Goal: Task Accomplishment & Management: Use online tool/utility

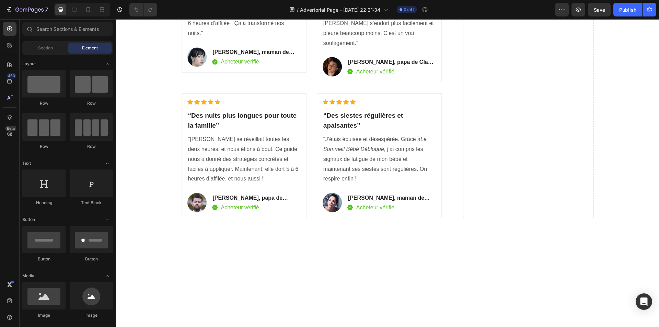
scroll to position [1408, 0]
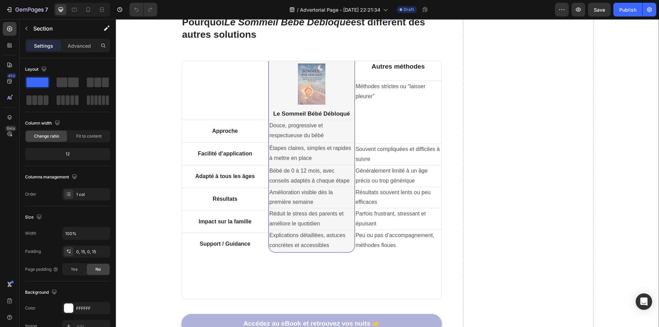
scroll to position [1476, 0]
drag, startPoint x: 145, startPoint y: 30, endPoint x: 168, endPoint y: 73, distance: 48.8
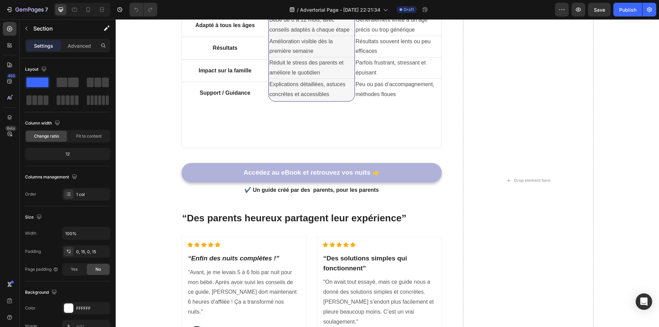
scroll to position [1133, 0]
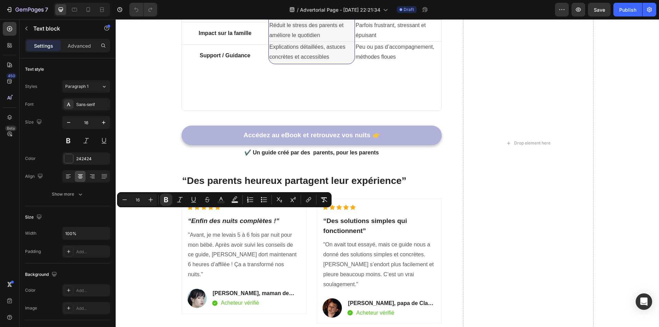
scroll to position [1168, 0]
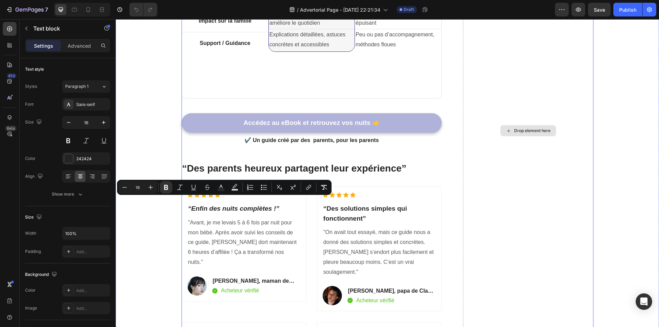
click at [503, 174] on div "Drop element here" at bounding box center [528, 131] width 130 height 633
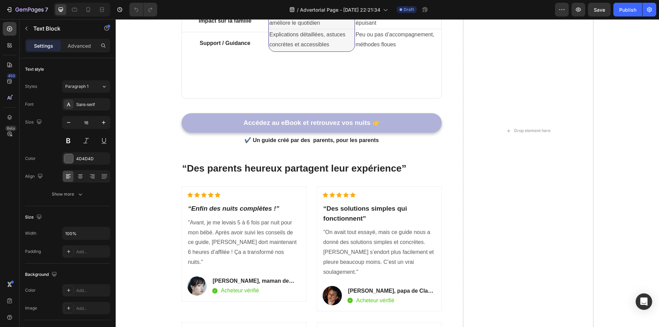
click at [134, 9] on icon "Undo/Redo" at bounding box center [136, 9] width 7 height 7
click at [28, 9] on icon "button" at bounding box center [29, 10] width 3 height 4
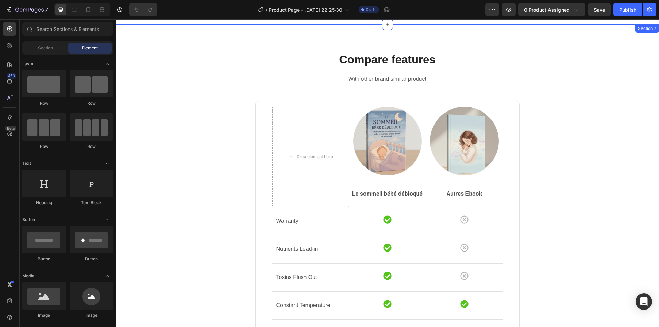
scroll to position [1717, 0]
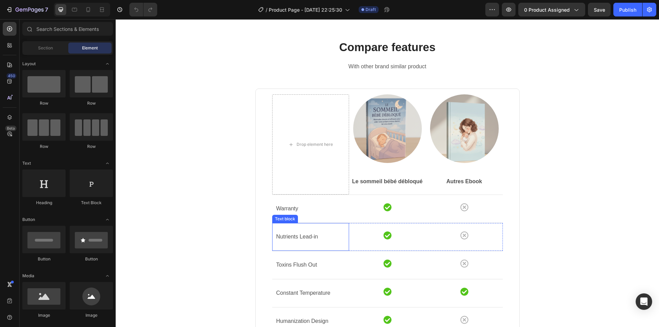
click at [281, 206] on p "Warranty" at bounding box center [310, 209] width 69 height 10
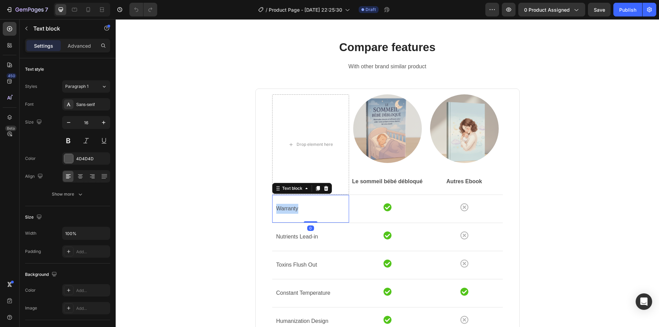
click at [281, 206] on p "Warranty" at bounding box center [310, 209] width 69 height 10
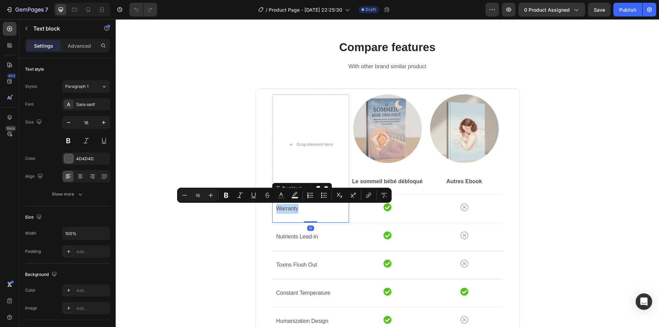
click at [281, 206] on p "Warranty" at bounding box center [310, 209] width 69 height 10
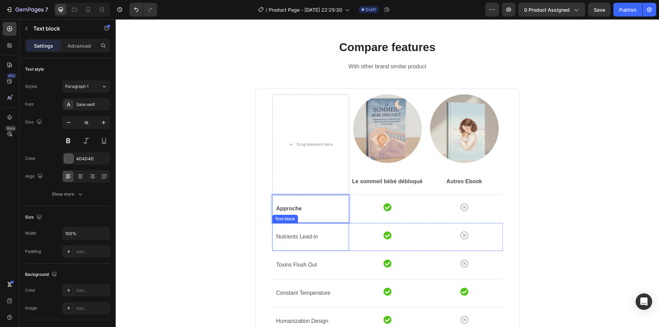
click at [298, 238] on p "Nutrients Lead-in" at bounding box center [310, 237] width 69 height 10
click at [301, 239] on p "Nutrients Lead-in" at bounding box center [310, 237] width 69 height 10
click at [291, 211] on strong "Approche" at bounding box center [289, 209] width 26 height 6
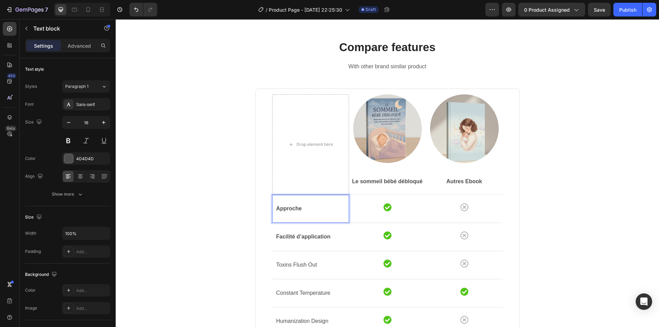
click at [291, 211] on strong "Approche" at bounding box center [289, 209] width 26 height 6
click at [290, 207] on strong "Approche" at bounding box center [289, 209] width 26 height 6
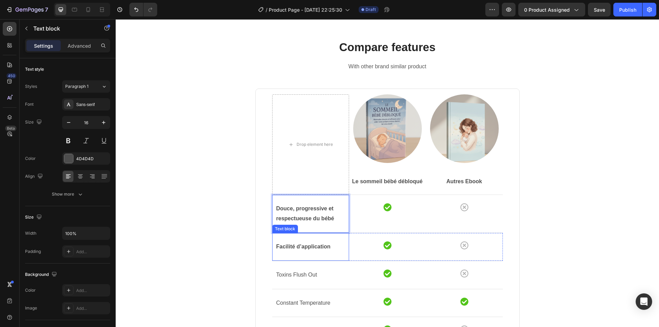
click at [303, 244] on strong "Facilité d’application" at bounding box center [303, 247] width 54 height 6
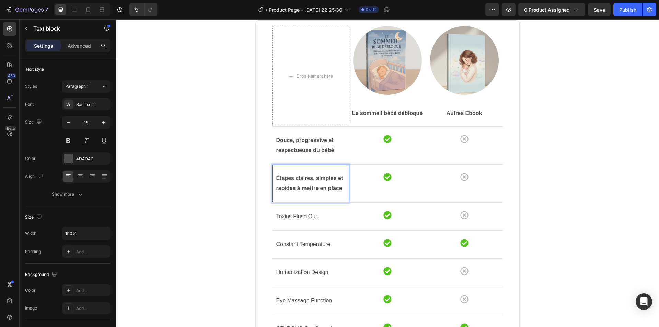
scroll to position [1785, 0]
click at [300, 213] on p "Toxins Flush Out" at bounding box center [310, 216] width 69 height 10
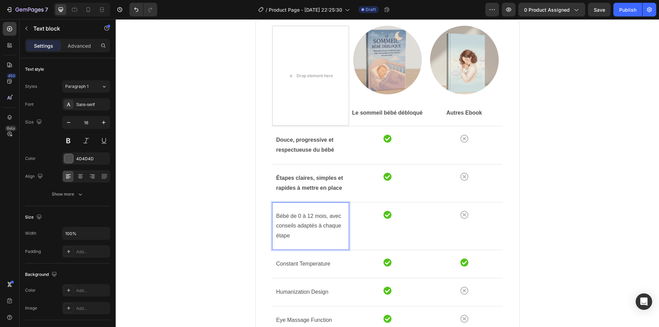
scroll to position [1888, 0]
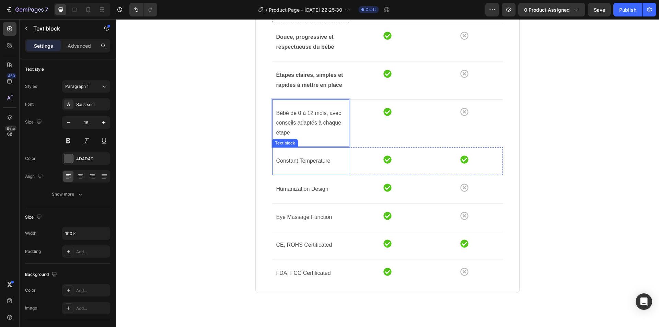
click at [297, 160] on p "Constant Temperature" at bounding box center [310, 161] width 69 height 10
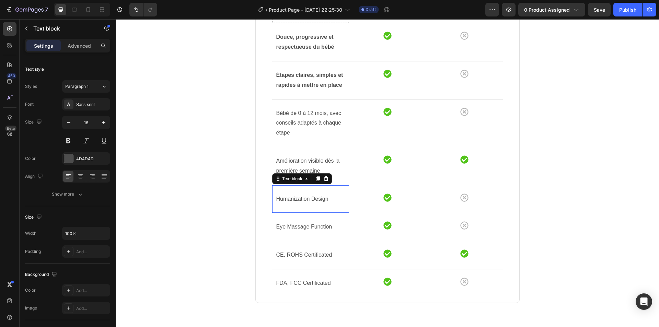
click at [303, 200] on p "Humanization Design" at bounding box center [310, 199] width 69 height 10
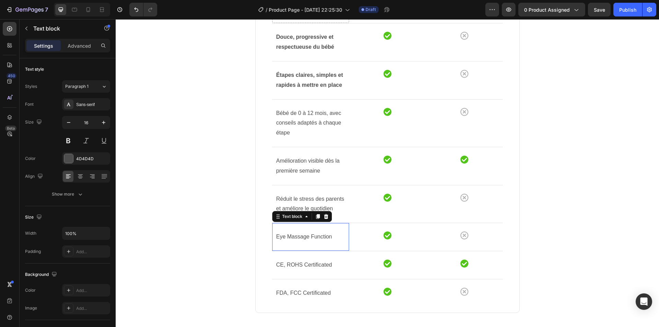
click at [300, 235] on p "Eye Massage Function" at bounding box center [310, 237] width 69 height 10
click at [298, 234] on p "Eye Massage Function" at bounding box center [310, 237] width 69 height 10
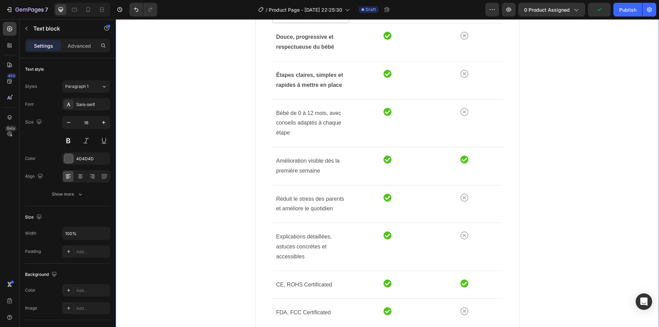
click at [530, 181] on div "Compare features Heading With other brand similar product Text block Drop eleme…" at bounding box center [387, 108] width 533 height 481
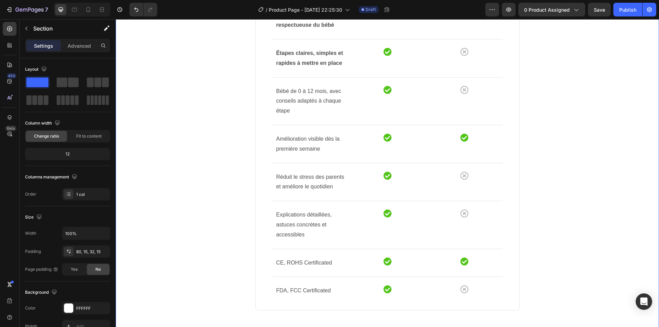
scroll to position [1923, 0]
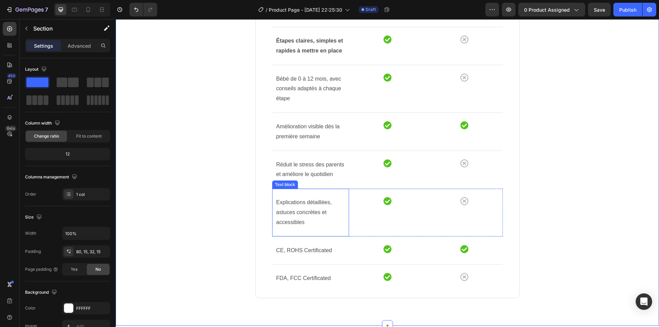
click at [296, 207] on p "Explications détaillées, astuces concrètes et accessibles" at bounding box center [310, 213] width 69 height 30
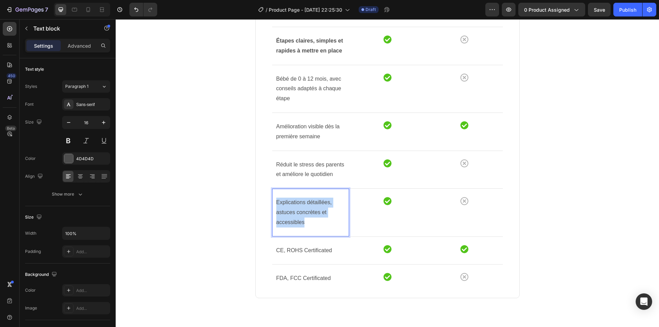
click at [296, 207] on p "Explications détaillées, astuces concrètes et accessibles" at bounding box center [310, 213] width 69 height 30
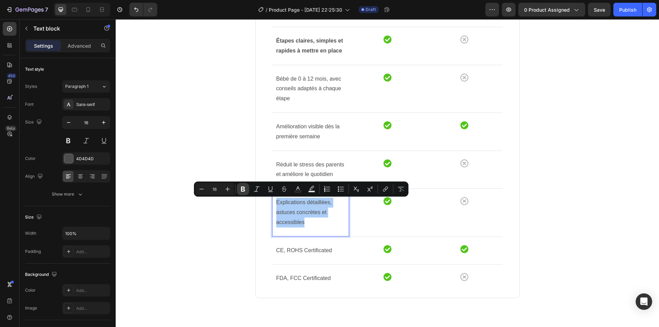
click at [245, 191] on icon "Editor contextual toolbar" at bounding box center [243, 189] width 7 height 7
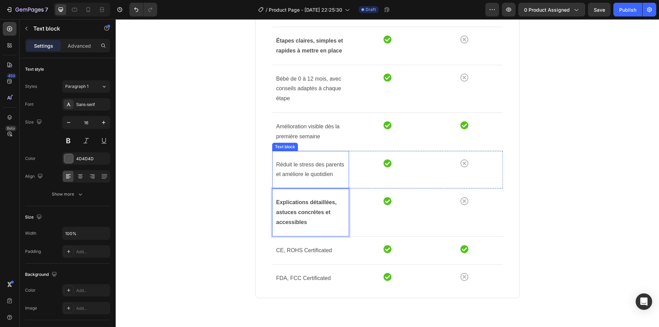
click at [291, 171] on p "Réduit le stress des parents et améliore le quotidien" at bounding box center [310, 170] width 69 height 20
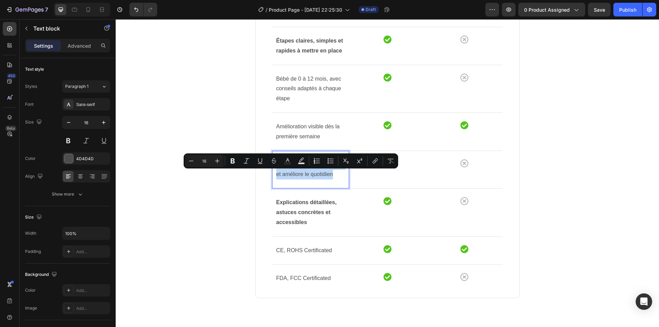
click at [291, 171] on p "Réduit le stress des parents et améliore le quotidien" at bounding box center [310, 170] width 69 height 20
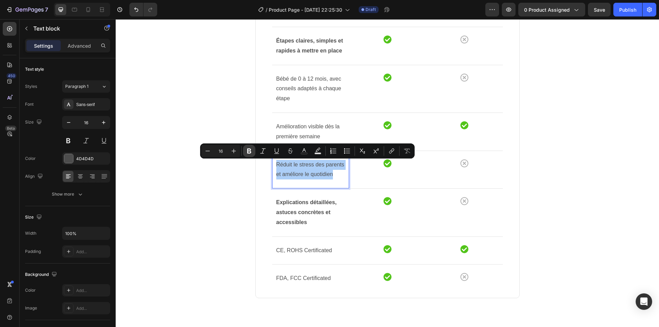
click at [253, 147] on button "Bold" at bounding box center [249, 151] width 12 height 12
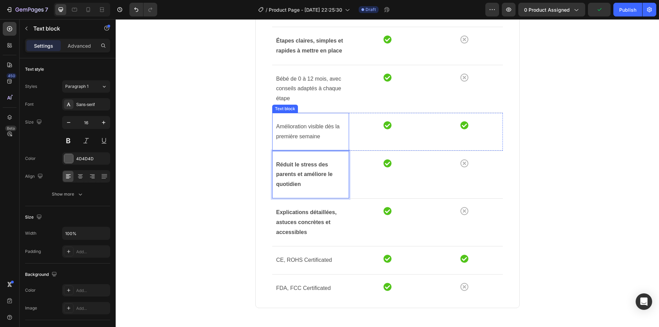
click at [297, 131] on p "Amélioration visible dès la première semaine" at bounding box center [310, 132] width 69 height 20
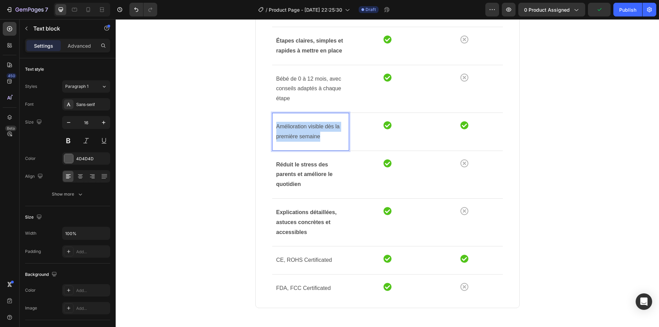
click at [297, 131] on p "Amélioration visible dès la première semaine" at bounding box center [310, 132] width 69 height 20
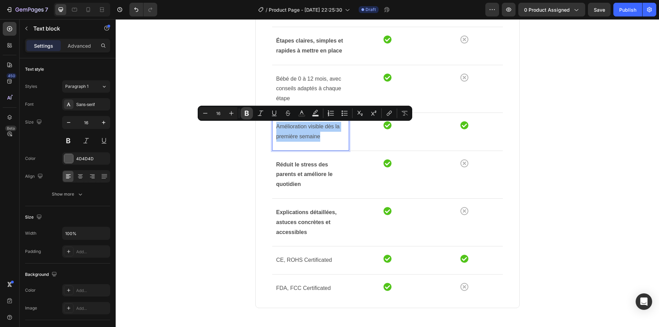
click at [249, 115] on icon "Editor contextual toolbar" at bounding box center [246, 113] width 7 height 7
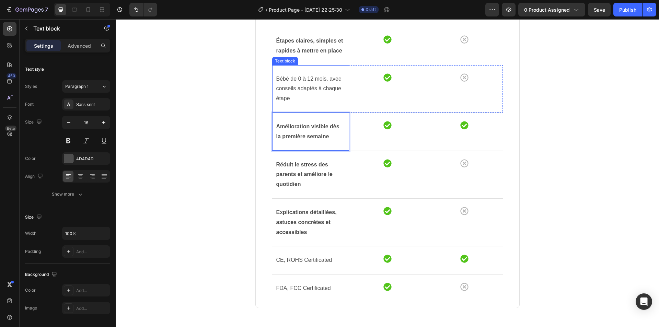
click at [290, 89] on p "Bébé de 0 à 12 mois, avec conseils adaptés à chaque étape" at bounding box center [310, 89] width 69 height 30
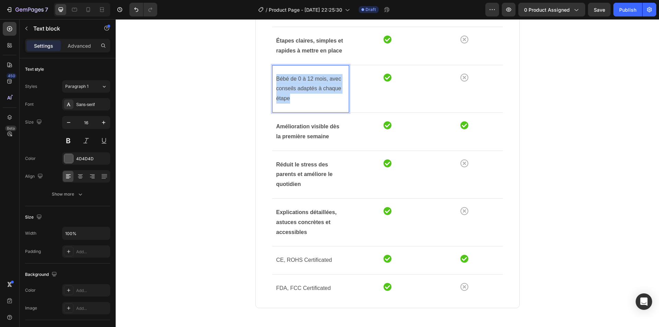
click at [290, 89] on p "Bébé de 0 à 12 mois, avec conseils adaptés à chaque étape" at bounding box center [310, 89] width 69 height 30
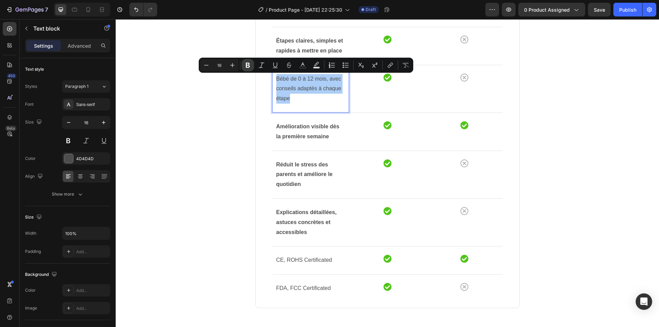
click at [249, 69] on button "Bold" at bounding box center [248, 65] width 12 height 12
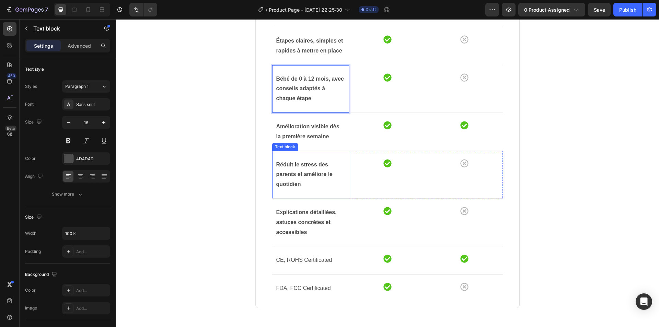
click at [304, 158] on div "Réduit le stress des parents et améliore le quotidien Text block" at bounding box center [310, 174] width 77 height 47
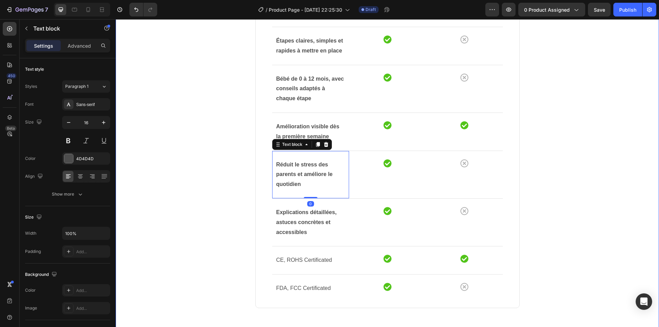
click at [546, 113] on div "Compare features Heading With other brand similar product Text block Drop eleme…" at bounding box center [387, 78] width 533 height 491
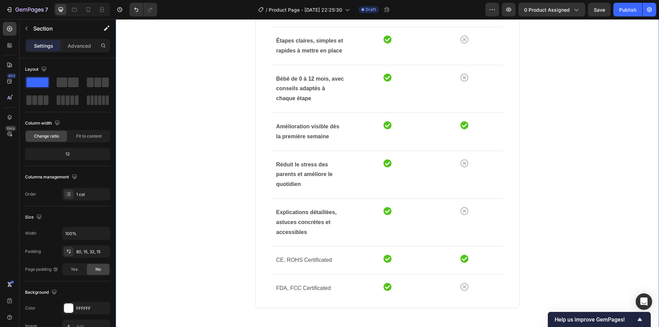
scroll to position [1957, 0]
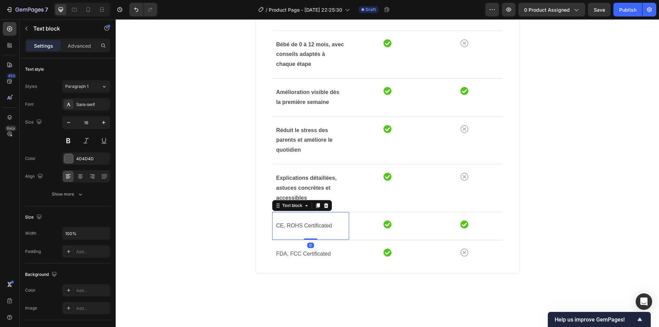
click at [341, 215] on div "CE, ROHS Certificated Text block 0" at bounding box center [310, 226] width 77 height 28
click at [324, 207] on icon at bounding box center [326, 205] width 4 height 5
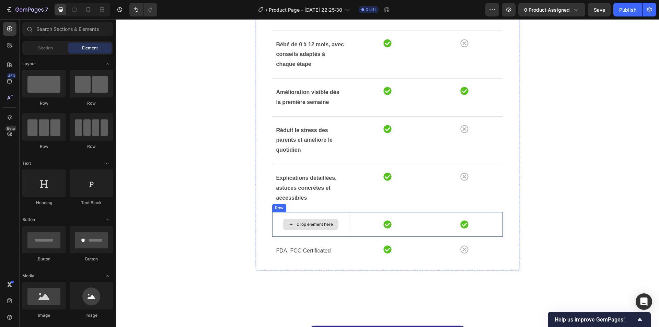
click at [342, 222] on div "Drop element here" at bounding box center [310, 224] width 77 height 25
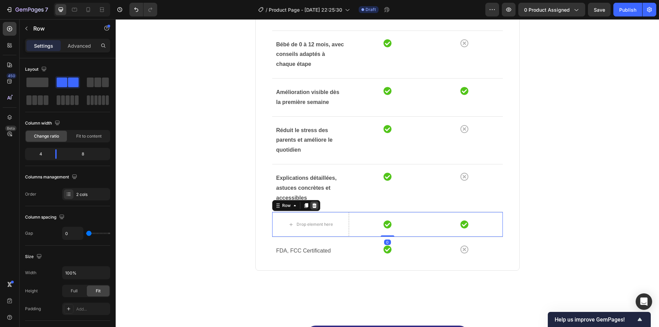
click at [314, 206] on icon at bounding box center [314, 205] width 5 height 5
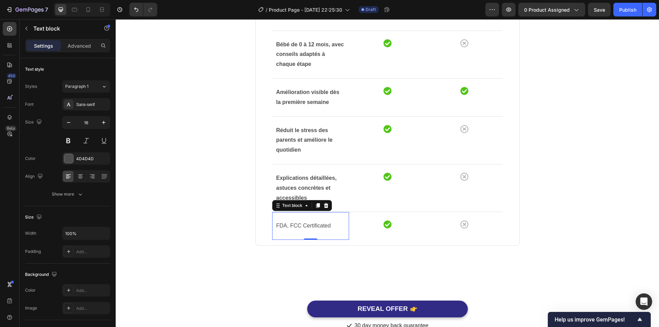
click at [339, 225] on p "FDA, FCC Certificated" at bounding box center [310, 226] width 69 height 10
click at [322, 207] on div at bounding box center [326, 206] width 8 height 8
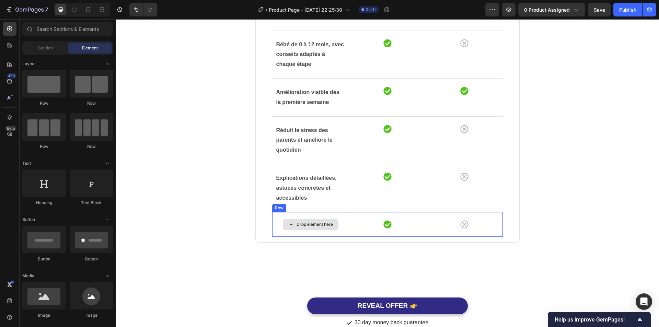
click at [340, 224] on div "Drop element here" at bounding box center [310, 224] width 77 height 25
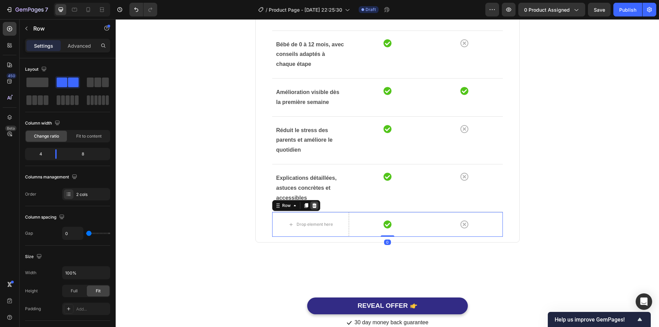
click at [314, 206] on icon at bounding box center [314, 205] width 5 height 5
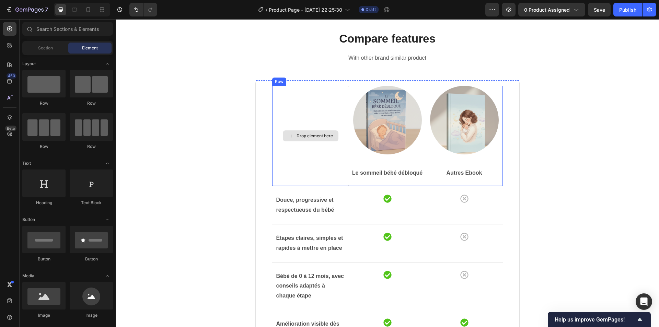
scroll to position [1682, 0]
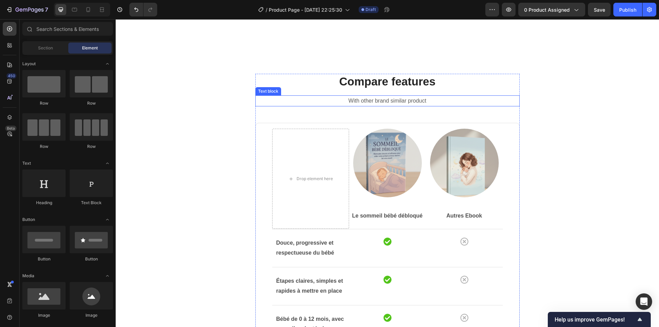
click at [272, 106] on p "With other brand similar product" at bounding box center [387, 101] width 263 height 10
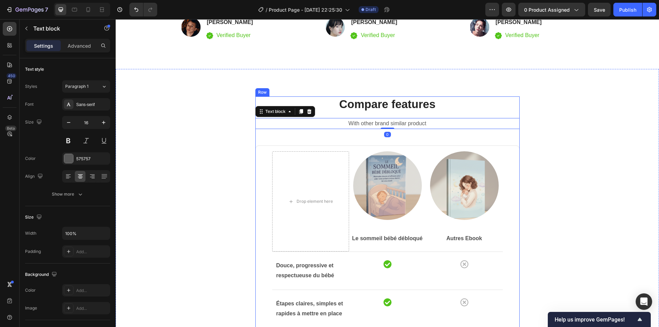
scroll to position [1648, 0]
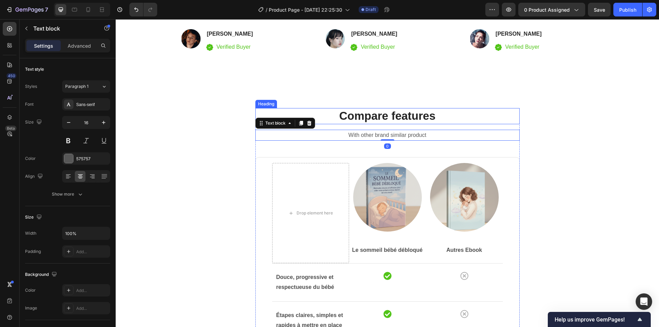
click at [304, 110] on p "Compare features" at bounding box center [387, 116] width 263 height 15
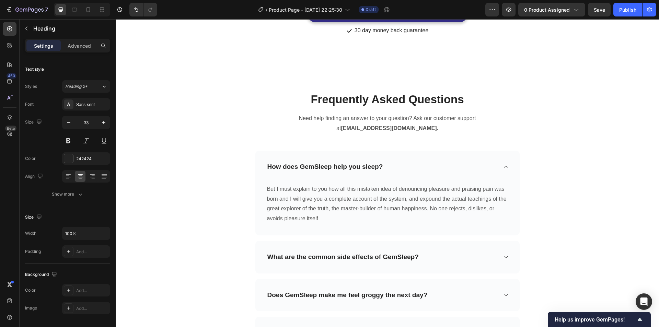
scroll to position [2232, 0]
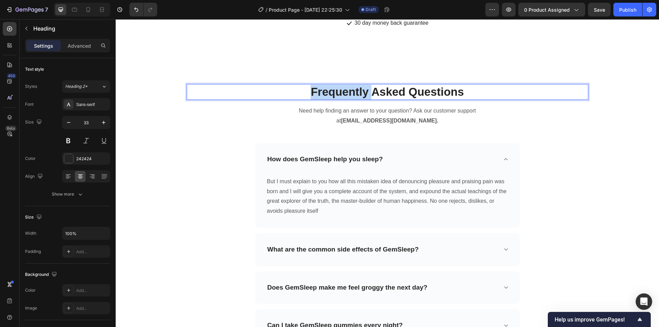
click at [355, 93] on p "Frequently Asked Questions" at bounding box center [387, 92] width 400 height 15
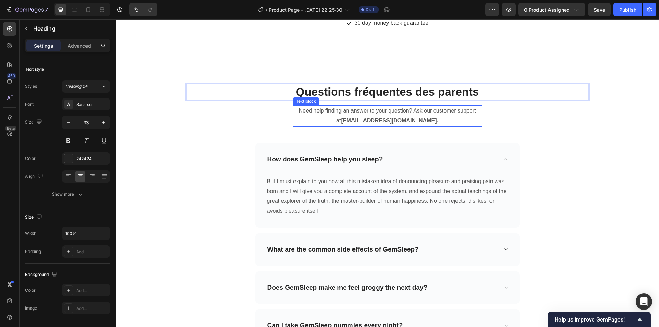
click at [343, 111] on p "Need help finding an answer to your question? Ask our customer support at suppo…" at bounding box center [387, 116] width 187 height 20
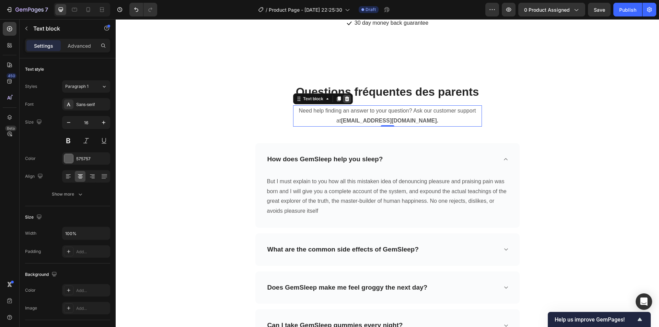
click at [344, 99] on icon at bounding box center [346, 98] width 5 height 5
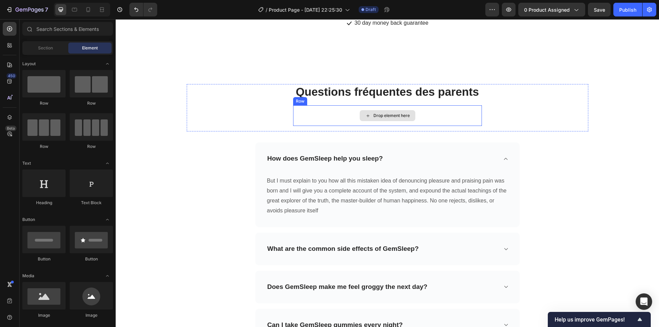
click at [332, 113] on div "Drop element here" at bounding box center [387, 115] width 189 height 21
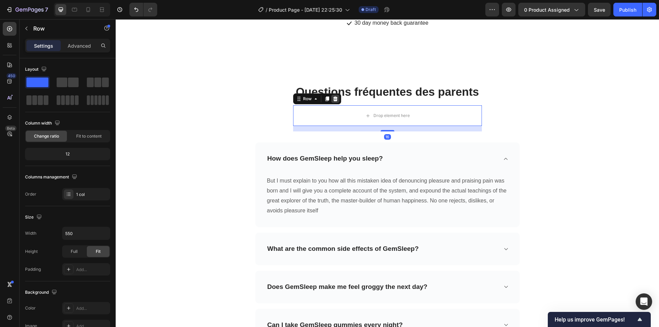
click at [333, 96] on icon at bounding box center [335, 98] width 5 height 5
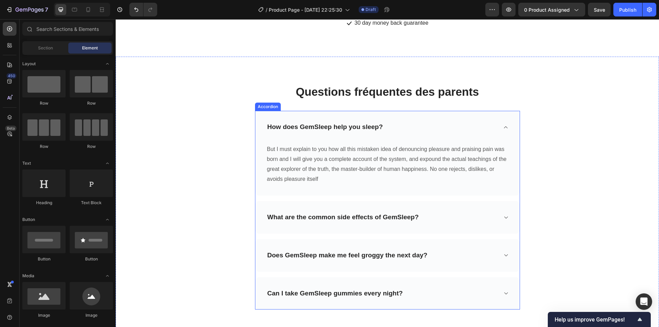
click at [362, 125] on div "How does GemSleep help you sleep?" at bounding box center [325, 127] width 118 height 11
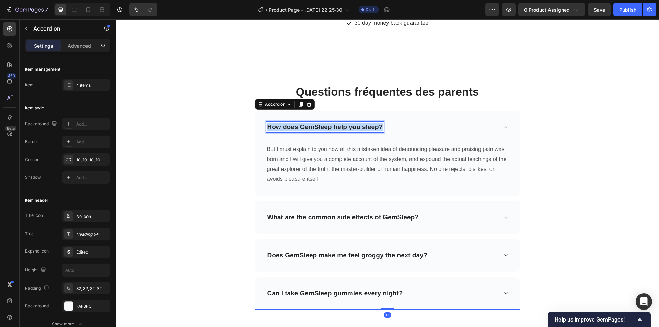
click at [362, 125] on p "How does GemSleep help you sleep?" at bounding box center [325, 127] width 116 height 9
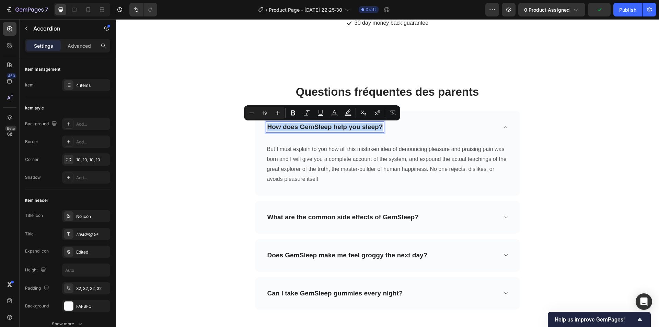
click at [312, 126] on p "How does GemSleep help you sleep?" at bounding box center [325, 127] width 116 height 9
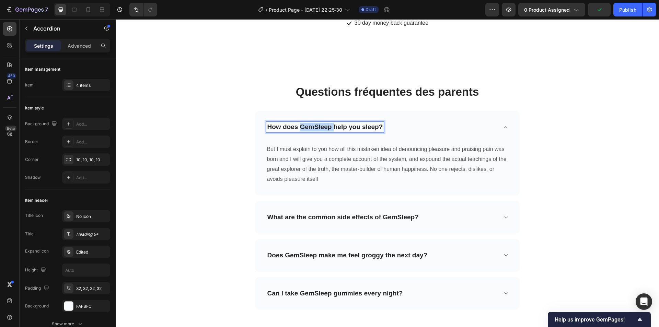
click at [312, 126] on p "How does GemSleep help you sleep?" at bounding box center [325, 127] width 116 height 9
click at [295, 152] on p "But I must explain to you how all this mistaken idea of denouncing pleasure and…" at bounding box center [387, 164] width 241 height 39
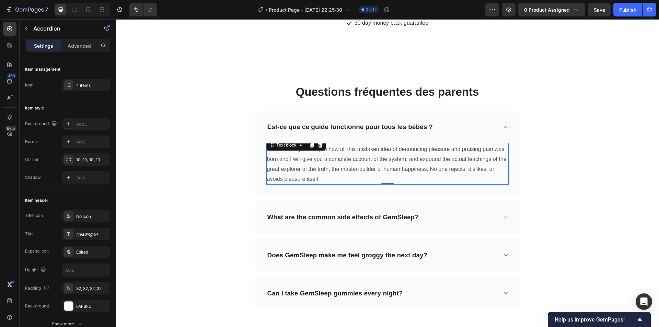
click at [295, 152] on p "But I must explain to you how all this mistaken idea of denouncing pleasure and…" at bounding box center [387, 164] width 241 height 39
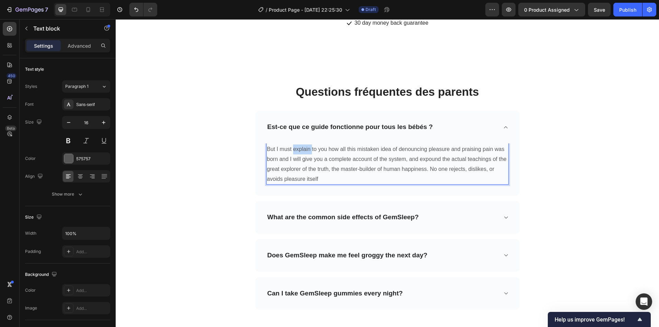
click at [295, 152] on p "But I must explain to you how all this mistaken idea of denouncing pleasure and…" at bounding box center [387, 164] width 241 height 39
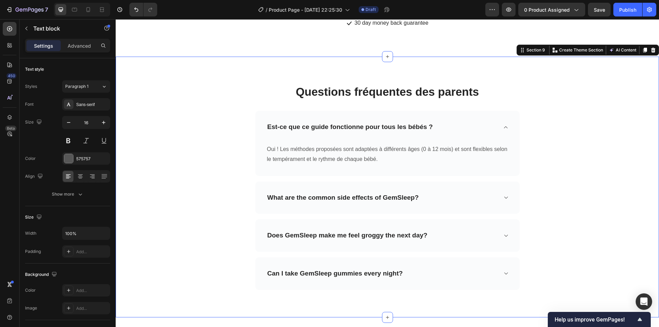
click at [220, 163] on div "Questions fréquentes des parents Heading Row Est-ce que ce guide fonctionne pou…" at bounding box center [387, 187] width 533 height 206
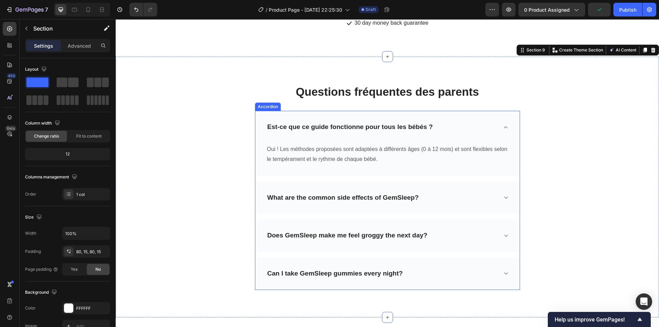
click at [278, 199] on p "What are the common side effects of GemSleep?" at bounding box center [342, 198] width 151 height 9
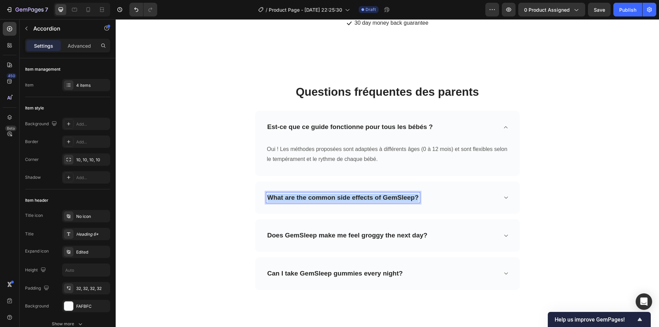
click at [282, 199] on p "What are the common side effects of GemSleep?" at bounding box center [342, 198] width 151 height 9
click at [500, 198] on div "Mon bébé se réveille encore la nuit, est-ce normal ?" at bounding box center [387, 198] width 264 height 33
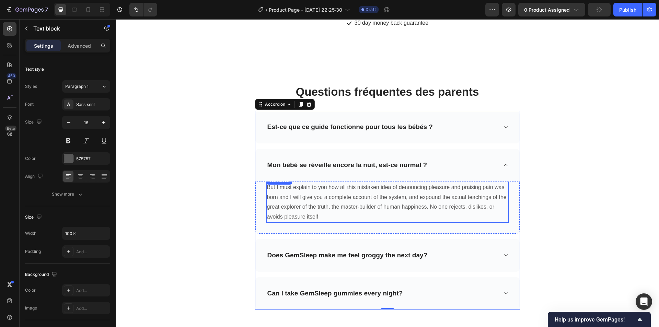
click at [364, 203] on p "But I must explain to you how all this mistaken idea of denouncing pleasure and…" at bounding box center [387, 202] width 241 height 39
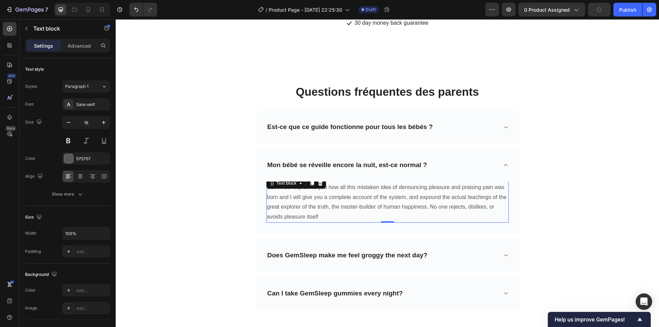
click at [364, 203] on p "But I must explain to you how all this mistaken idea of denouncing pleasure and…" at bounding box center [387, 202] width 241 height 39
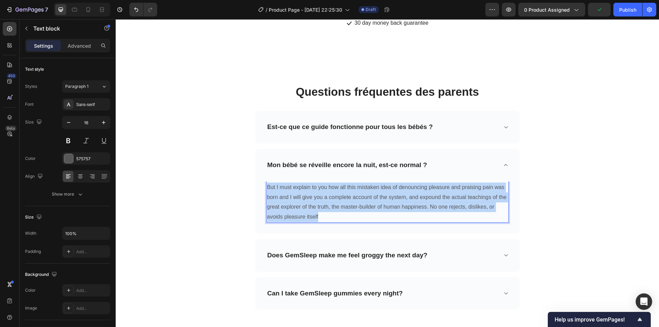
click at [364, 203] on p "But I must explain to you how all this mistaken idea of denouncing pleasure and…" at bounding box center [387, 202] width 241 height 39
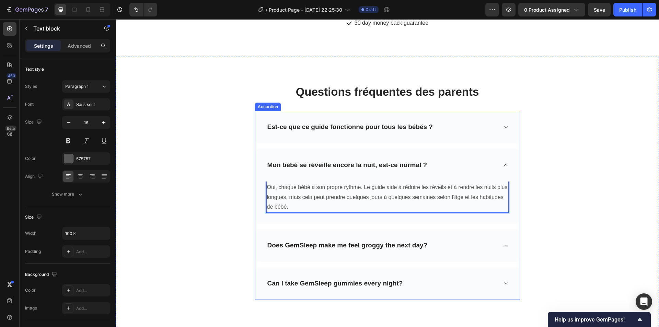
click at [504, 166] on icon at bounding box center [505, 165] width 3 height 2
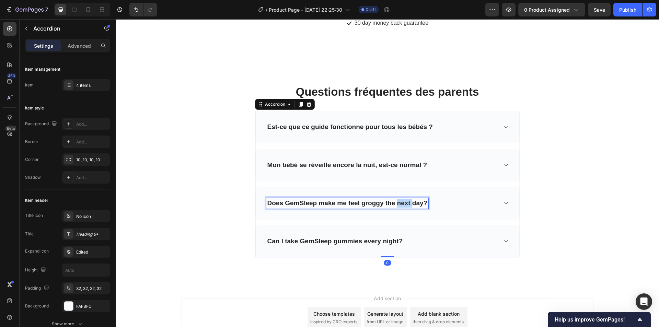
click at [399, 204] on p "Does GemSleep make me feel groggy the next day?" at bounding box center [347, 203] width 160 height 9
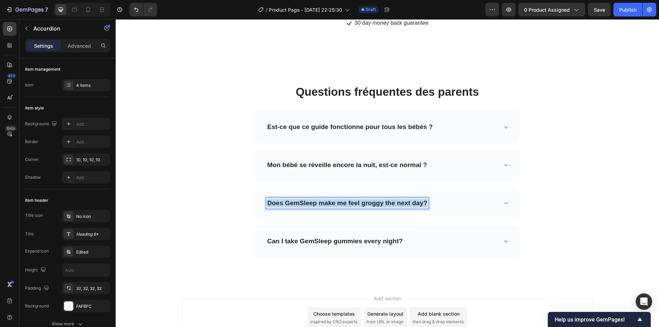
click at [399, 204] on p "Does GemSleep make me feel groggy the next day?" at bounding box center [347, 203] width 160 height 9
click at [498, 201] on div "Est-ce que je dois laisser mon bébé pleurer ?" at bounding box center [387, 203] width 264 height 33
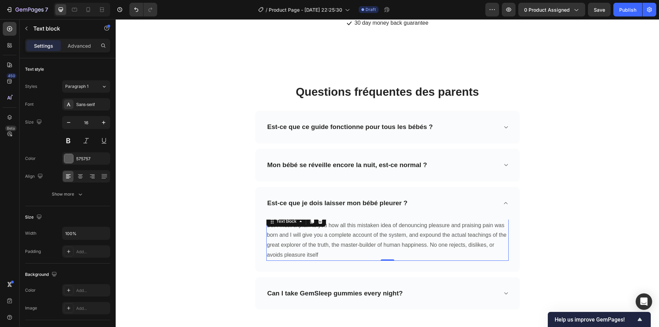
click at [304, 230] on p "But I must explain to you how all this mistaken idea of denouncing pleasure and…" at bounding box center [387, 240] width 241 height 39
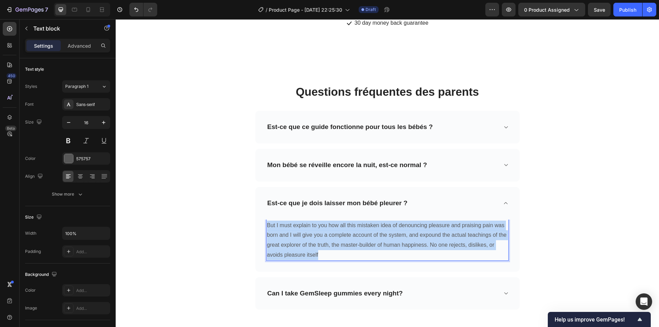
click at [304, 230] on p "But I must explain to you how all this mistaken idea of denouncing pleasure and…" at bounding box center [387, 240] width 241 height 39
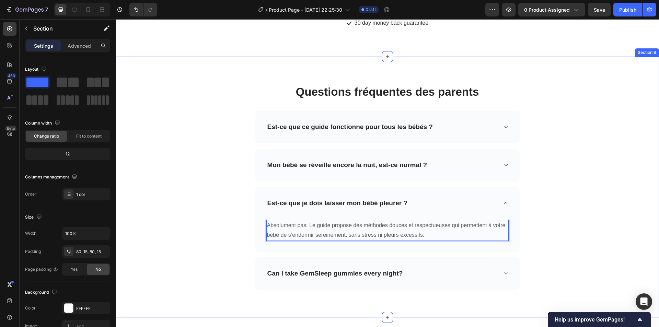
click at [548, 137] on div "Questions fréquentes des parents Heading Row Est-ce que ce guide fonctionne pou…" at bounding box center [387, 187] width 533 height 206
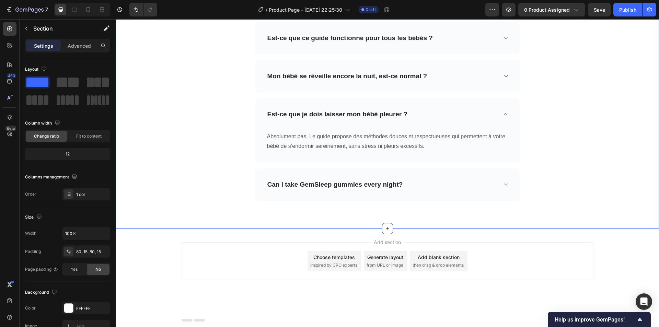
scroll to position [2321, 0]
click at [389, 184] on p "Can I take GemSleep gummies every night?" at bounding box center [335, 184] width 136 height 9
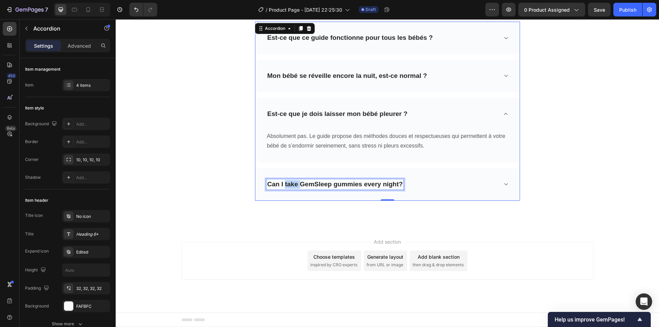
click at [286, 182] on p "Can I take GemSleep gummies every night?" at bounding box center [335, 184] width 136 height 9
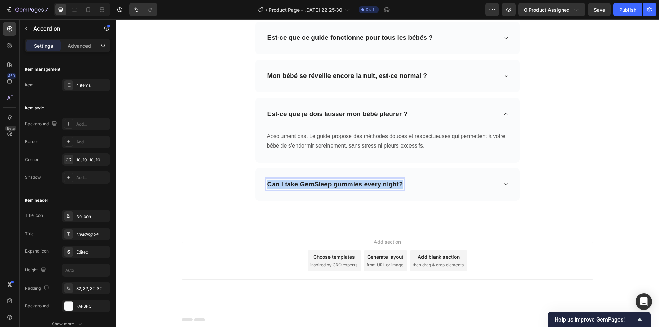
click at [286, 182] on p "Can I take GemSleep gummies every night?" at bounding box center [335, 184] width 136 height 9
click at [497, 183] on div "Combien de temps avant de voir des résultats ?" at bounding box center [387, 184] width 264 height 33
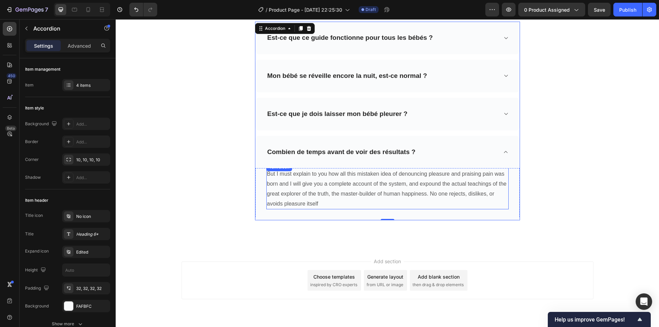
click at [313, 183] on p "But I must explain to you how all this mistaken idea of denouncing pleasure and…" at bounding box center [387, 188] width 241 height 39
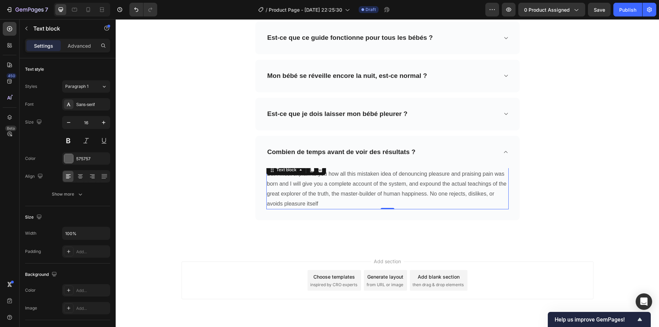
click at [313, 183] on p "But I must explain to you how all this mistaken idea of denouncing pleasure and…" at bounding box center [387, 188] width 241 height 39
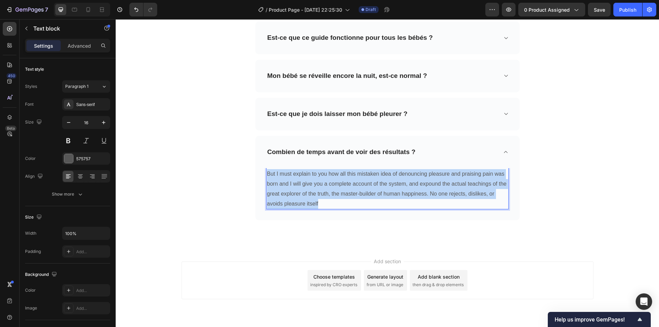
click at [313, 183] on p "But I must explain to you how all this mistaken idea of denouncing pleasure and…" at bounding box center [387, 188] width 241 height 39
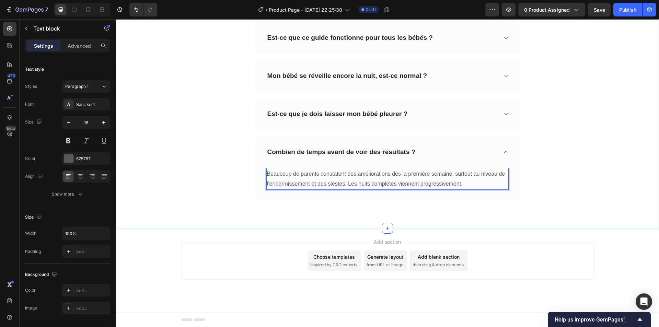
click at [600, 140] on div "Questions fréquentes des parents Heading Row Est-ce que ce guide fonctionne pou…" at bounding box center [387, 98] width 533 height 206
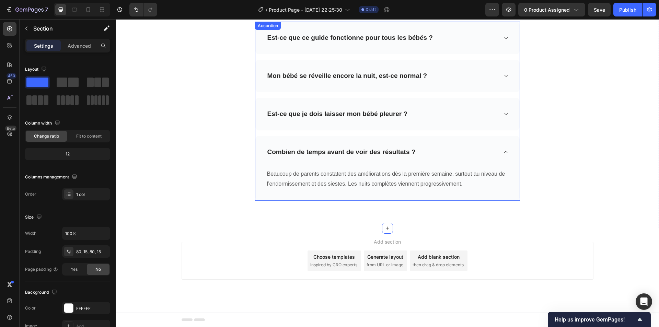
click at [503, 152] on icon at bounding box center [505, 151] width 5 height 5
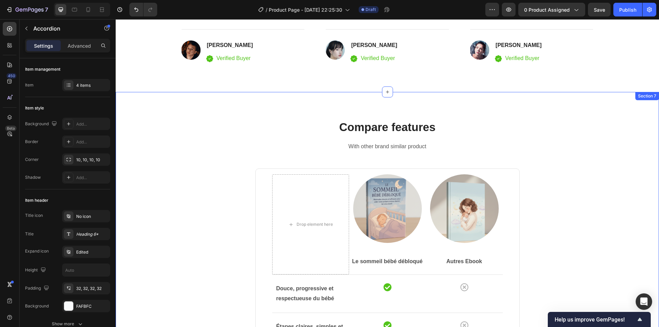
scroll to position [1636, 0]
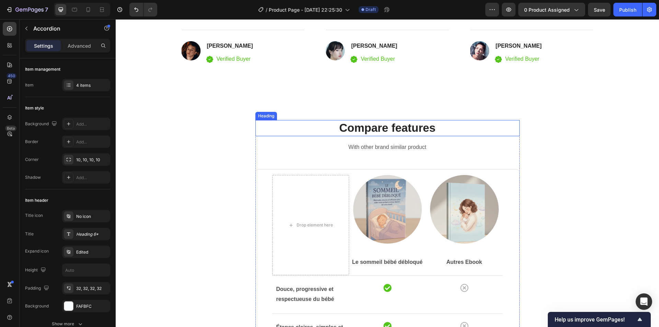
click at [371, 131] on p "Compare features" at bounding box center [387, 128] width 263 height 15
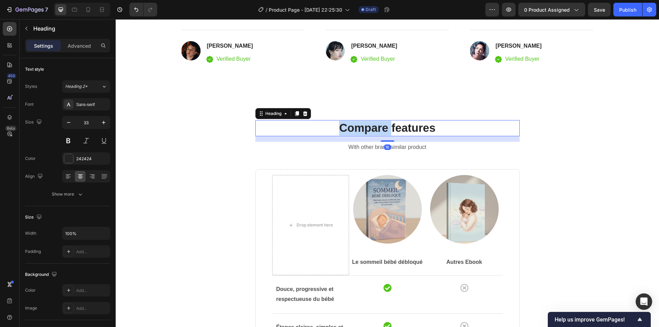
click at [371, 131] on p "Compare features" at bounding box center [387, 128] width 263 height 15
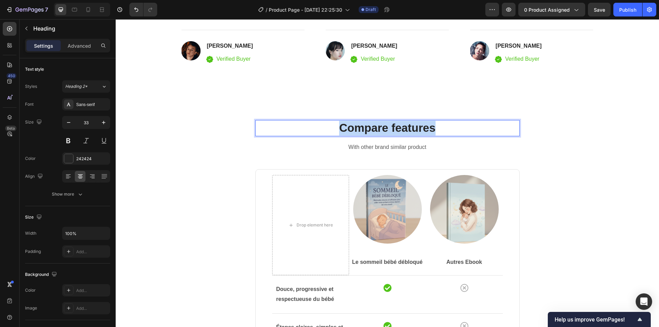
click at [371, 131] on p "Compare features" at bounding box center [387, 128] width 263 height 15
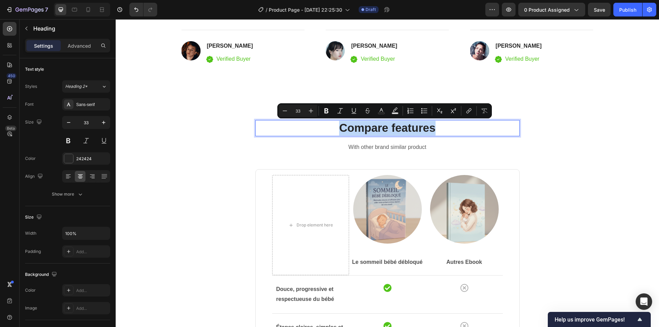
copy p "Compare features"
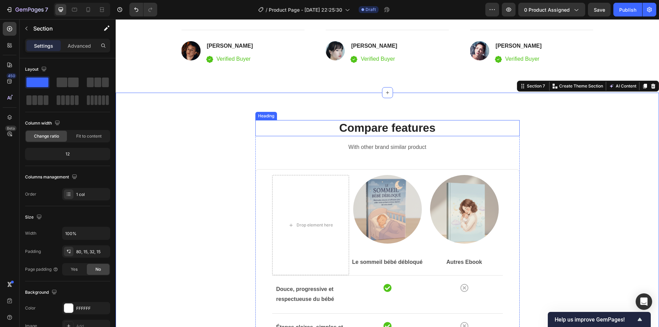
click at [382, 129] on p "Compare features" at bounding box center [387, 128] width 263 height 15
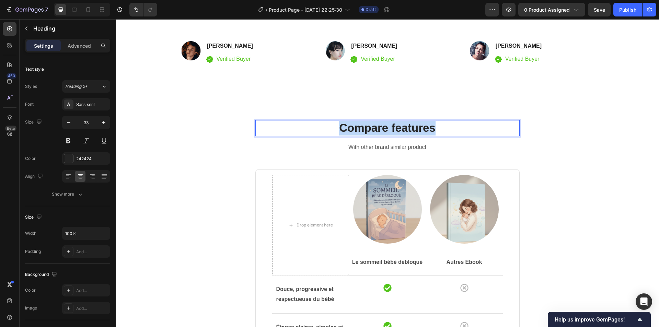
click at [382, 129] on p "Compare features" at bounding box center [387, 128] width 263 height 15
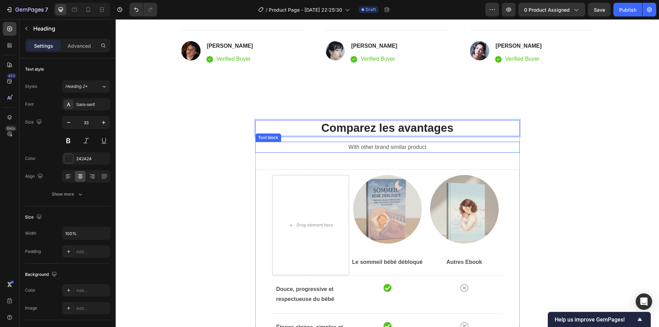
click at [381, 147] on p "With other brand similar product" at bounding box center [387, 147] width 263 height 10
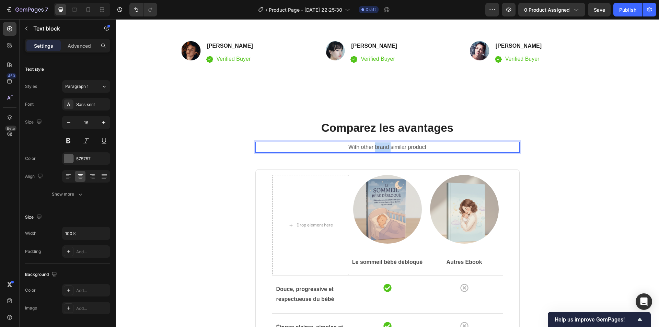
click at [381, 147] on p "With other brand similar product" at bounding box center [387, 147] width 263 height 10
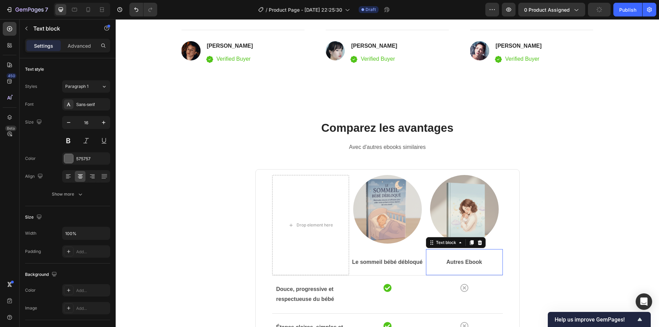
click at [467, 262] on p "Autres Ebook" at bounding box center [465, 262] width 76 height 8
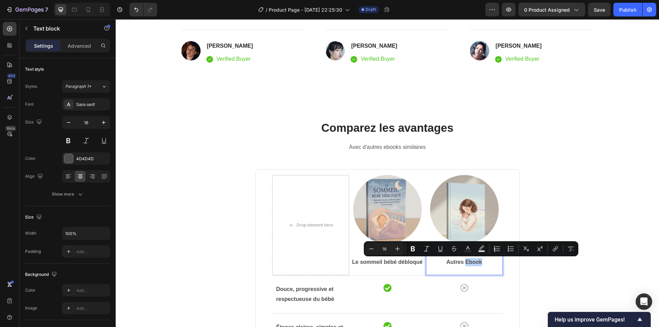
click at [473, 262] on p "Autres Ebook" at bounding box center [465, 262] width 76 height 8
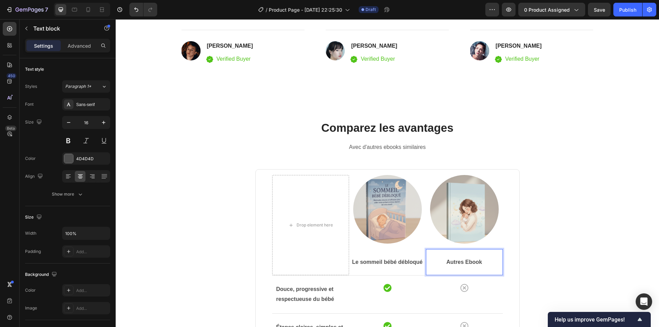
click at [467, 262] on p "Autres Ebook" at bounding box center [465, 262] width 76 height 8
click at [480, 262] on p "Autres ebook" at bounding box center [465, 262] width 76 height 8
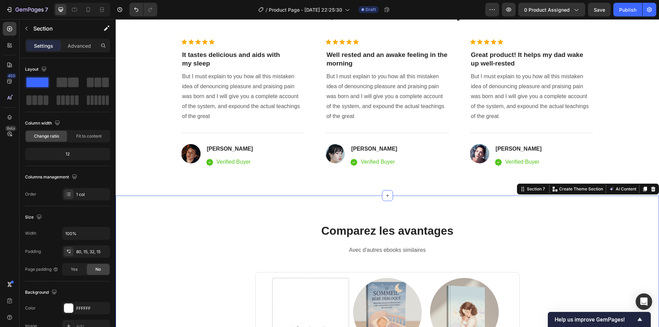
scroll to position [1499, 0]
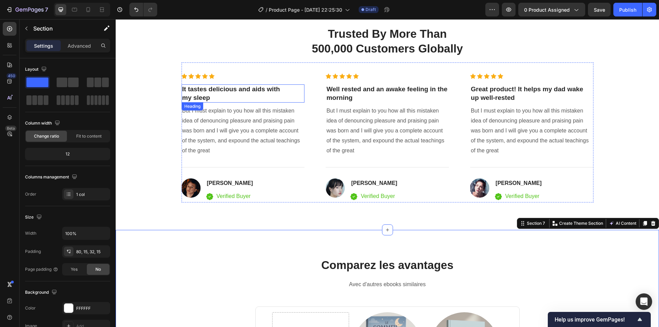
click at [208, 91] on p "It tastes delicious and aids with my sleep" at bounding box center [243, 93] width 122 height 17
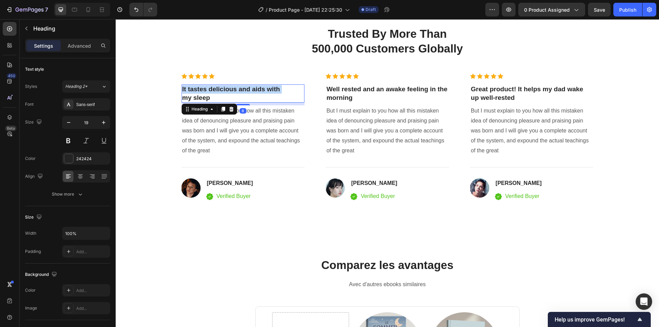
click at [208, 91] on p "It tastes delicious and aids with my sleep" at bounding box center [243, 93] width 122 height 17
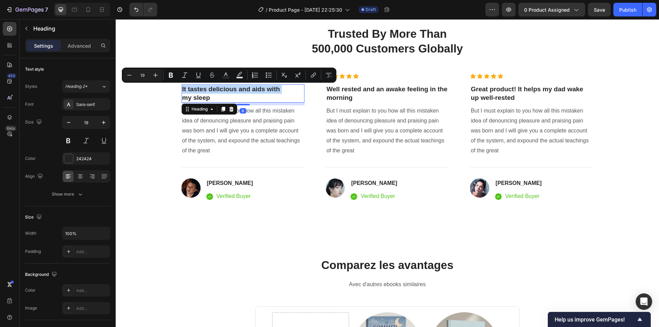
click at [207, 91] on p "It tastes delicious and aids with my sleep" at bounding box center [243, 93] width 122 height 17
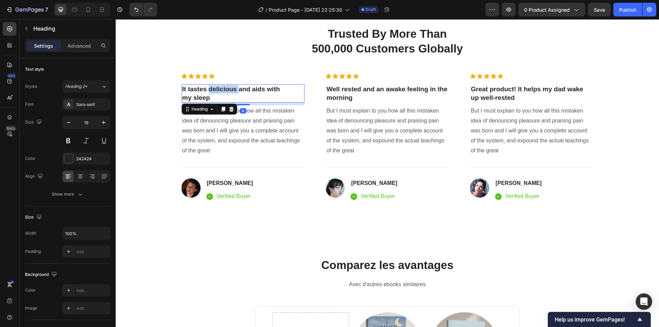
click at [207, 91] on p "It tastes delicious and aids with my sleep" at bounding box center [243, 93] width 122 height 17
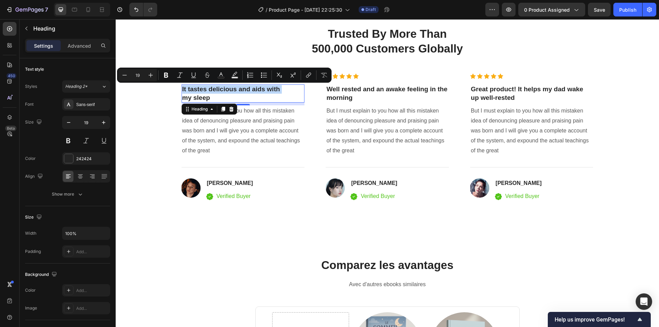
click at [207, 91] on p "It tastes delicious and aids with my sleep" at bounding box center [243, 93] width 122 height 17
click at [211, 95] on p "It tastes delicious and aids with my sleep" at bounding box center [243, 93] width 122 height 17
drag, startPoint x: 211, startPoint y: 98, endPoint x: 177, endPoint y: 84, distance: 36.8
click at [177, 84] on div "98% Customers Are Satisfied Text block Trusted By More Than 500,000 Customers G…" at bounding box center [387, 107] width 533 height 192
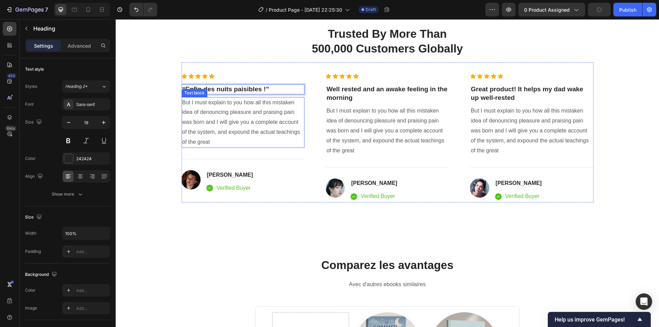
click at [196, 101] on p "But I must explain to you how all this mistaken idea of denouncing pleasure and…" at bounding box center [243, 122] width 122 height 49
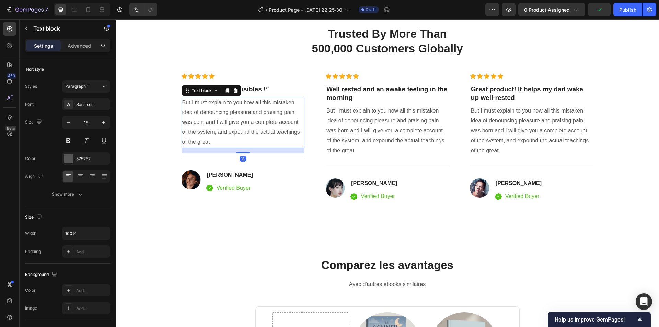
click at [196, 103] on p "But I must explain to you how all this mistaken idea of denouncing pleasure and…" at bounding box center [243, 122] width 122 height 49
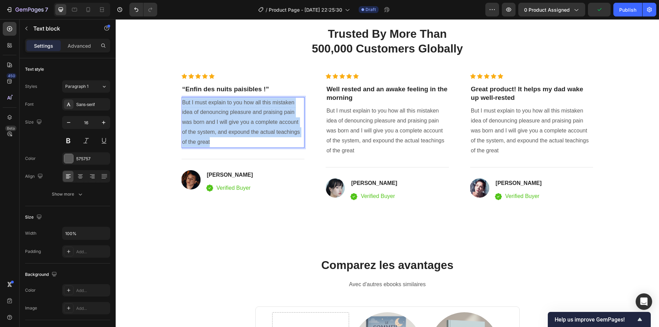
click at [196, 103] on p "But I must explain to you how all this mistaken idea of denouncing pleasure and…" at bounding box center [243, 122] width 122 height 49
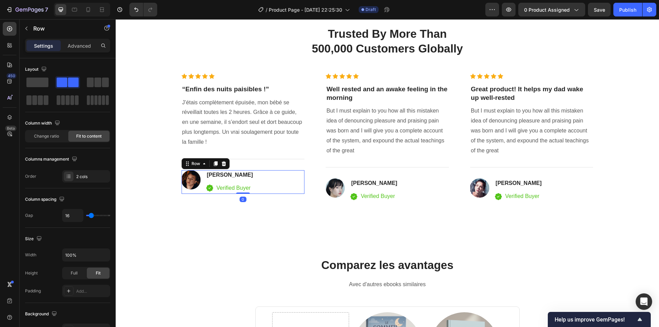
click at [202, 178] on div "Image David Alaba Heading Icon Verified Buyer Text block Icon List Row 0" at bounding box center [243, 182] width 123 height 24
click at [238, 85] on p "“Enfin des nuits paisibles !”" at bounding box center [243, 89] width 122 height 9
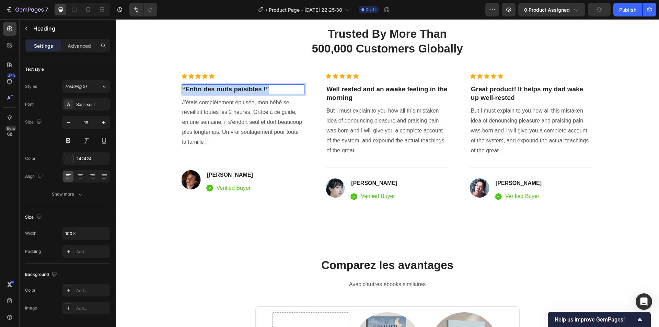
click at [238, 85] on p "“Enfin des nuits paisibles !”" at bounding box center [243, 89] width 122 height 9
click at [337, 86] on p "Well rested and an awake feeling in the morning" at bounding box center [388, 93] width 122 height 17
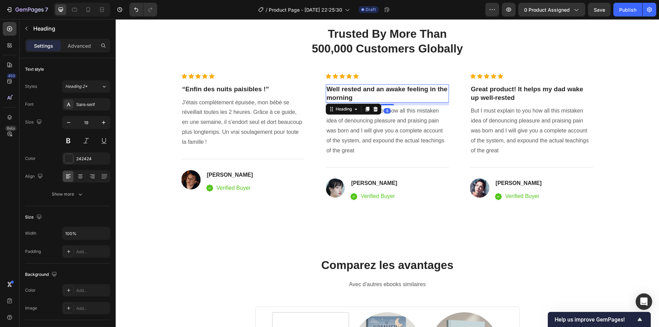
click at [337, 86] on p "Well rested and an awake feeling in the morning" at bounding box center [388, 93] width 122 height 17
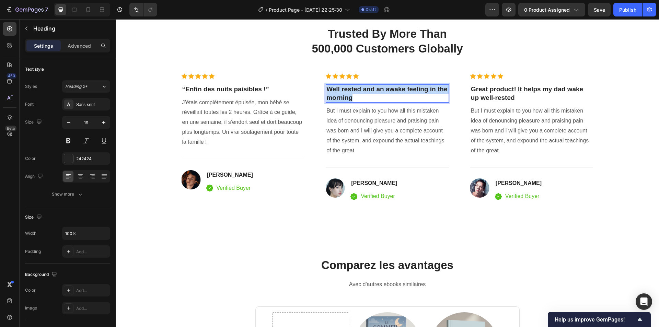
click at [337, 86] on p "Well rested and an awake feeling in the morning" at bounding box center [388, 93] width 122 height 17
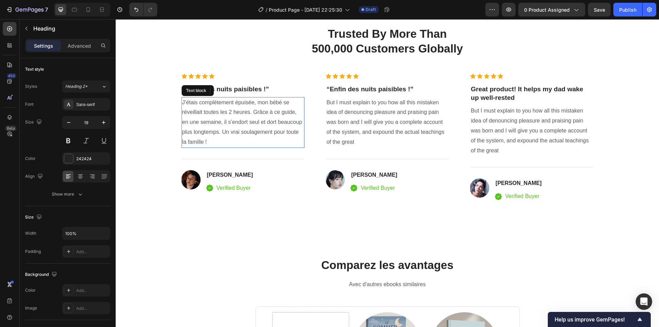
click at [250, 111] on p "J’étais complètement épuisée, mon bébé se réveillait toutes les 2 heures. Grâce…" at bounding box center [243, 122] width 122 height 49
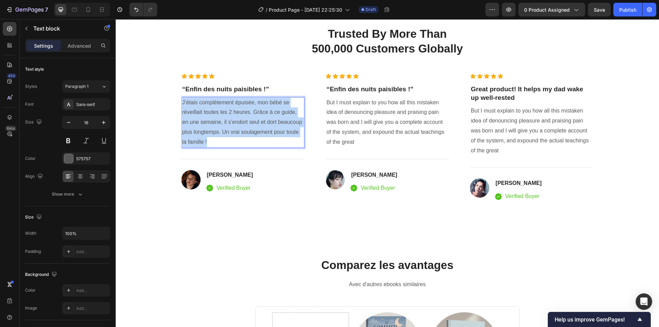
click at [250, 111] on p "J’étais complètement épuisée, mon bébé se réveillait toutes les 2 heures. Grâce…" at bounding box center [243, 122] width 122 height 49
click at [331, 117] on p "But I must explain to you how all this mistaken idea of denouncing pleasure and…" at bounding box center [388, 122] width 122 height 49
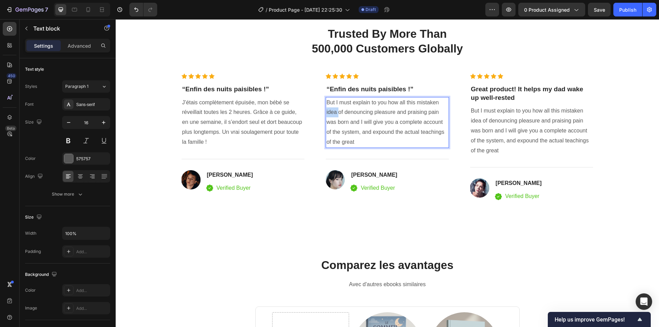
click at [331, 117] on p "But I must explain to you how all this mistaken idea of denouncing pleasure and…" at bounding box center [388, 122] width 122 height 49
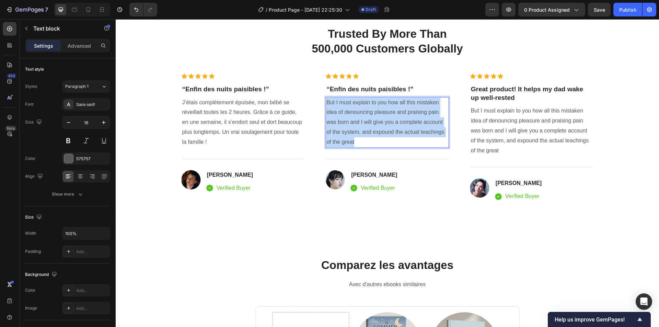
click at [331, 117] on p "But I must explain to you how all this mistaken idea of denouncing pleasure and…" at bounding box center [388, 122] width 122 height 49
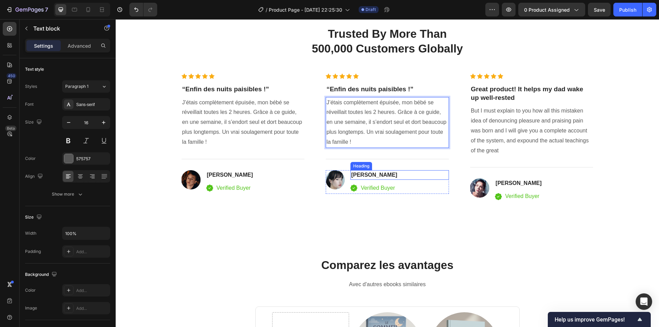
click at [362, 175] on p "Serena Gonzanel" at bounding box center [399, 175] width 97 height 8
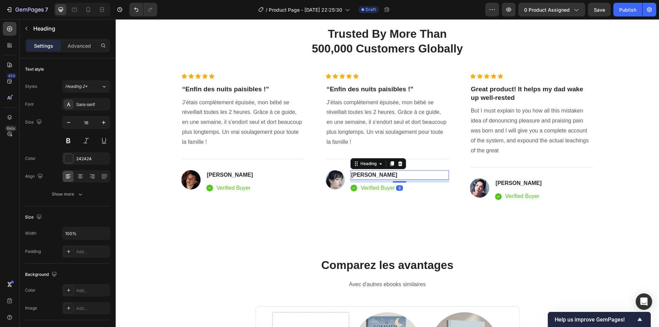
click at [362, 175] on p "Serena Gonzanel" at bounding box center [399, 175] width 97 height 8
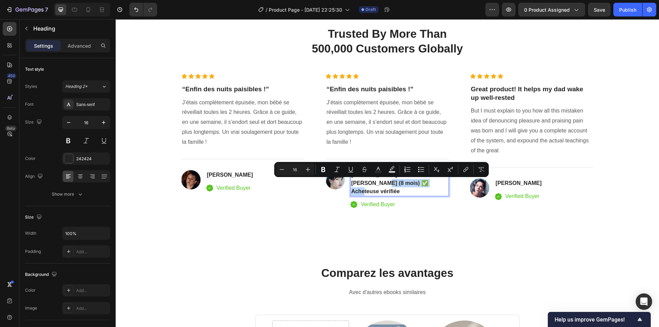
drag, startPoint x: 406, startPoint y: 184, endPoint x: 359, endPoint y: 183, distance: 47.4
click at [359, 183] on p "Claire M. – Maman de Léo (8 mois) ✅ Acheteuse vérifiée" at bounding box center [399, 183] width 97 height 25
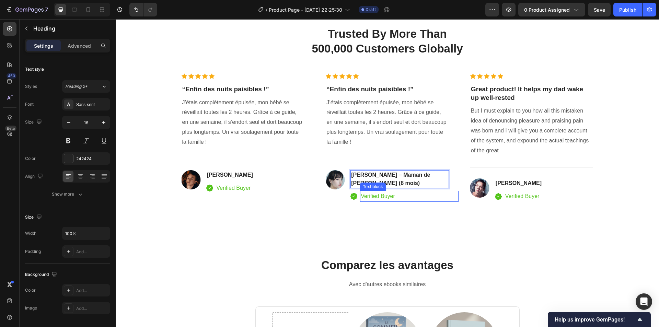
click at [374, 192] on p "Verified Buyer" at bounding box center [409, 197] width 97 height 10
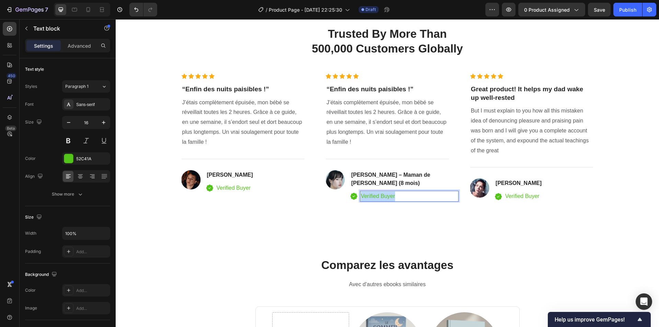
click at [374, 192] on p "Verified Buyer" at bounding box center [409, 197] width 97 height 10
click at [209, 89] on p "“Enfin des nuits paisibles !”" at bounding box center [243, 89] width 122 height 9
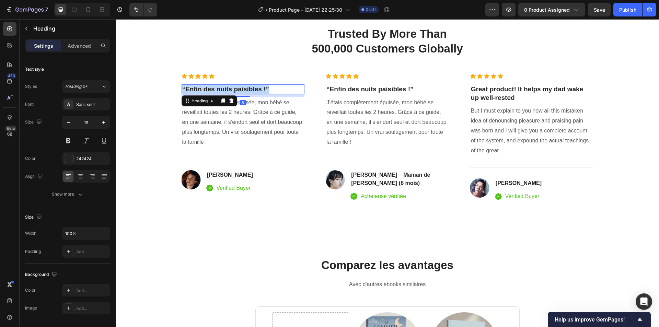
click at [209, 89] on p "“Enfin des nuits paisibles !”" at bounding box center [243, 89] width 122 height 9
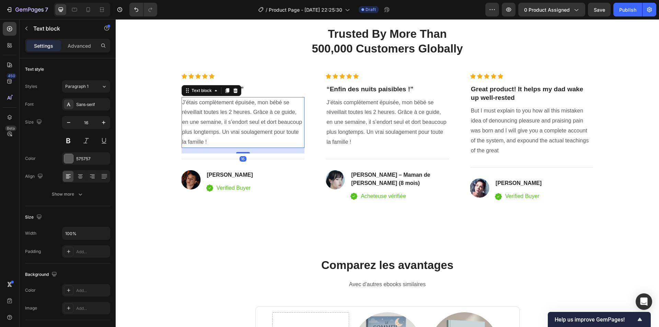
click at [215, 113] on p "J’étais complètement épuisée, mon bébé se réveillait toutes les 2 heures. Grâce…" at bounding box center [243, 122] width 122 height 49
click at [227, 118] on p "J’étais complètement épuisée, mon bébé se réveillait toutes les 2 heures. Grâce…" at bounding box center [243, 122] width 122 height 49
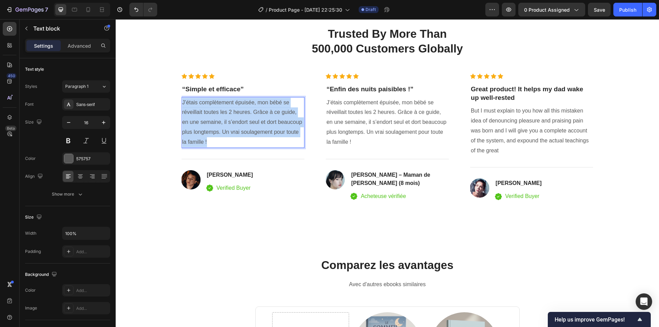
click at [227, 118] on p "J’étais complètement épuisée, mon bébé se réveillait toutes les 2 heures. Grâce…" at bounding box center [243, 122] width 122 height 49
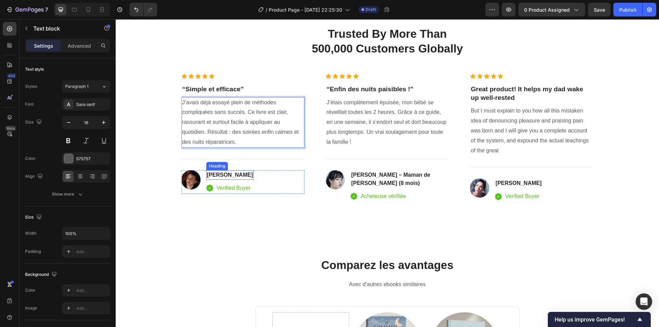
click at [220, 175] on p "David Alaba" at bounding box center [230, 175] width 46 height 8
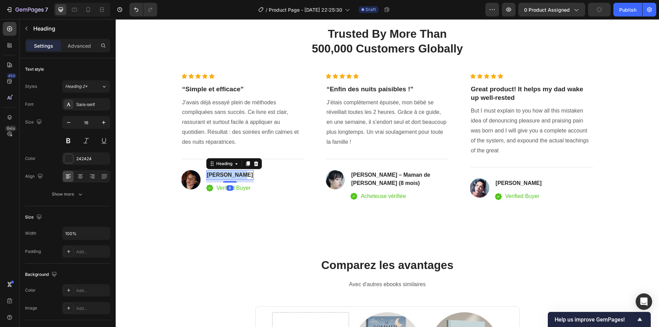
click at [220, 175] on p "David Alaba" at bounding box center [230, 175] width 46 height 8
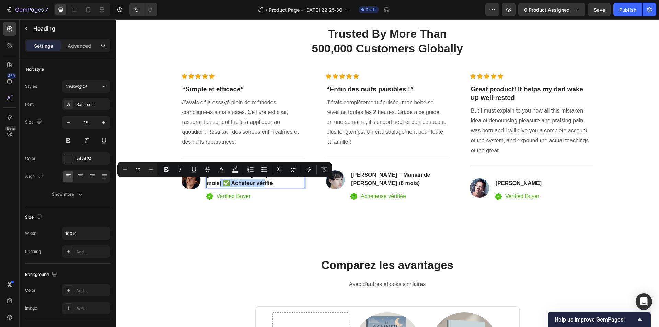
drag, startPoint x: 251, startPoint y: 182, endPoint x: 206, endPoint y: 180, distance: 45.7
click at [207, 180] on p "Julien P. – Papa de Sofia (6 mois) ✅ Acheteur vérifié" at bounding box center [255, 179] width 97 height 16
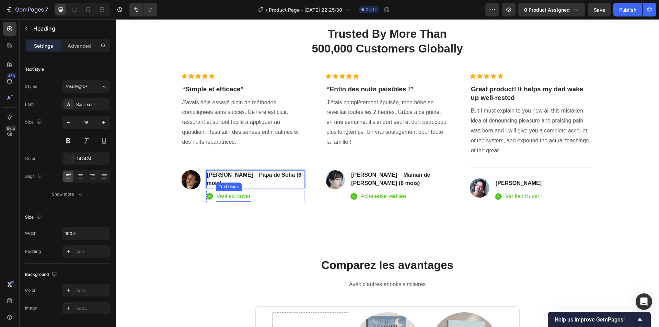
click at [238, 192] on p "Verified Buyer" at bounding box center [234, 197] width 34 height 10
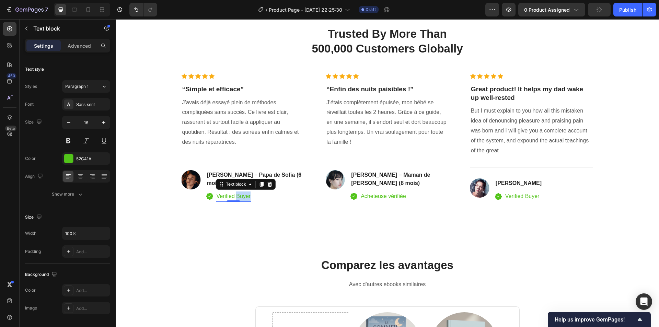
click at [238, 192] on p "Verified Buyer" at bounding box center [234, 197] width 34 height 10
click at [543, 190] on div "Image Anna Chirstin Heading Icon Verified Buyer Text block Icon List Row" at bounding box center [531, 191] width 123 height 24
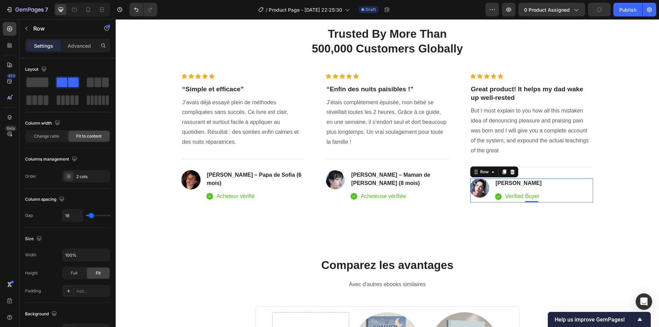
drag, startPoint x: 531, startPoint y: 202, endPoint x: 486, endPoint y: 194, distance: 46.4
click at [530, 196] on div "Image Anna Chirstin Heading Icon Verified Buyer Text block Icon List Row 0" at bounding box center [531, 191] width 123 height 24
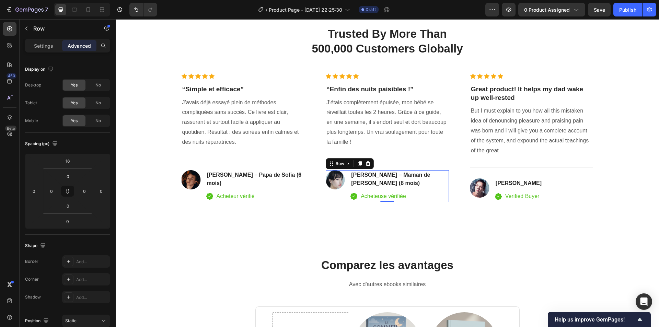
click at [354, 180] on div "Claire M. – Maman de Léo (8 mois) Heading Icon Acheteuse vérifiée Text block Ro…" at bounding box center [400, 186] width 99 height 32
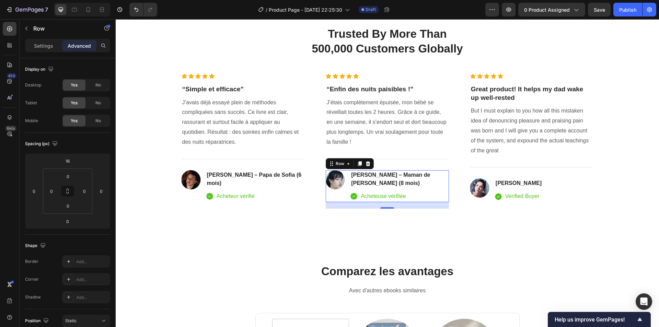
drag, startPoint x: 384, startPoint y: 194, endPoint x: 385, endPoint y: 201, distance: 6.7
click at [385, 207] on div at bounding box center [387, 207] width 14 height 1
click at [385, 202] on div "19" at bounding box center [387, 205] width 123 height 7
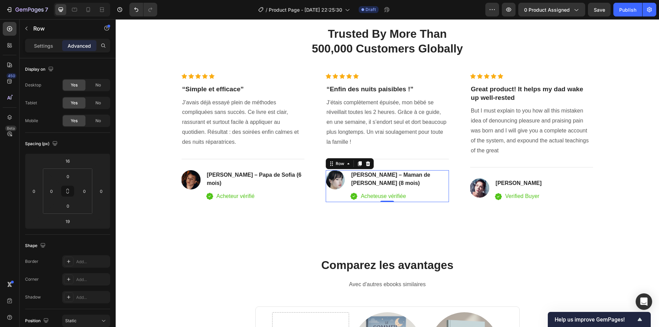
drag, startPoint x: 385, startPoint y: 199, endPoint x: 386, endPoint y: 190, distance: 9.3
click at [385, 190] on div "Image Claire M. – Maman de Léo (8 mois) Heading Icon Acheteuse vérifiée Text bl…" at bounding box center [387, 186] width 123 height 32
type input "0"
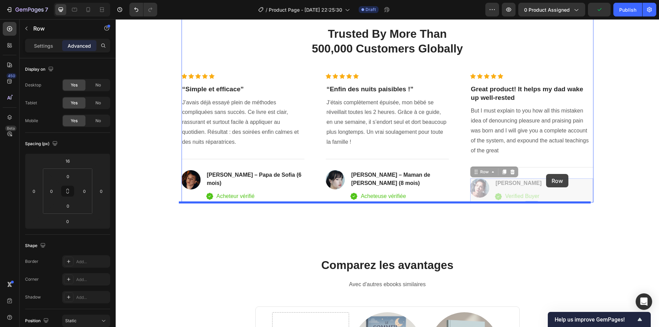
drag, startPoint x: 549, startPoint y: 193, endPoint x: 546, endPoint y: 174, distance: 19.0
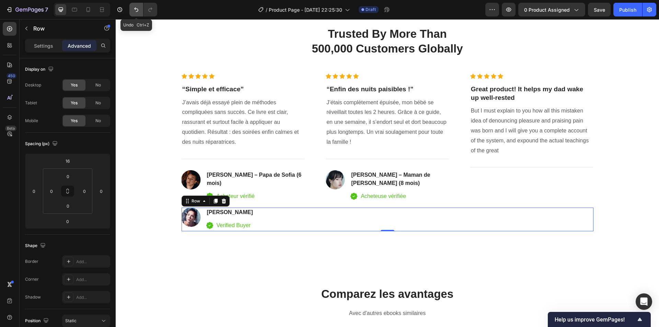
click at [133, 11] on icon "Undo/Redo" at bounding box center [136, 9] width 7 height 7
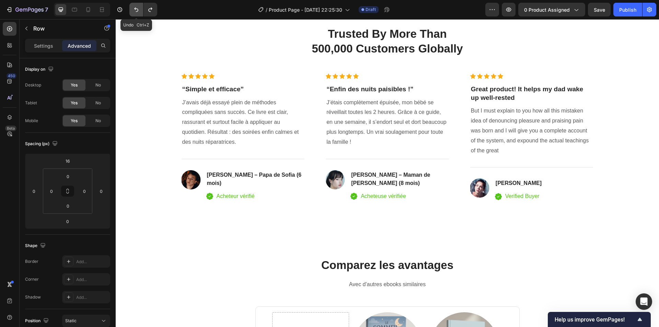
click at [133, 11] on icon "Undo/Redo" at bounding box center [136, 9] width 7 height 7
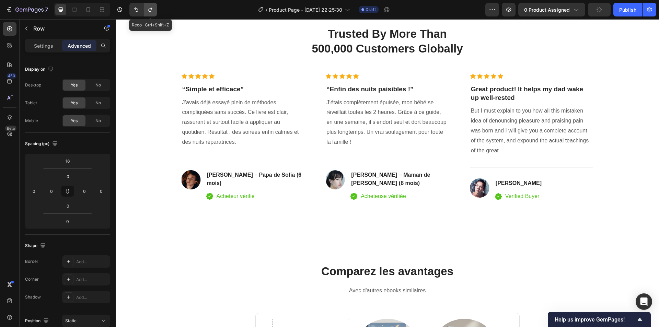
click at [150, 10] on icon "Undo/Redo" at bounding box center [150, 9] width 7 height 7
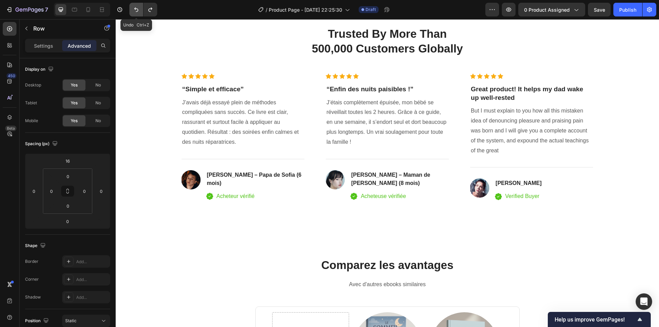
click at [140, 9] on button "Undo/Redo" at bounding box center [136, 10] width 14 height 14
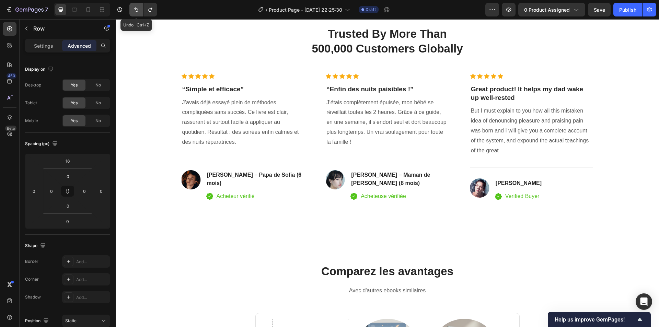
click at [140, 9] on button "Undo/Redo" at bounding box center [136, 10] width 14 height 14
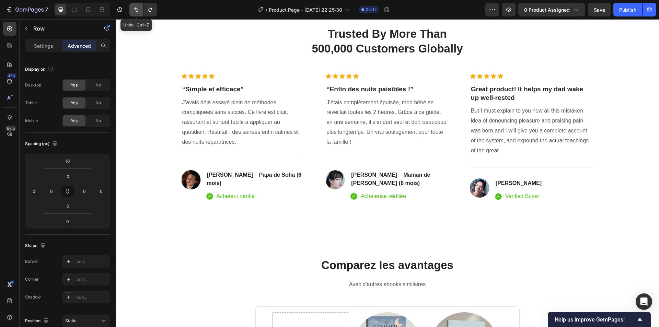
click at [140, 9] on button "Undo/Redo" at bounding box center [136, 10] width 14 height 14
click at [147, 10] on button "Undo/Redo" at bounding box center [151, 10] width 14 height 14
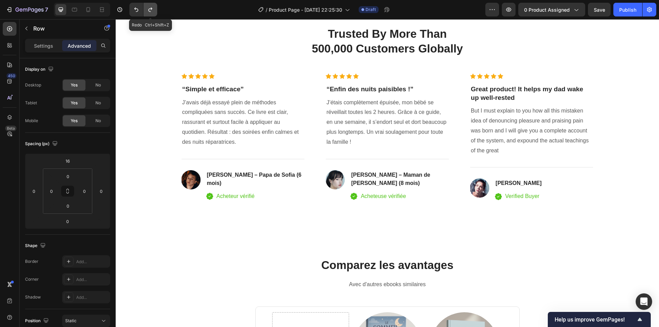
click at [147, 10] on button "Undo/Redo" at bounding box center [151, 10] width 14 height 14
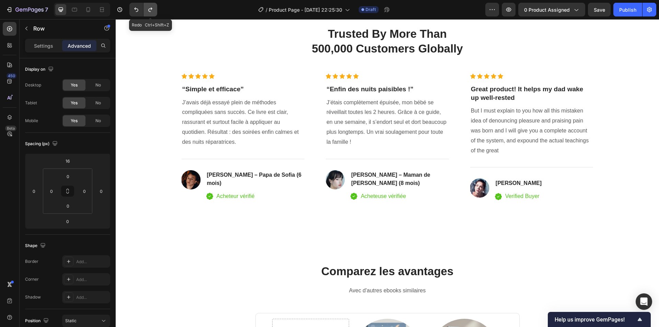
click at [147, 10] on button "Undo/Redo" at bounding box center [151, 10] width 14 height 14
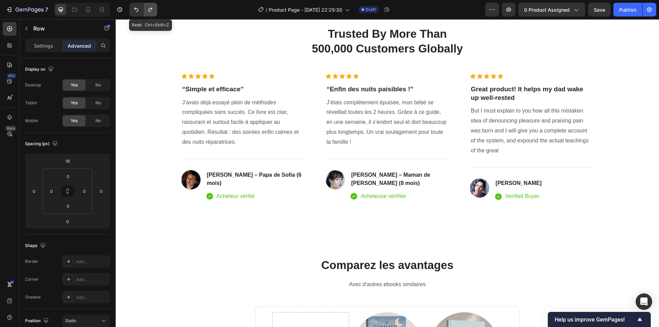
click at [147, 10] on button "Undo/Redo" at bounding box center [151, 10] width 14 height 14
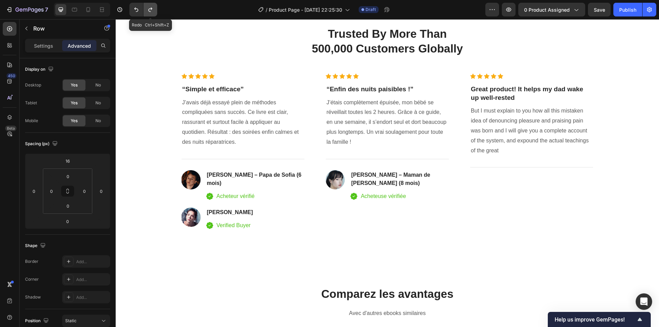
click at [147, 10] on button "Undo/Redo" at bounding box center [151, 10] width 14 height 14
click at [139, 11] on icon "Undo/Redo" at bounding box center [136, 9] width 7 height 7
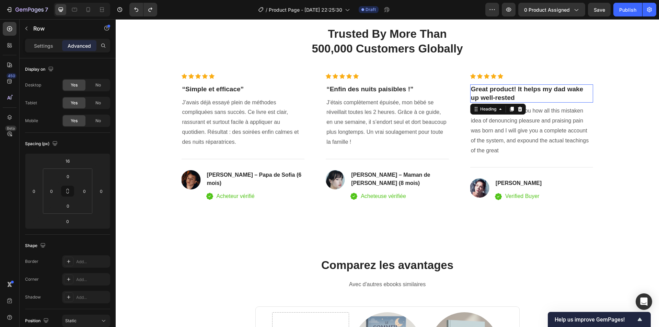
click at [476, 91] on p "Great product! It helps my dad wake up well-rested" at bounding box center [532, 93] width 122 height 17
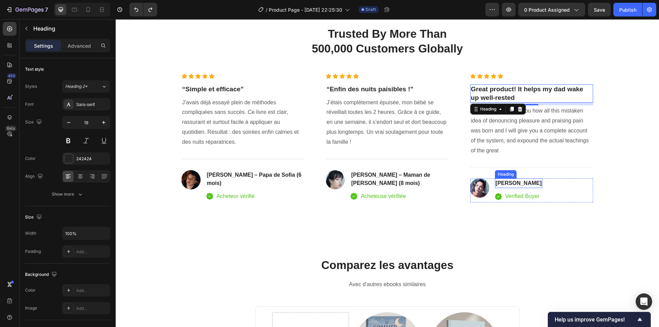
click at [504, 185] on p "Anna Chirstin" at bounding box center [519, 183] width 46 height 8
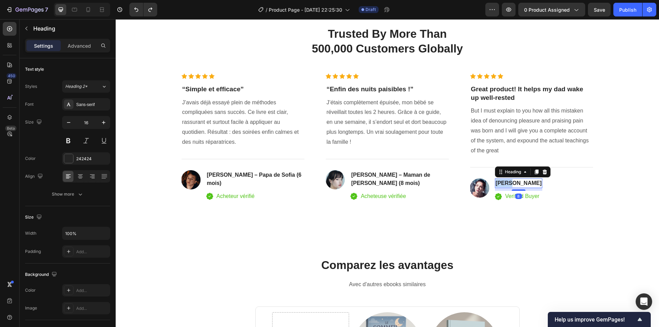
click at [504, 185] on p "Anna Chirstin" at bounding box center [519, 183] width 46 height 8
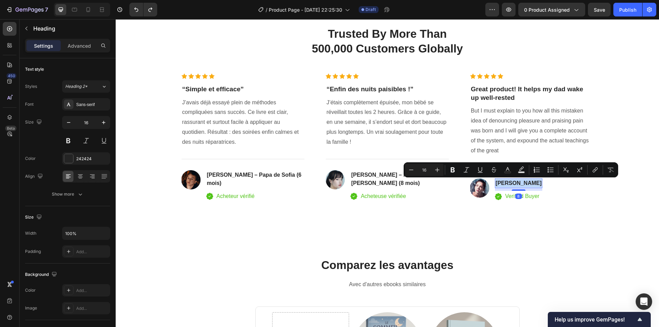
click at [502, 184] on p "Anna Chirstin" at bounding box center [519, 183] width 46 height 8
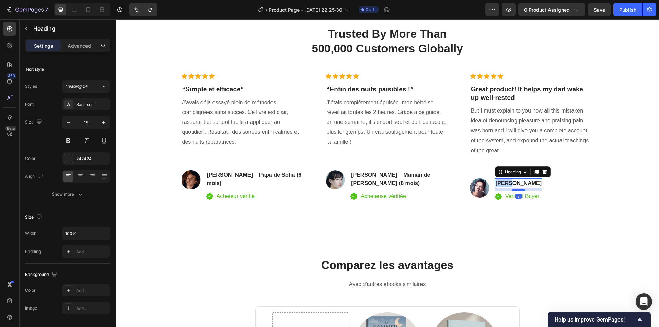
click at [502, 184] on p "Anna Chirstin" at bounding box center [519, 183] width 46 height 8
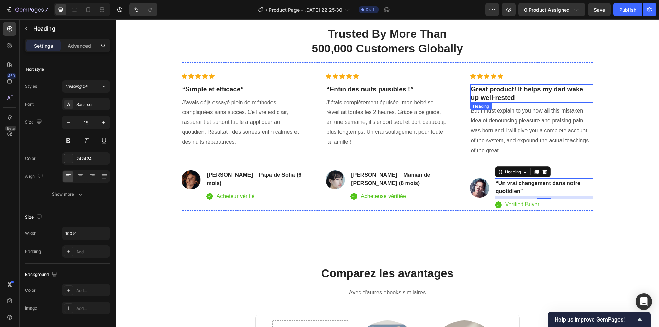
click at [485, 91] on p "Great product! It helps my dad wake up well-rested" at bounding box center [532, 93] width 122 height 17
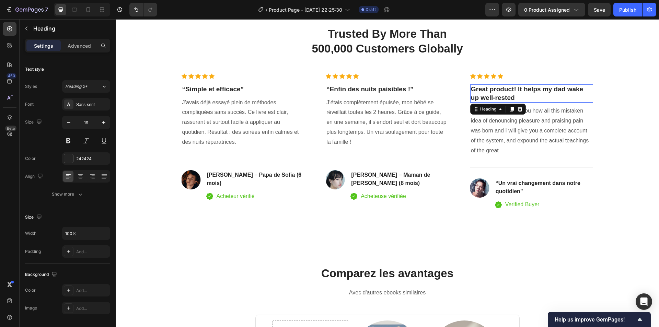
click at [485, 91] on p "Great product! It helps my dad wake up well-rested" at bounding box center [532, 93] width 122 height 17
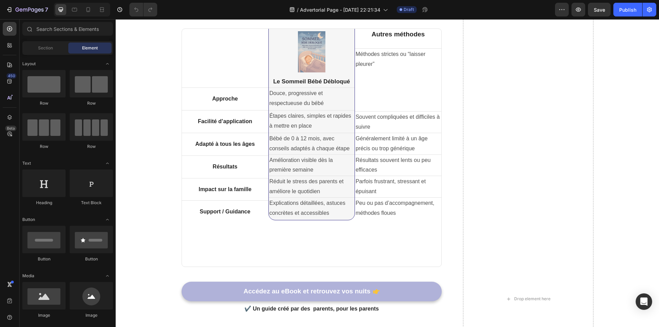
scroll to position [1511, 0]
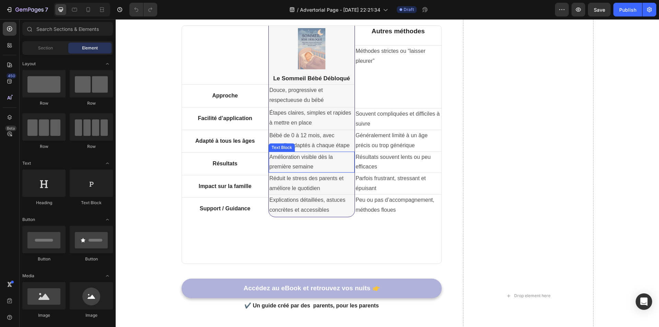
click at [295, 161] on p "Amélioration visible dès la première semaine" at bounding box center [312, 162] width 84 height 20
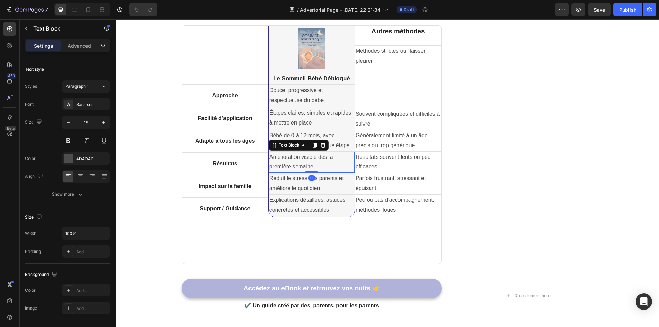
click at [295, 161] on p "Amélioration visible dès la première semaine" at bounding box center [312, 162] width 84 height 20
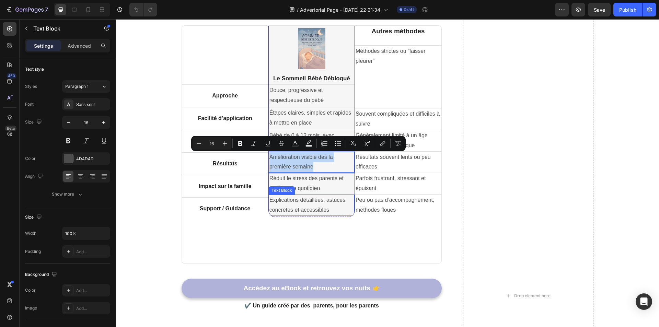
click at [290, 188] on div "Text Block" at bounding box center [281, 190] width 23 height 6
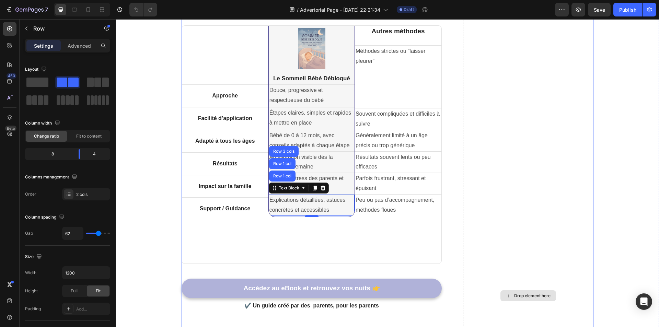
click at [544, 163] on div "Drop element here" at bounding box center [528, 296] width 130 height 632
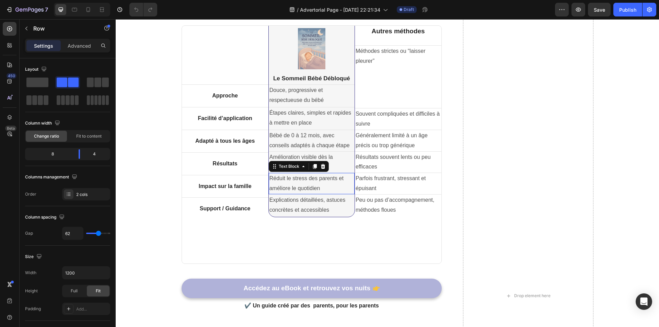
click at [305, 179] on p "Réduit le stress des parents et améliore le quotidien" at bounding box center [312, 184] width 84 height 20
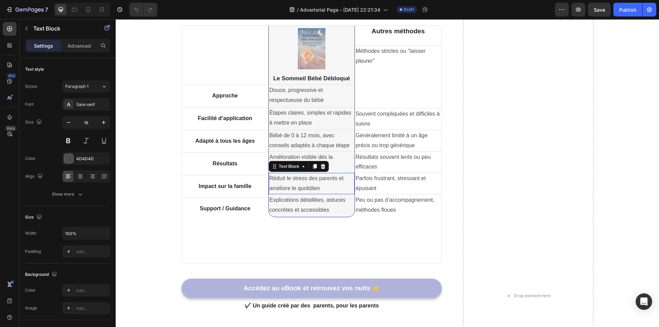
click at [305, 179] on p "Réduit le stress des parents et améliore le quotidien" at bounding box center [312, 184] width 84 height 20
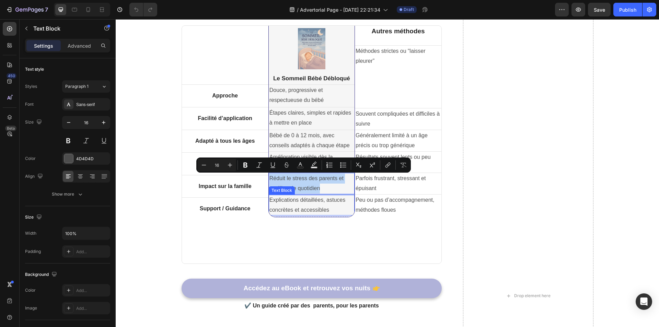
click at [292, 202] on p "Explications détaillées, astuces concrètes et accessibles" at bounding box center [312, 205] width 84 height 20
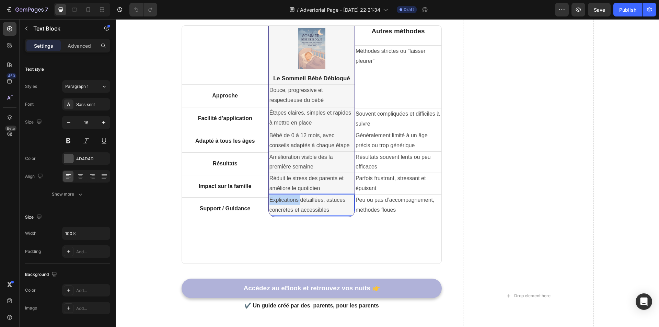
click at [292, 202] on p "Explications détaillées, astuces concrètes et accessibles" at bounding box center [312, 205] width 84 height 20
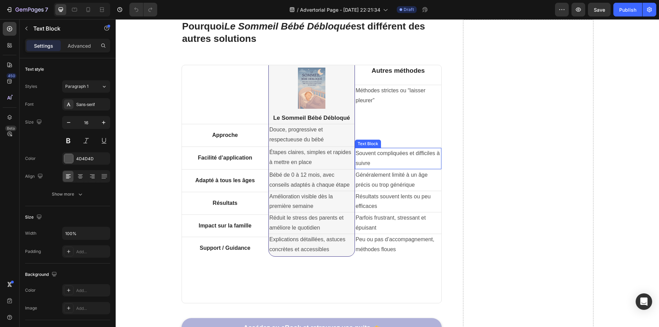
scroll to position [1428, 0]
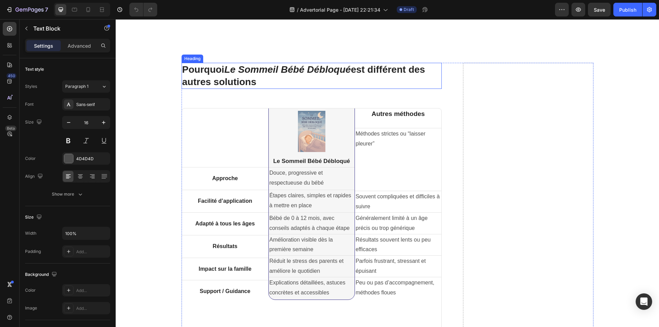
click at [362, 72] on h2 "Pourquoi Le Sommeil Bébé Débloqué est différent des autres solutions" at bounding box center [312, 76] width 261 height 26
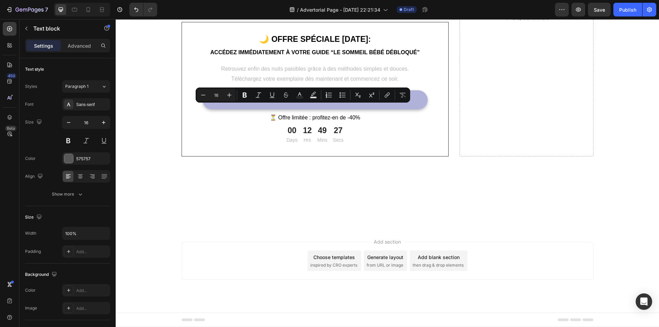
copy p "Oui ! Les méthodes proposées sont adaptées à différents âges (0 à 12 mois) et s…"
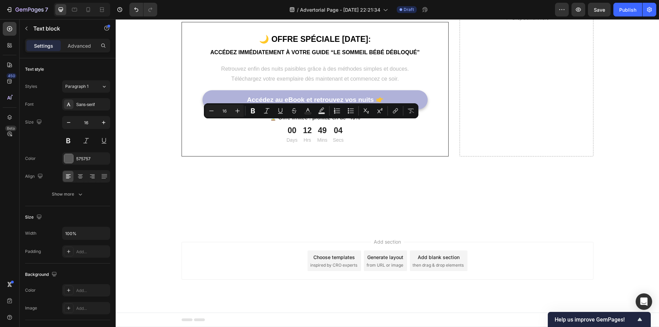
copy p "Oui, chaque bébé a son propre rythme. Le guide aide à réduire les réveils et à …"
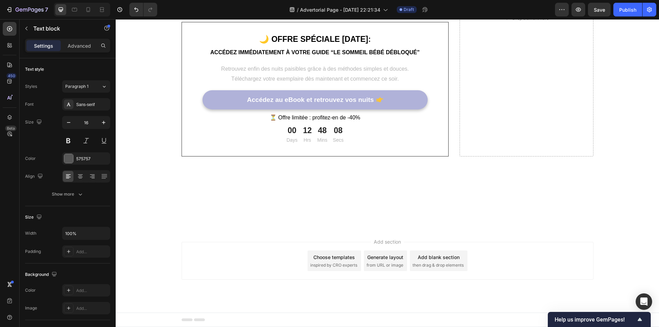
click at [136, 9] on icon "Undo/Redo" at bounding box center [136, 10] width 4 height 4
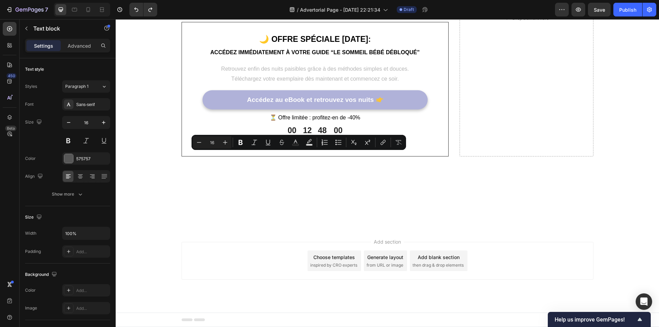
copy p "Beaucoup de parents constatent des améliorations dès la première semaine, surto…"
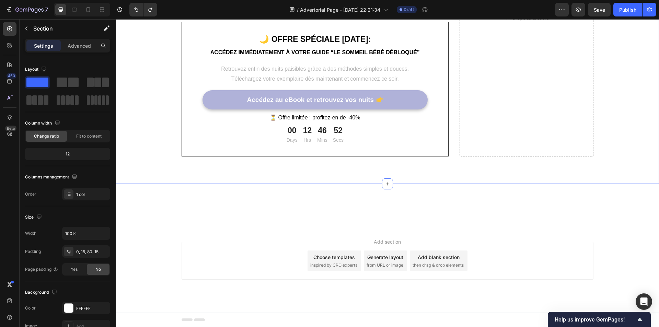
click at [646, 115] on div "Questions fréquentes des parents Heading Est-ce que ce guide fonctionne pour to…" at bounding box center [387, 19] width 533 height 276
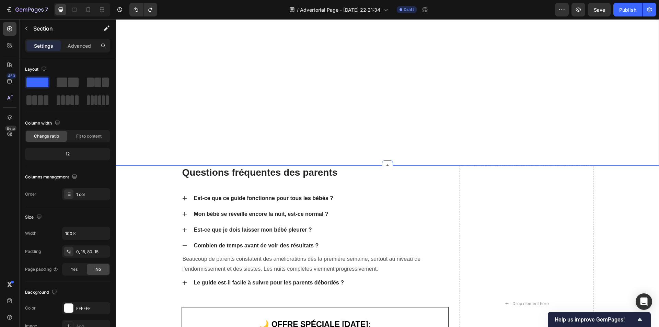
click at [640, 88] on div "Your Brand Heading Differentiation Point 1 Text block Icon Row Differentiation …" at bounding box center [387, 80] width 533 height 172
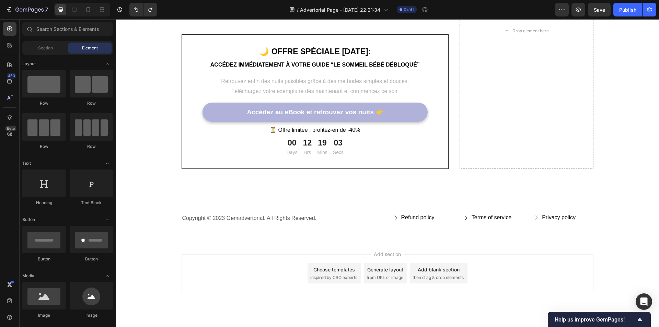
scroll to position [1767, 0]
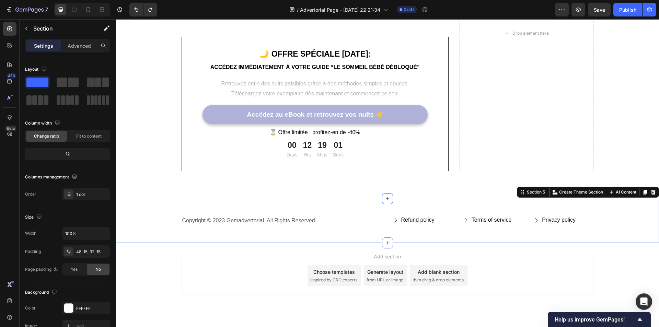
click at [604, 224] on div "Copyright © 2023 Gemadvertorial. All Rights Reserved. Text block Refund policy …" at bounding box center [387, 223] width 533 height 17
click at [651, 192] on icon at bounding box center [653, 192] width 4 height 5
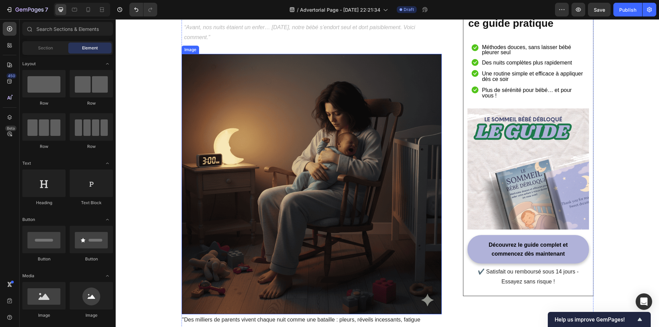
scroll to position [172, 0]
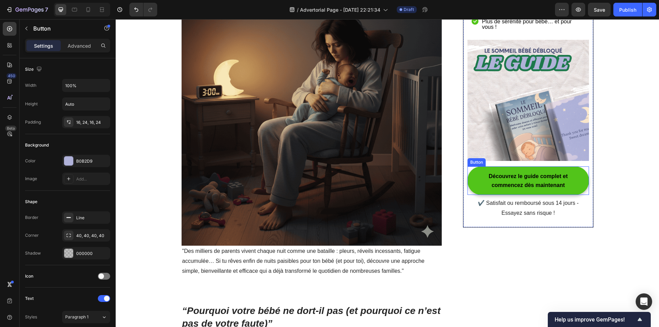
click at [572, 192] on link "Découvrez le guide complet et commencez dès maintenant" at bounding box center [528, 181] width 121 height 28
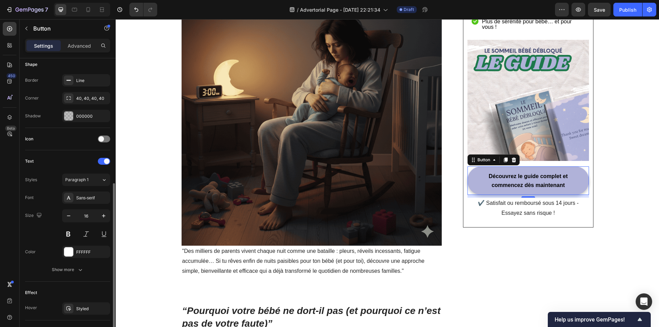
scroll to position [258, 0]
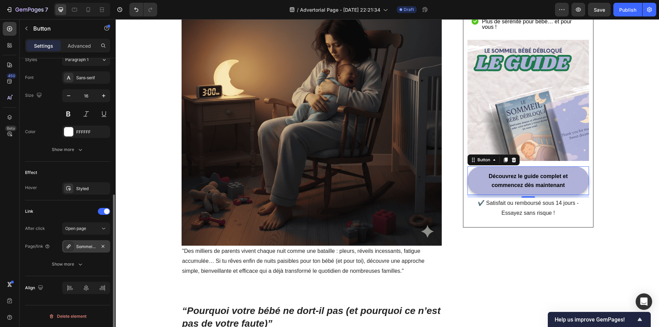
click at [89, 249] on div "Sommeil Bébé - Guide PDF à Télécharger pour Aider votre Bébé à Faire Ses Nuits …" at bounding box center [86, 247] width 20 height 6
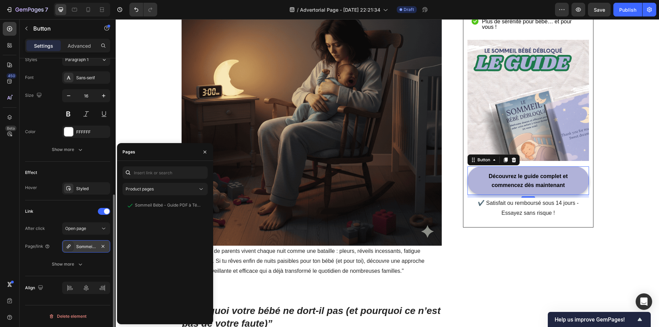
click at [89, 249] on div "Sommeil Bébé - Guide PDF à Télécharger pour Aider votre Bébé à Faire Ses Nuits …" at bounding box center [86, 247] width 20 height 6
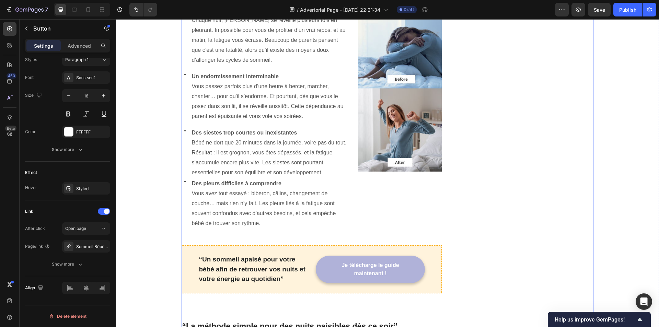
scroll to position [652, 0]
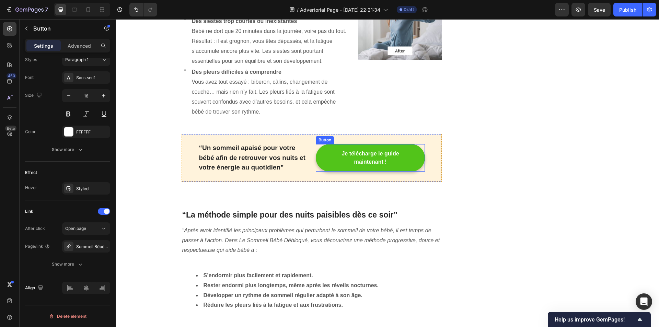
click at [343, 154] on button "Je télécharge le guide maintenant !" at bounding box center [370, 157] width 109 height 27
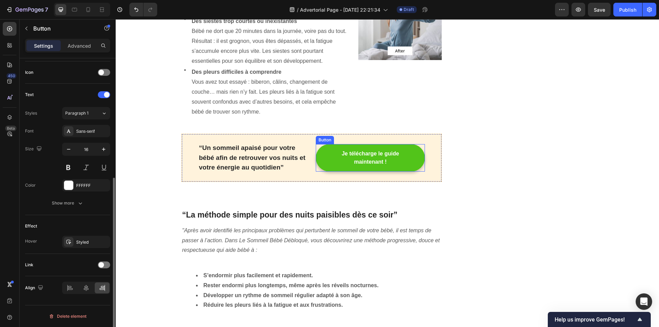
scroll to position [204, 0]
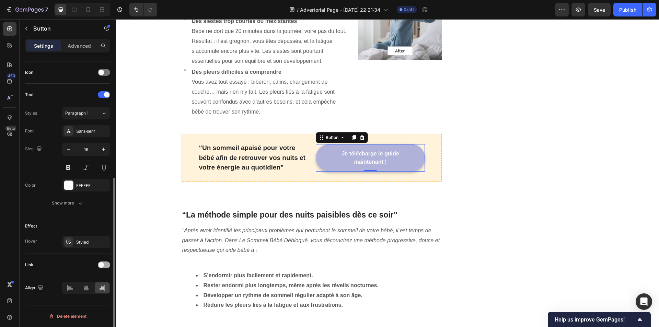
click at [108, 266] on div at bounding box center [104, 265] width 12 height 7
click at [89, 281] on div "Open page" at bounding box center [82, 282] width 35 height 6
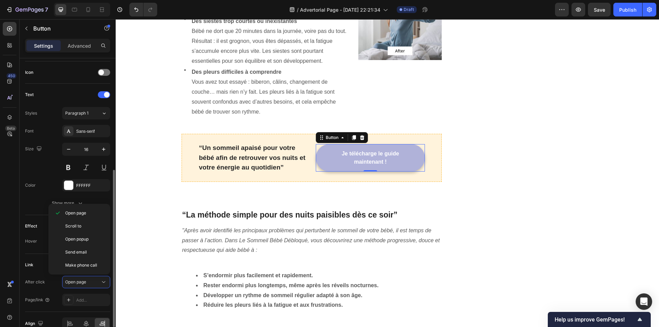
click at [42, 271] on div "Link After click Open page Page/link Add..." at bounding box center [67, 283] width 85 height 47
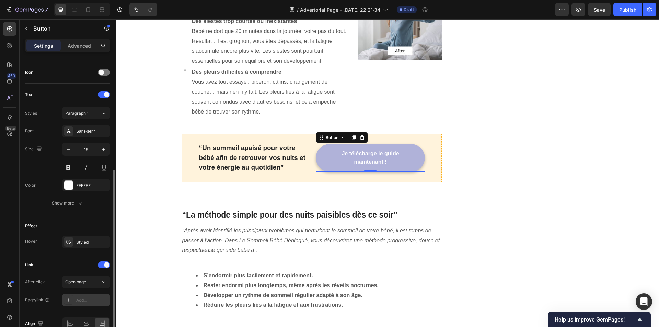
click at [76, 301] on div "Add..." at bounding box center [86, 300] width 48 height 12
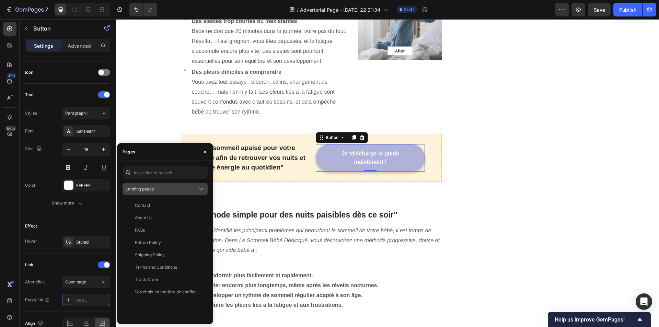
click at [157, 190] on div "Landing pages" at bounding box center [162, 189] width 72 height 6
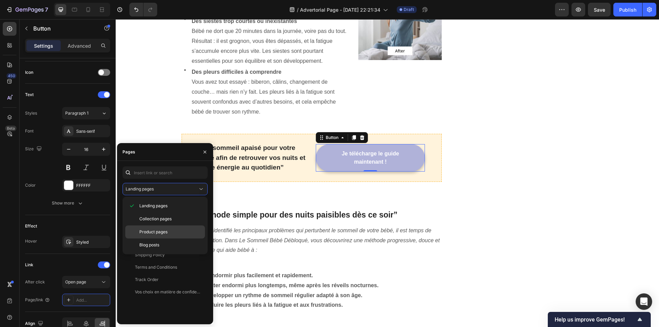
click at [157, 231] on span "Product pages" at bounding box center [153, 232] width 28 height 6
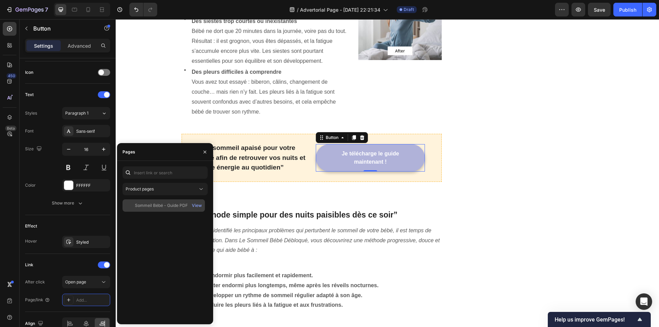
click at [157, 205] on div "Sommeil Bébé - Guide PDF à Télécharger pour Aider votre Bébé à Faire Ses Nuits …" at bounding box center [168, 206] width 66 height 6
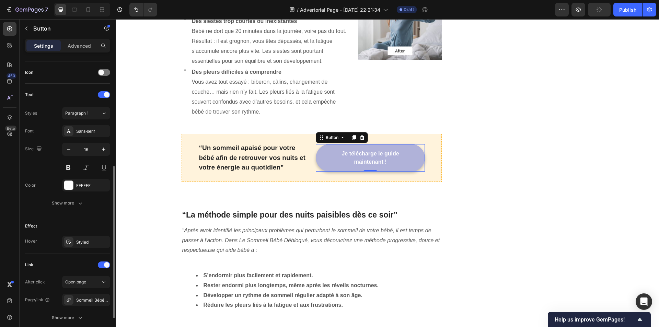
click at [58, 228] on div "Effect" at bounding box center [67, 226] width 85 height 11
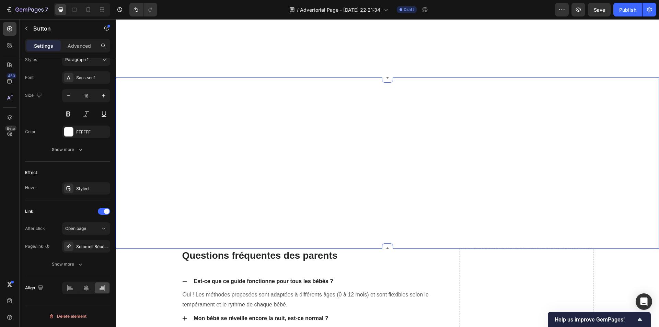
scroll to position [1408, 0]
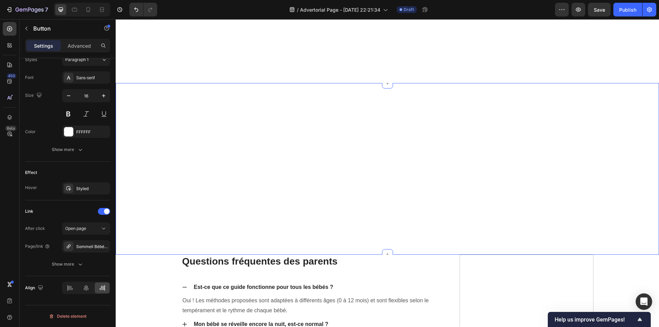
click at [323, 150] on div "Your Brand Heading Differentiation Point 1 Text block Icon Row Differentiation …" at bounding box center [387, 169] width 533 height 172
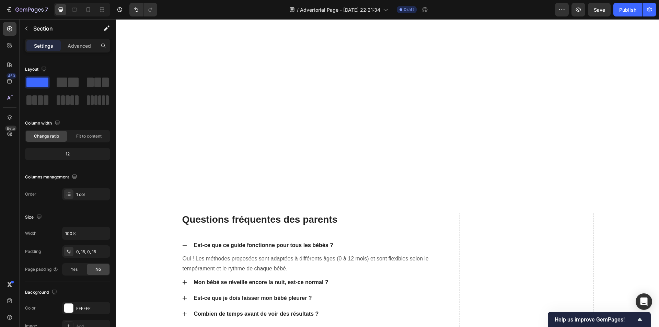
scroll to position [1442, 0]
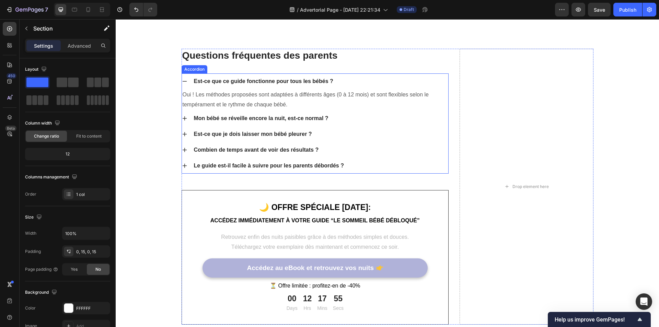
click at [310, 108] on div "Oui ! Les méthodes proposées sont adaptées à différents âges (0 à 12 mois) et s…" at bounding box center [315, 99] width 267 height 21
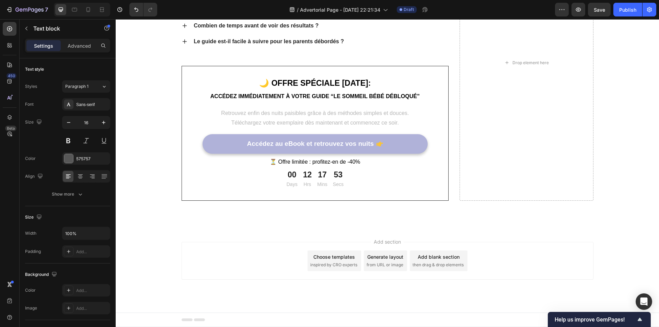
scroll to position [1408, 0]
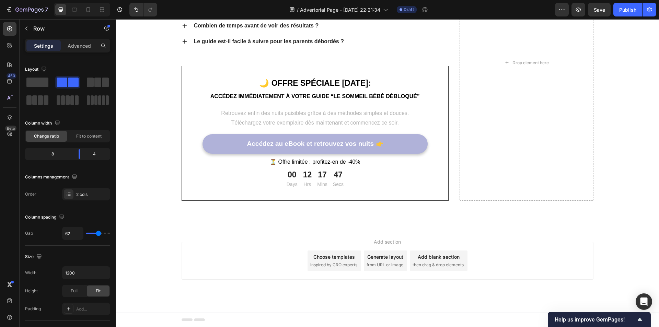
drag, startPoint x: 385, startPoint y: 82, endPoint x: 383, endPoint y: 104, distance: 22.4
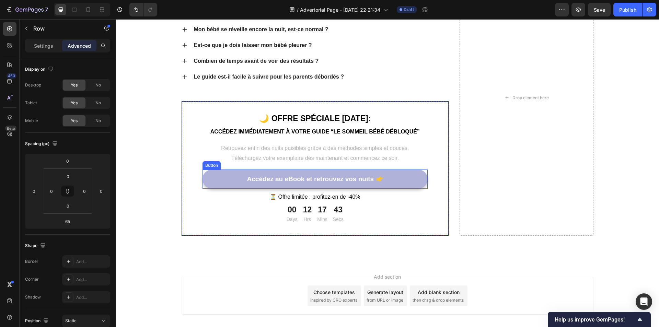
scroll to position [1751, 0]
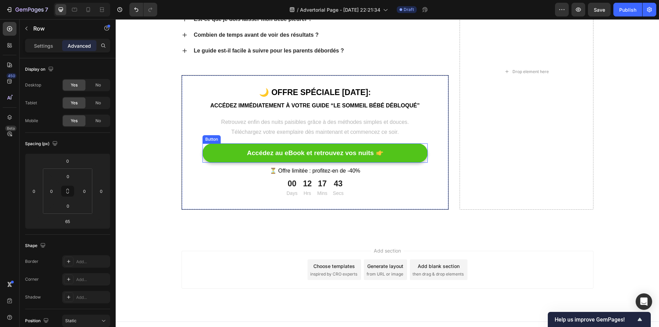
click at [388, 154] on link "Accédez au eBook et retrouvez vos nuits" at bounding box center [316, 154] width 226 height 20
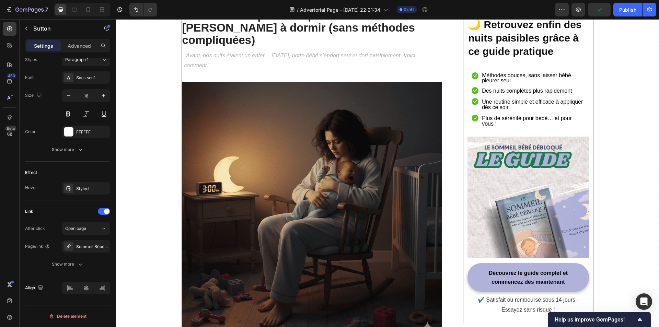
scroll to position [0, 0]
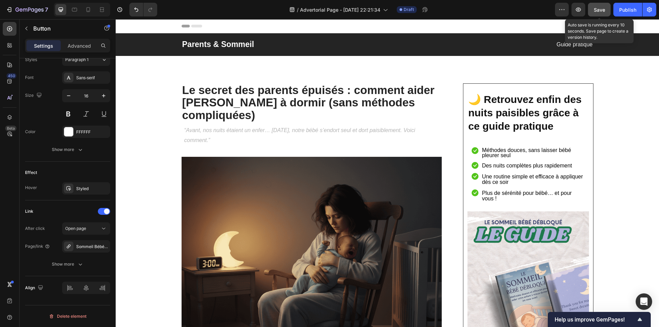
click at [595, 13] on div "Save" at bounding box center [599, 9] width 11 height 7
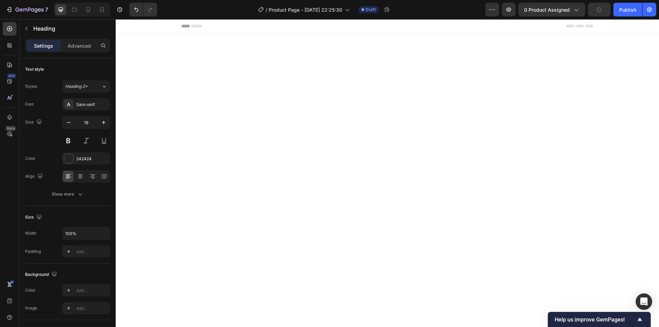
scroll to position [1499, 0]
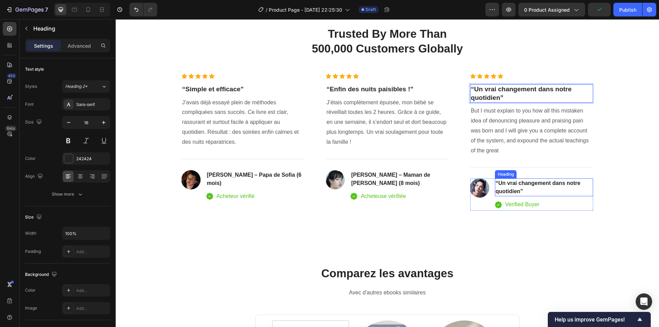
click at [512, 186] on p "“Un vrai changement dans notre quotidien”" at bounding box center [544, 187] width 97 height 16
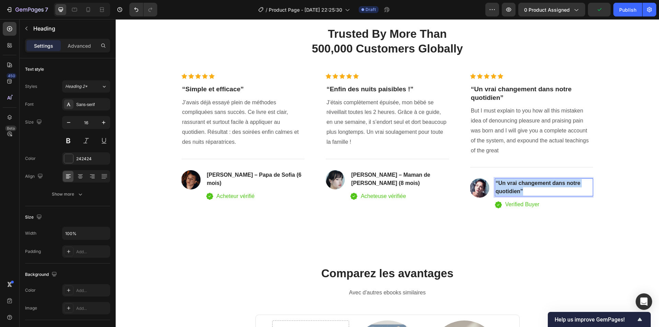
click at [512, 186] on p "“Un vrai changement dans notre quotidien”" at bounding box center [544, 187] width 97 height 16
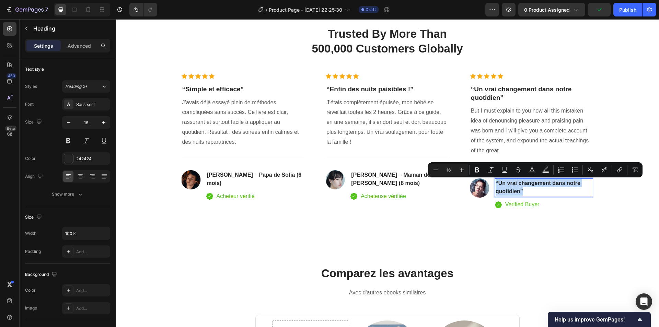
click at [512, 186] on p "“Un vrai changement dans notre quotidien”" at bounding box center [544, 187] width 97 height 16
drag, startPoint x: 512, startPoint y: 186, endPoint x: 568, endPoint y: 122, distance: 84.7
click at [568, 122] on p "But I must explain to you how all this mistaken idea of denouncing pleasure and…" at bounding box center [532, 130] width 122 height 49
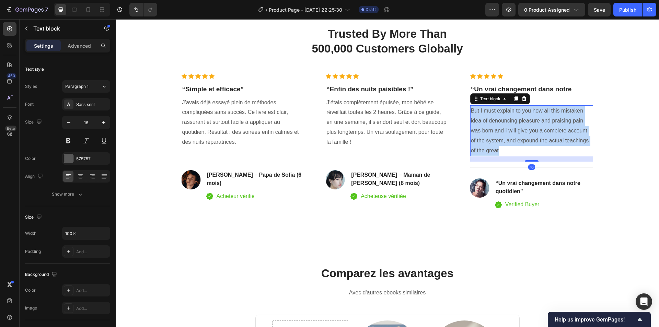
click at [568, 122] on p "But I must explain to you how all this mistaken idea of denouncing pleasure and…" at bounding box center [532, 130] width 122 height 49
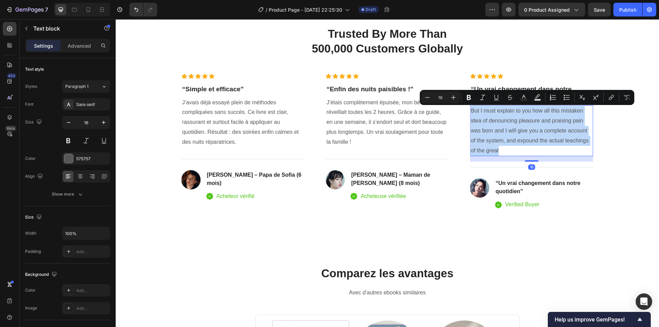
click at [568, 122] on p "But I must explain to you how all this mistaken idea of denouncing pleasure and…" at bounding box center [532, 130] width 122 height 49
click at [519, 127] on p "But I must explain to you how all this mistaken idea of denouncing pleasure and…" at bounding box center [532, 130] width 122 height 49
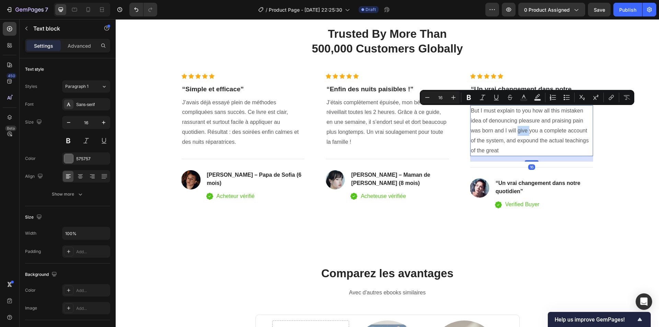
click at [519, 127] on p "But I must explain to you how all this mistaken idea of denouncing pleasure and…" at bounding box center [532, 130] width 122 height 49
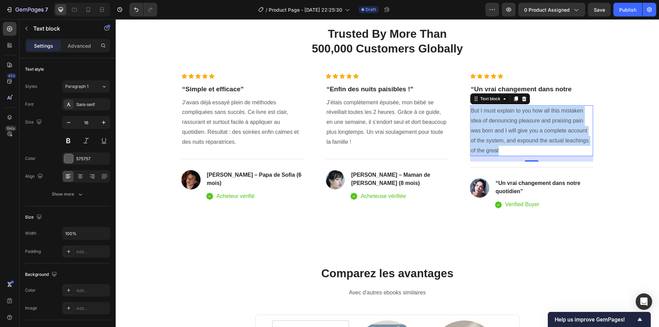
click at [519, 127] on p "But I must explain to you how all this mistaken idea of denouncing pleasure and…" at bounding box center [532, 130] width 122 height 49
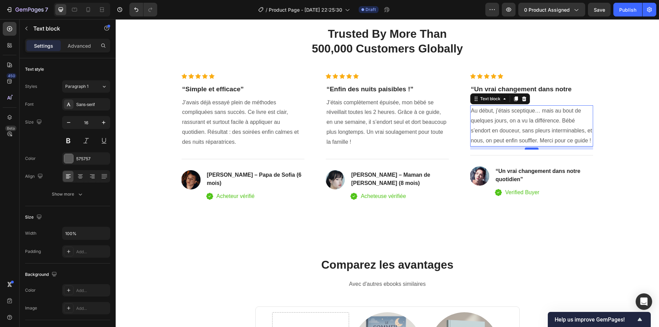
click at [532, 149] on div at bounding box center [532, 149] width 14 height 2
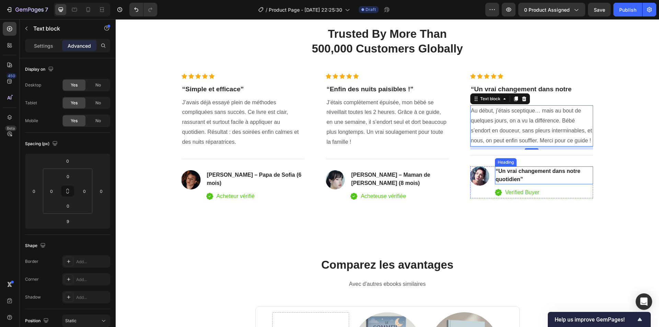
click at [512, 173] on p "“Un vrai changement dans notre quotidien”" at bounding box center [544, 175] width 97 height 16
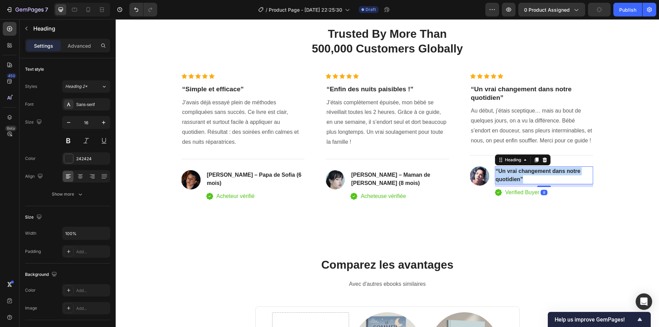
click at [512, 173] on p "“Un vrai changement dans notre quotidien”" at bounding box center [544, 175] width 97 height 16
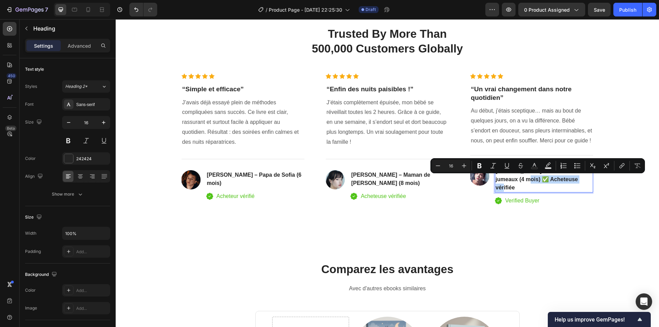
drag, startPoint x: 574, startPoint y: 181, endPoint x: 513, endPoint y: 178, distance: 61.8
click at [513, 178] on p "Sarah D. – Maman de jumeaux (4 mois) ✅ Acheteuse vérifiée" at bounding box center [544, 179] width 97 height 25
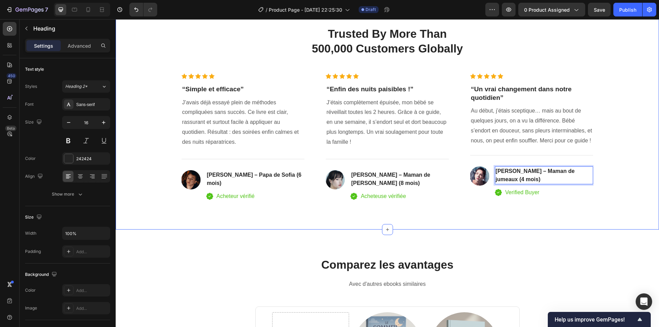
click at [622, 172] on div "98% Customers Are Satisfied Text block Trusted By More Than 500,000 Customers G…" at bounding box center [387, 107] width 533 height 192
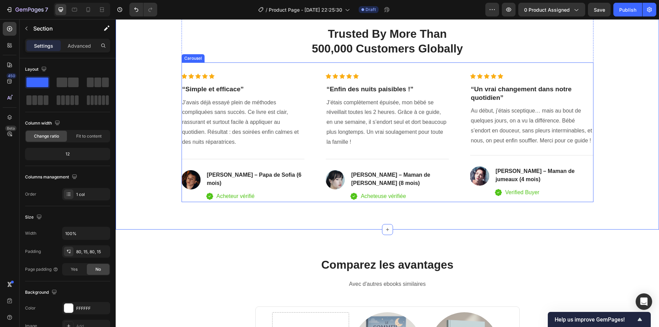
click at [516, 147] on div "Icon Icon Icon Icon Icon Icon List Hoz “Un vrai changement dans notre quotidien…" at bounding box center [531, 137] width 123 height 129
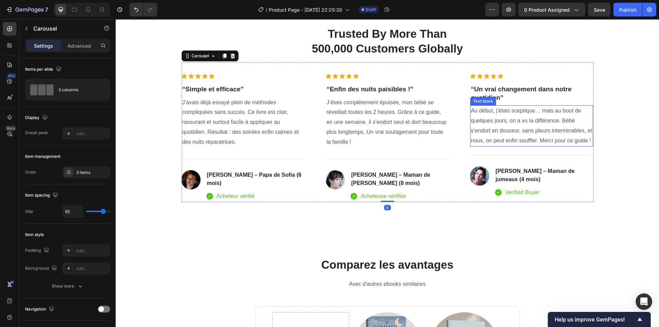
click at [517, 133] on p "Au début, j’étais sceptique… mais au bout de quelques jours, on a vu la différe…" at bounding box center [532, 125] width 122 height 39
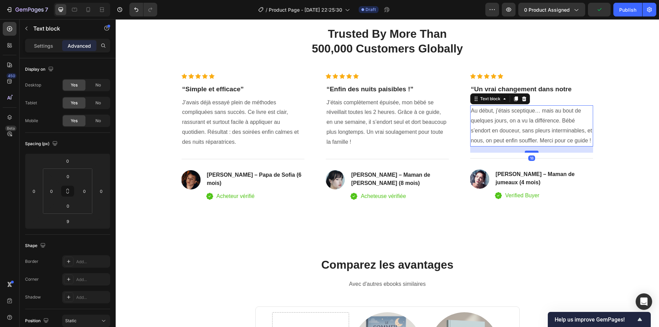
click at [526, 152] on div at bounding box center [532, 152] width 14 height 2
type input "18"
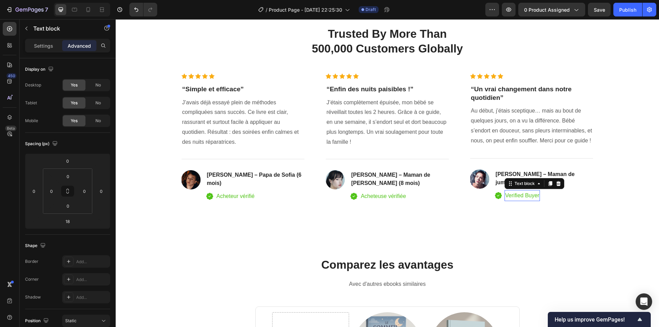
click at [518, 195] on p "Verified Buyer" at bounding box center [522, 196] width 34 height 10
click at [511, 196] on p "✅ Acheteuse vérifiée" at bounding box center [531, 196] width 53 height 10
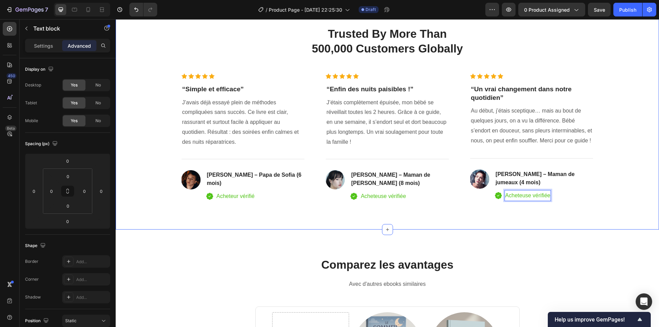
click at [608, 202] on div "98% Customers Are Satisfied Text block Trusted By More Than 500,000 Customers G…" at bounding box center [388, 106] width 544 height 247
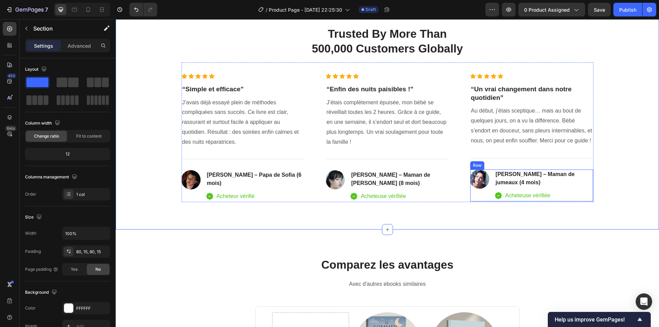
click at [473, 192] on div "Image" at bounding box center [479, 186] width 19 height 32
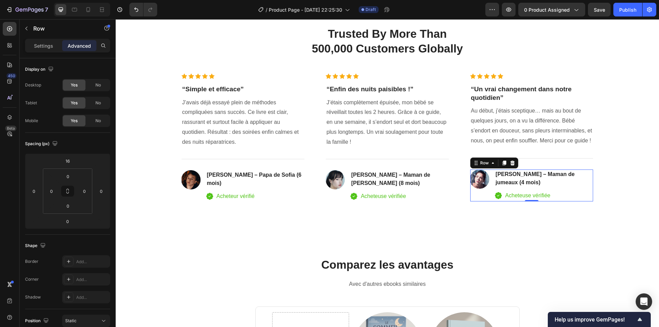
drag, startPoint x: 528, startPoint y: 201, endPoint x: 528, endPoint y: 195, distance: 5.8
click at [528, 195] on div "Image Sarah D. – Maman de jumeaux (4 mois) Heading Icon Acheteuse vérifiée Text…" at bounding box center [531, 186] width 123 height 32
click at [633, 171] on div "98% Customers Are Satisfied Text block Trusted By More Than 500,000 Customers G…" at bounding box center [387, 107] width 533 height 192
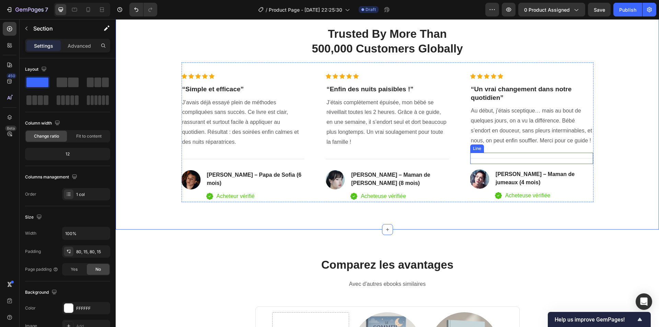
click at [531, 153] on div "Title Line" at bounding box center [531, 158] width 123 height 11
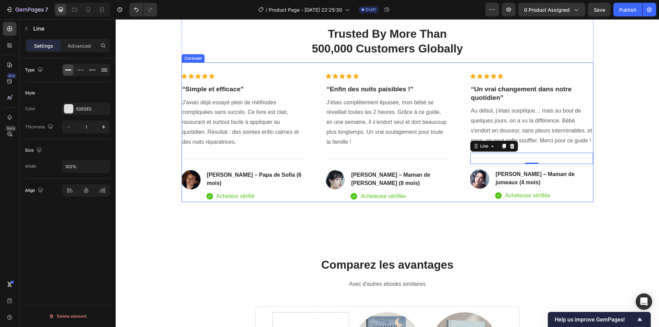
click at [533, 147] on div "Icon Icon Icon Icon Icon Icon List Hoz “Un vrai changement dans notre quotidien…" at bounding box center [531, 137] width 123 height 129
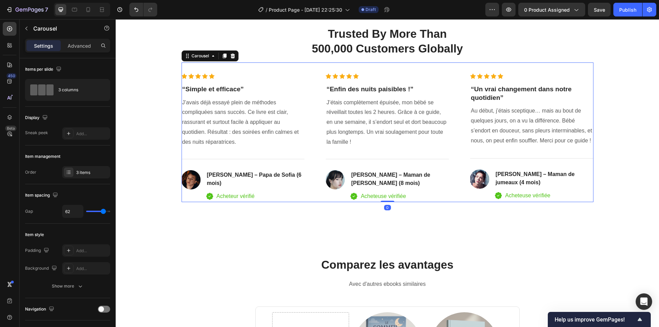
click at [526, 147] on div "Icon Icon Icon Icon Icon Icon List Hoz “Un vrai changement dans notre quotidien…" at bounding box center [531, 137] width 123 height 129
click at [525, 155] on div "Title Line" at bounding box center [531, 158] width 123 height 11
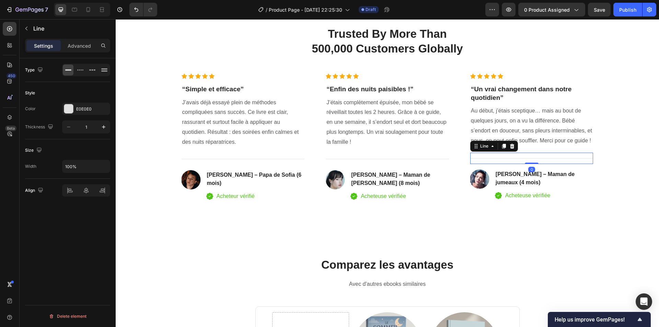
click at [530, 161] on div "Title Line 0" at bounding box center [531, 158] width 123 height 11
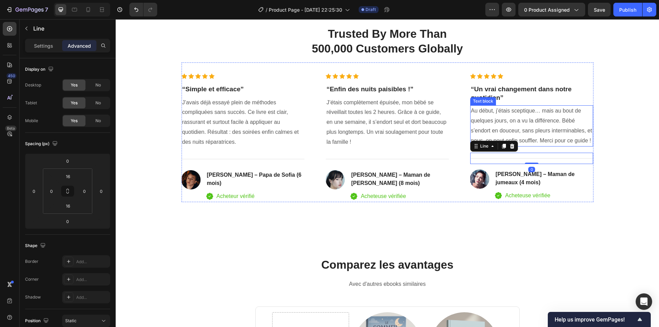
click at [533, 146] on div "Au début, j’étais sceptique… mais au bout de quelques jours, on a vu la différe…" at bounding box center [531, 125] width 123 height 41
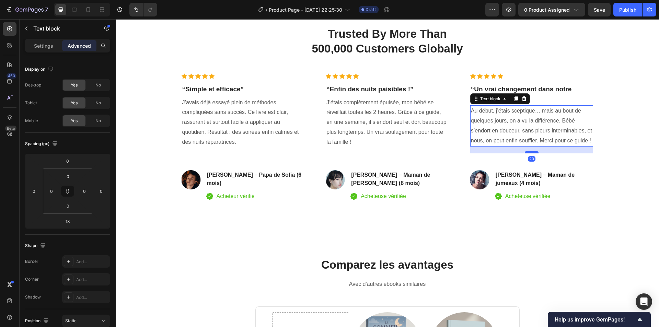
click at [532, 152] on div at bounding box center [532, 152] width 14 height 2
type input "20"
click at [628, 149] on div "98% Customers Are Satisfied Text block Trusted By More Than 500,000 Customers G…" at bounding box center [387, 107] width 533 height 192
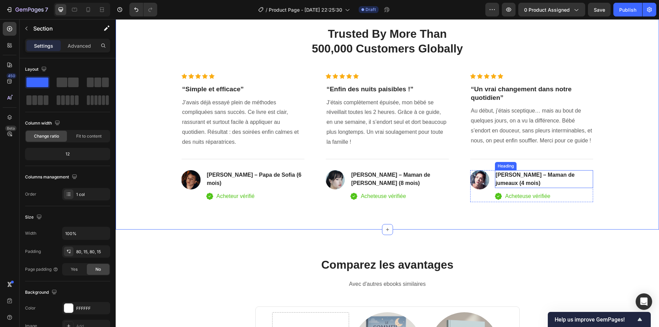
click at [496, 175] on p "Sarah D. – Maman de jumeaux (4 mois)" at bounding box center [544, 179] width 97 height 16
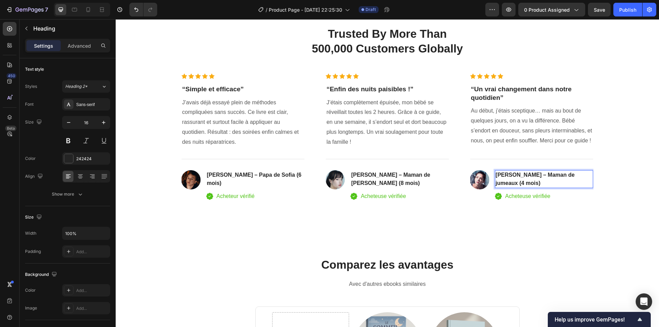
click at [517, 176] on p "Sarah D. – Maman de jumeaux (4 mois)" at bounding box center [544, 179] width 97 height 16
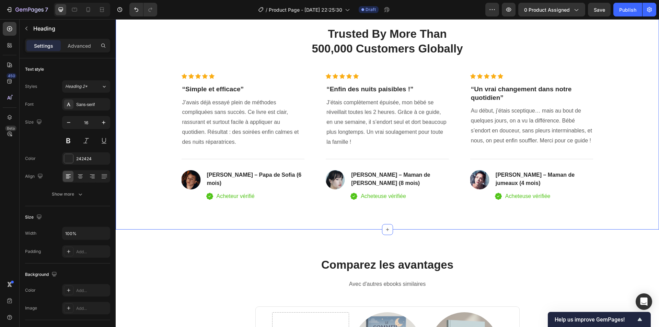
click at [623, 162] on div "98% Customers Are Satisfied Text block Trusted By More Than 500,000 Customers G…" at bounding box center [387, 107] width 533 height 192
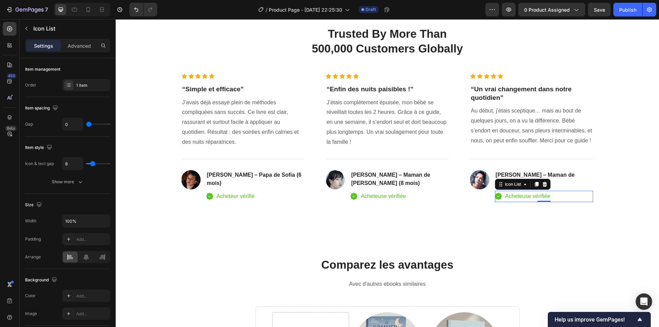
click at [560, 195] on div "Icon Acheteuse vérifiée Text block" at bounding box center [544, 196] width 99 height 11
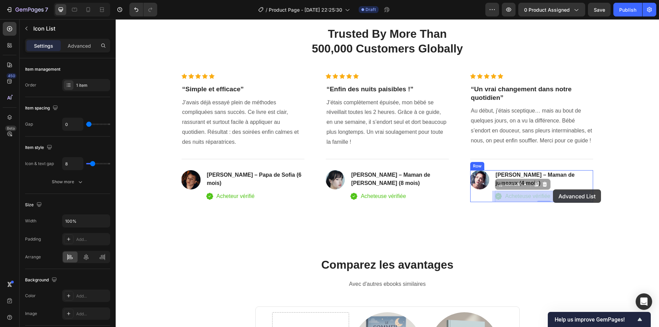
drag, startPoint x: 554, startPoint y: 196, endPoint x: 553, endPoint y: 190, distance: 6.3
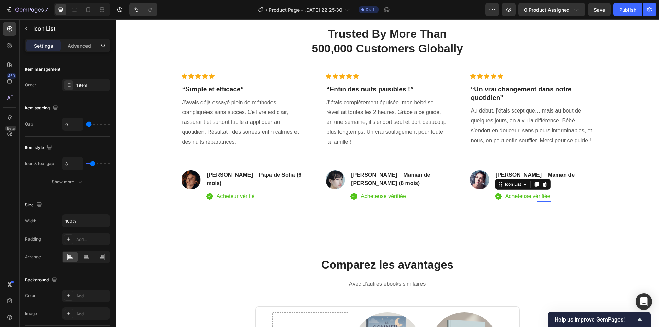
click at [544, 201] on div "0" at bounding box center [544, 201] width 7 height 5
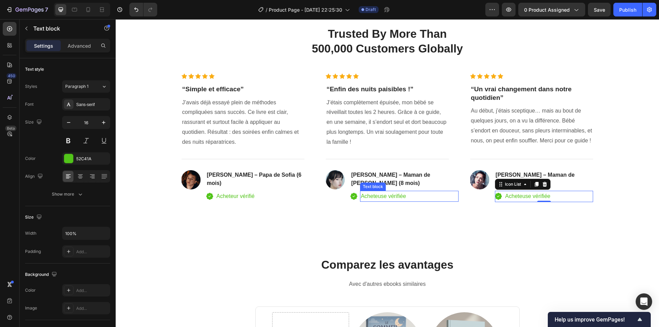
click at [421, 192] on p "Acheteuse vérifiée" at bounding box center [409, 197] width 97 height 10
click at [412, 191] on div "Acheteuse vérifiée Text block 0" at bounding box center [409, 196] width 99 height 11
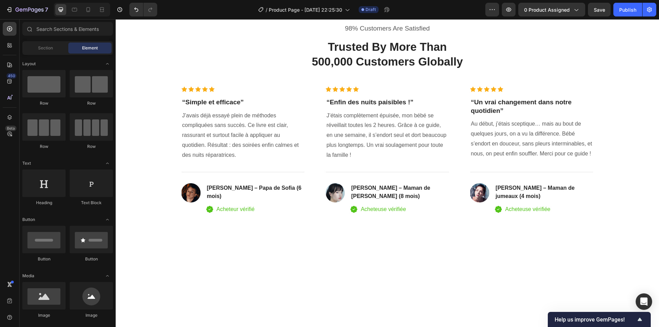
scroll to position [1398, 0]
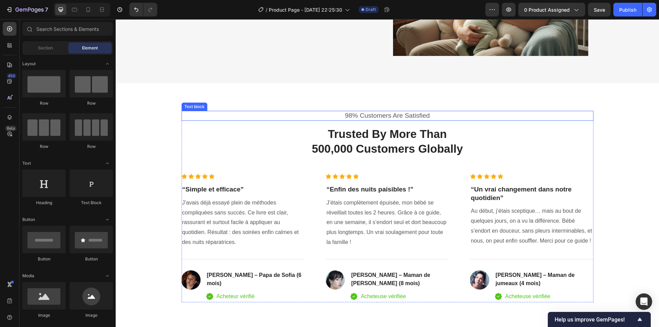
click at [379, 116] on p "98% Customers Are Satisfied" at bounding box center [387, 116] width 411 height 9
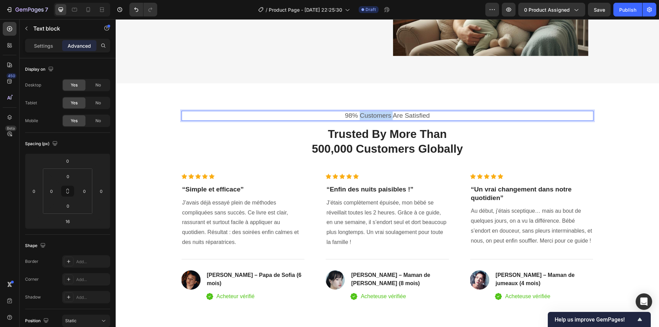
click at [379, 116] on p "98% Customers Are Satisfied" at bounding box center [387, 116] width 411 height 9
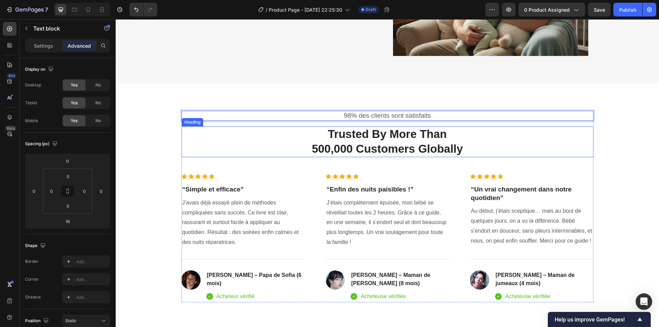
click at [360, 132] on p "Trusted By More Than 500,000 Customers Globally" at bounding box center [387, 142] width 411 height 30
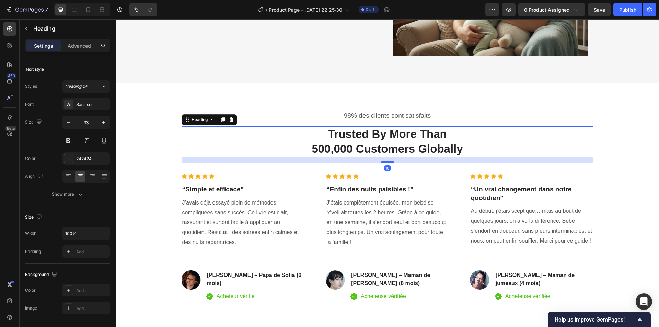
click at [359, 131] on p "Trusted By More Than 500,000 Customers Globally" at bounding box center [387, 142] width 411 height 30
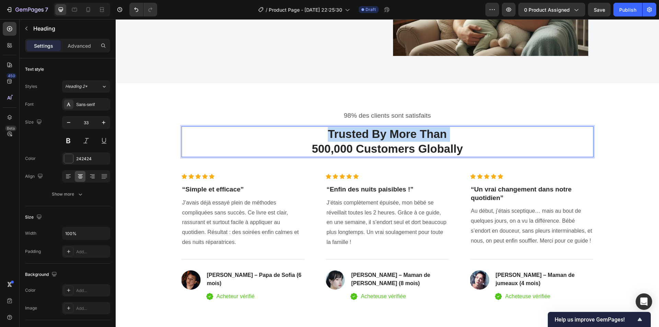
click at [359, 131] on p "Trusted By More Than 500,000 Customers Globally" at bounding box center [387, 142] width 411 height 30
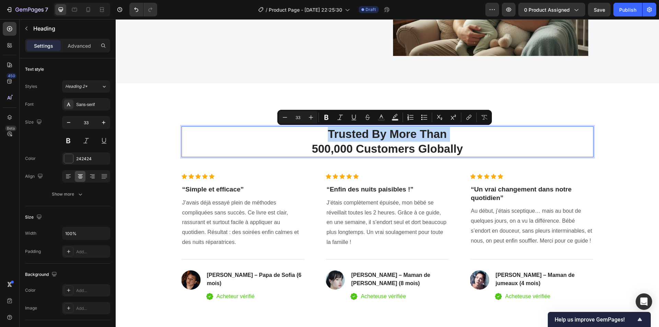
click at [359, 131] on p "Trusted By More Than 500,000 Customers Globally" at bounding box center [387, 142] width 411 height 30
click at [360, 135] on p "Trusted By More Than 500,000 Customers Globally" at bounding box center [387, 142] width 411 height 30
drag, startPoint x: 464, startPoint y: 146, endPoint x: 327, endPoint y: 133, distance: 138.0
click at [327, 133] on p "Trusted By More Than 500,000 Customers Globally" at bounding box center [387, 142] width 411 height 30
copy p "Trusted By More Than 500,000 Customers Globally"
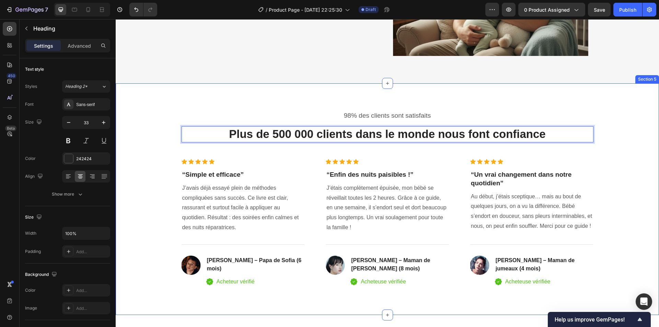
click at [615, 124] on div "98% des clients sont satisfaits Text block Plus de 500 000 clients dans le mond…" at bounding box center [387, 199] width 533 height 177
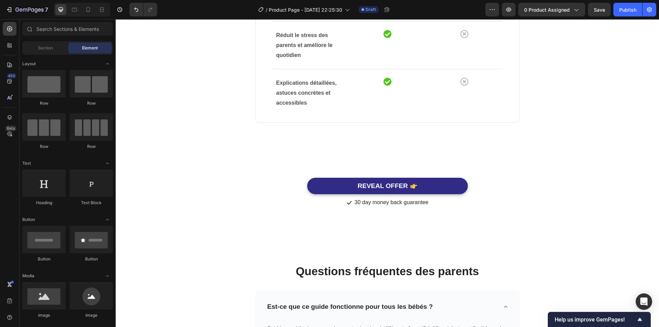
scroll to position [2040, 0]
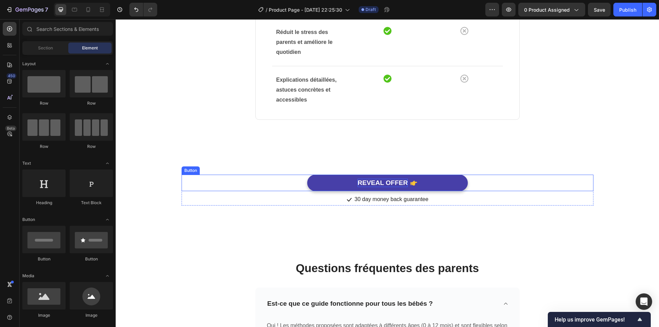
click at [389, 180] on div "REVEAL OFFER" at bounding box center [383, 183] width 50 height 9
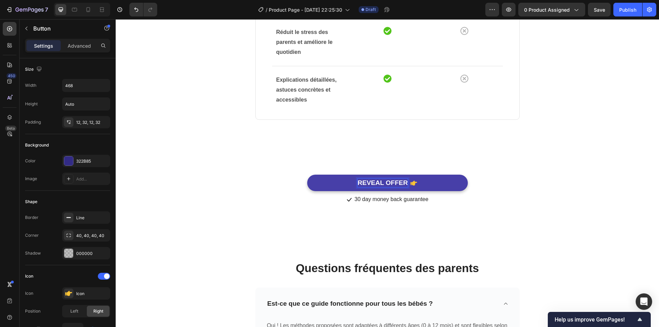
click at [389, 181] on div "REVEAL OFFER" at bounding box center [383, 183] width 50 height 9
click at [389, 181] on p "REVEAL OFFER" at bounding box center [383, 183] width 50 height 9
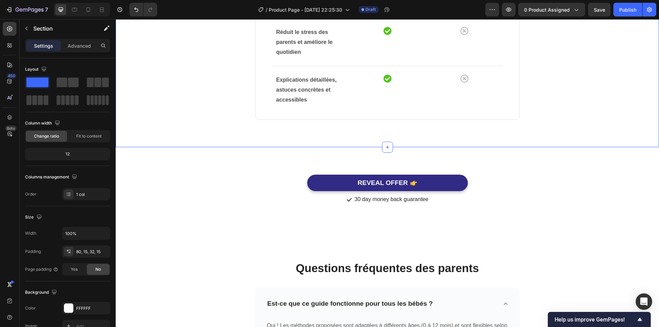
click at [590, 177] on div "REVEAL OFFER Button" at bounding box center [388, 183] width 412 height 17
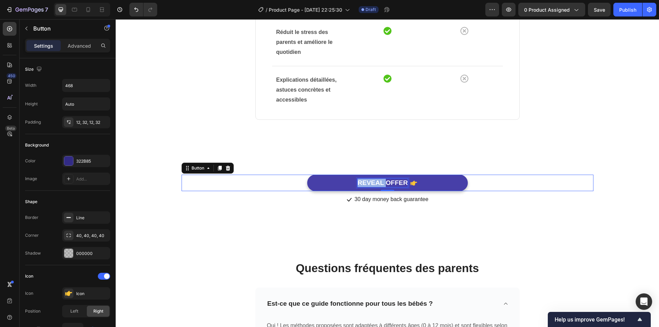
click at [378, 183] on p "REVEAL OFFER" at bounding box center [383, 183] width 50 height 9
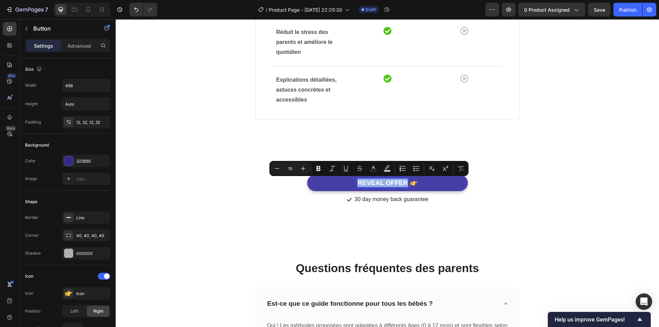
click at [378, 183] on p "REVEAL OFFER" at bounding box center [383, 183] width 50 height 9
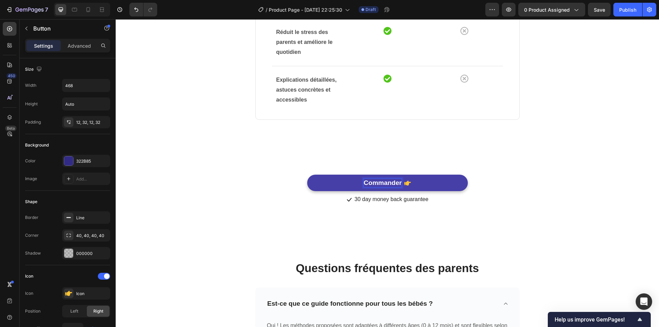
click at [307, 175] on button "Commander" at bounding box center [387, 183] width 161 height 17
click at [307, 175] on button "Commander le" at bounding box center [387, 183] width 161 height 17
click at [307, 175] on button "Commander le guide" at bounding box center [387, 183] width 161 height 17
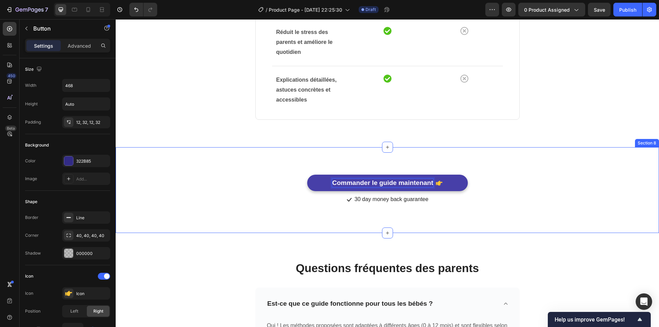
click at [619, 156] on div "Commander le guide maintenant Button 0 Icon 30 day money back guarantee Text bl…" at bounding box center [388, 190] width 544 height 86
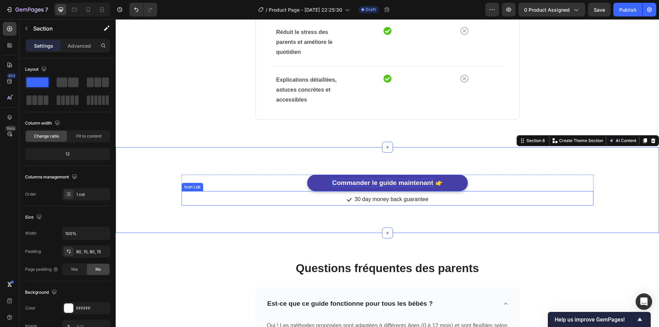
click at [555, 193] on div "Icon 30 day money back guarantee Text block" at bounding box center [388, 198] width 412 height 14
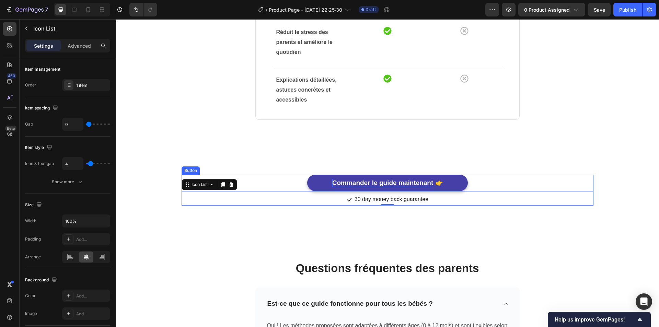
click at [443, 184] on button "Commander le guide maintenant" at bounding box center [387, 183] width 161 height 17
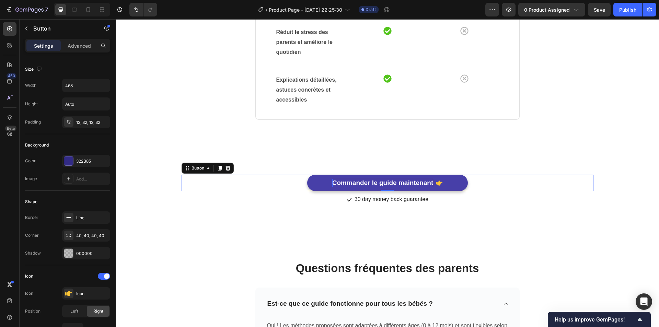
click at [321, 183] on button "Commander le guide maintenant" at bounding box center [387, 183] width 161 height 17
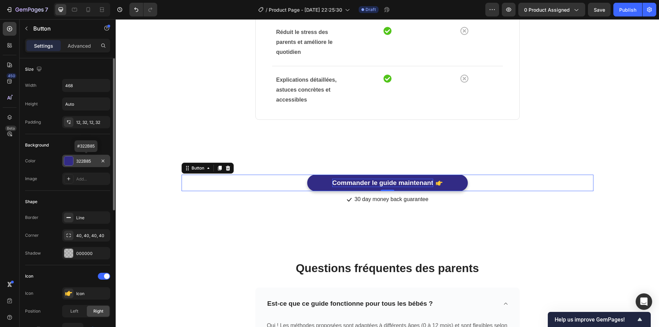
click at [93, 162] on div "322B85" at bounding box center [86, 161] width 20 height 6
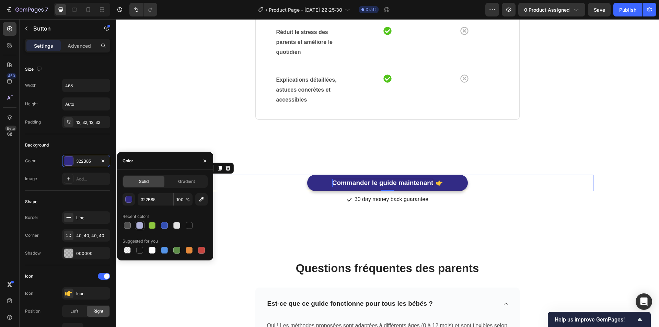
click at [138, 226] on div at bounding box center [139, 225] width 7 height 7
type input "B0B2D9"
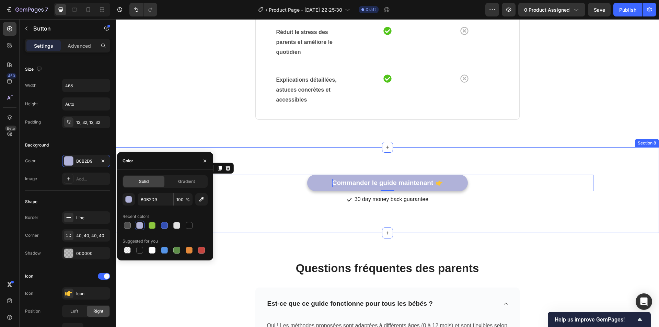
click at [582, 213] on div "Commander le guide maintenant Button 0 Icon 30 day money back guarantee Text bl…" at bounding box center [388, 190] width 544 height 86
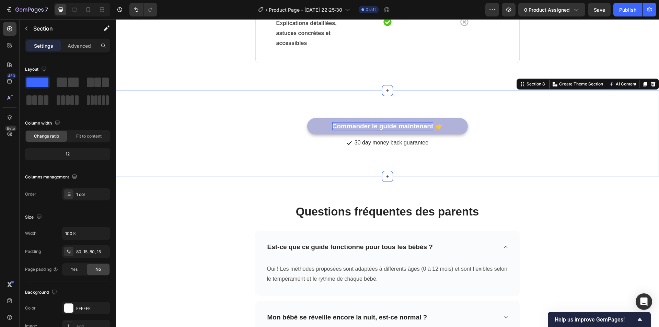
scroll to position [2109, 0]
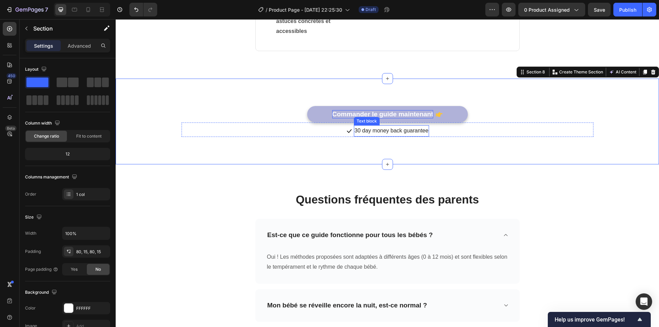
click at [391, 134] on p "30 day money back guarantee" at bounding box center [392, 131] width 74 height 10
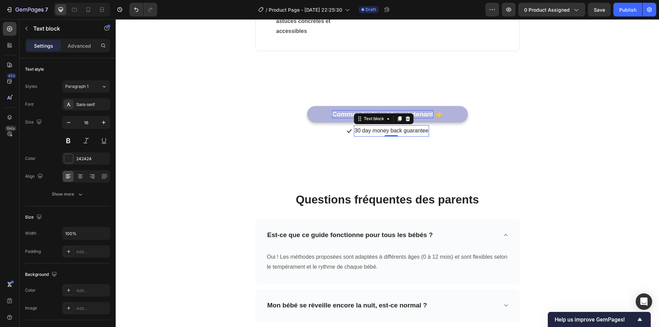
click at [391, 130] on p "30 day money back guarantee" at bounding box center [392, 131] width 74 height 10
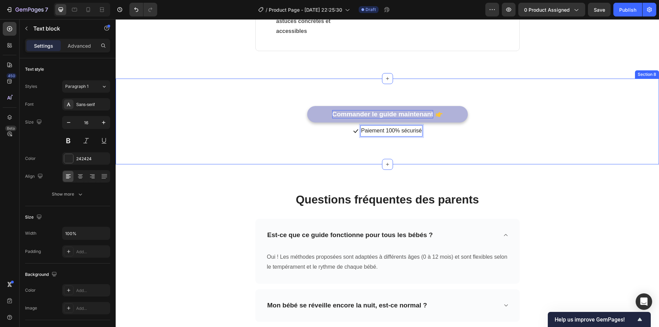
click at [440, 145] on div "Commander le guide maintenant Button Icon Paiement 100% sécurisé Text block 0 I…" at bounding box center [388, 122] width 544 height 86
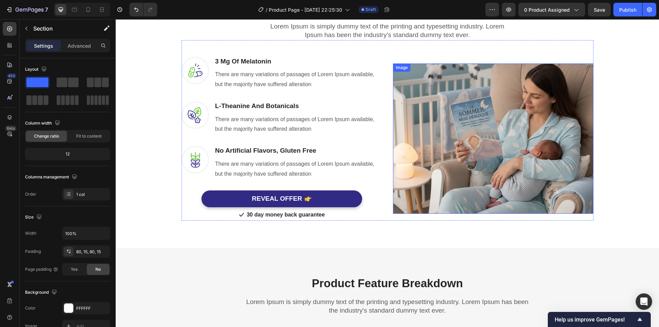
scroll to position [495, 0]
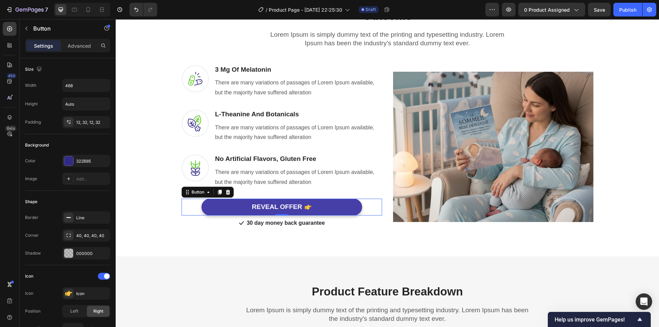
click at [327, 207] on button "REVEAL OFFER" at bounding box center [282, 207] width 161 height 17
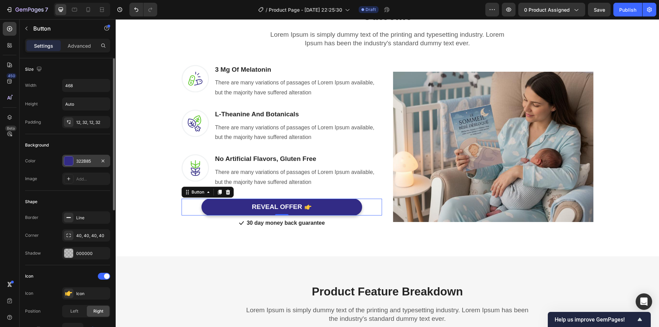
click at [89, 163] on div "322B85" at bounding box center [86, 161] width 20 height 6
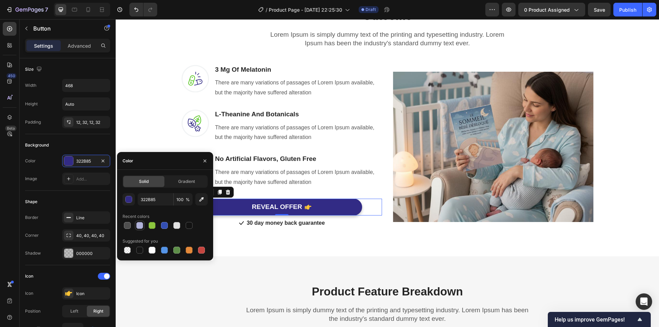
click at [135, 227] on div at bounding box center [140, 226] width 10 height 10
type input "B0B2D9"
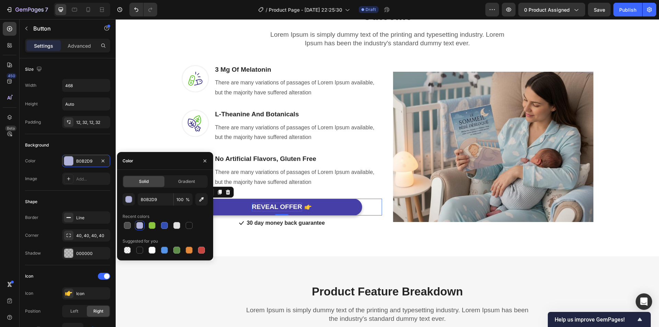
click at [277, 206] on div "REVEAL OFFER" at bounding box center [277, 207] width 50 height 9
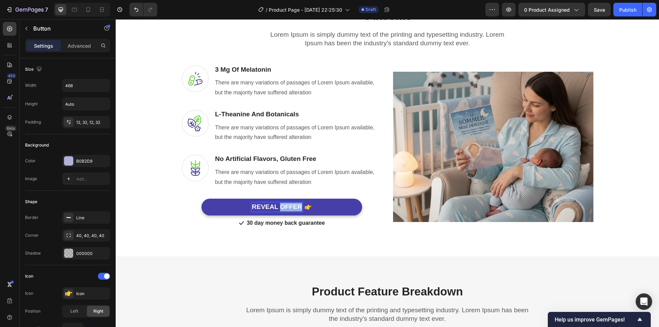
click at [277, 206] on p "REVEAL OFFER" at bounding box center [277, 207] width 50 height 9
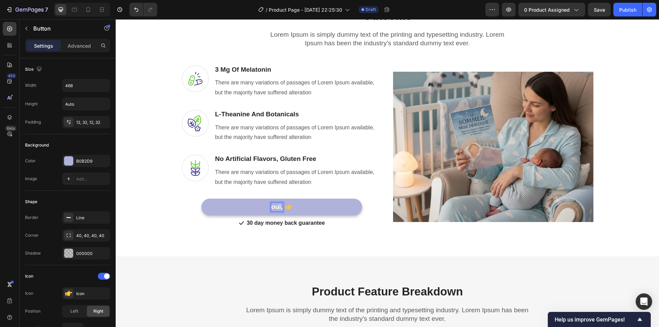
click at [202, 199] on button "oui," at bounding box center [282, 207] width 161 height 17
click at [202, 199] on button "oui, je" at bounding box center [282, 207] width 161 height 17
click at [202, 199] on button "oui, je veux" at bounding box center [282, 207] width 161 height 17
click at [202, 199] on button "oui, je veux retrouver" at bounding box center [282, 207] width 161 height 17
click at [202, 199] on button "oui, je veux retrouver des" at bounding box center [282, 207] width 161 height 17
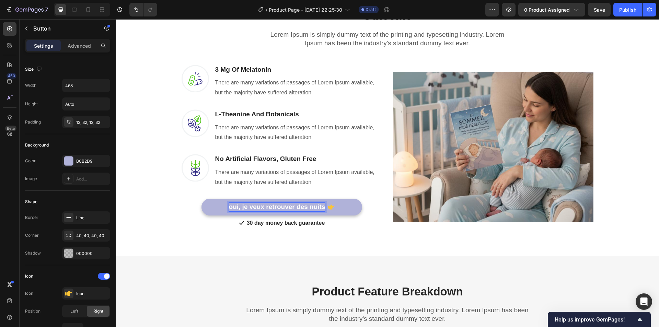
click at [202, 199] on button "oui, je veux retrouver des nuits" at bounding box center [282, 207] width 161 height 17
click at [202, 199] on button "oui, je veux retrouver des nuits paisibles" at bounding box center [282, 207] width 161 height 17
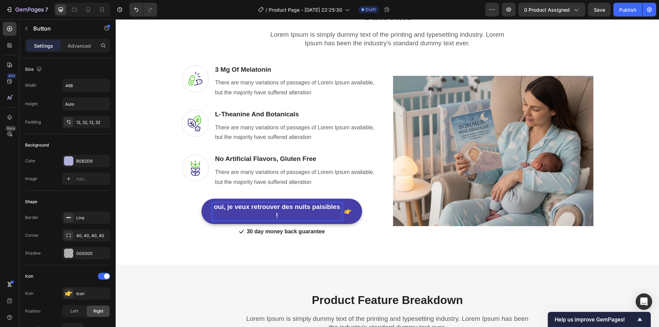
click at [277, 209] on p "oui, je veux retrouver des nuits paisibles !" at bounding box center [277, 211] width 129 height 17
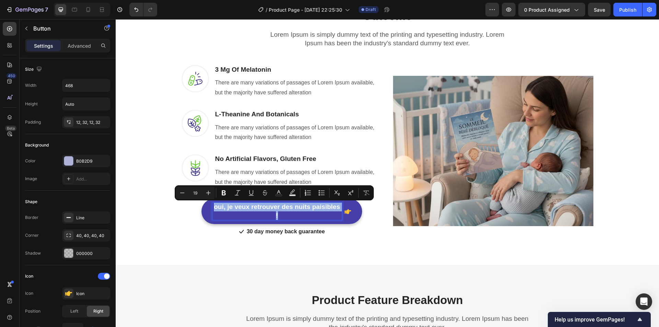
click at [277, 209] on p "oui, je veux retrouver des nuits paisibles !" at bounding box center [277, 211] width 129 height 17
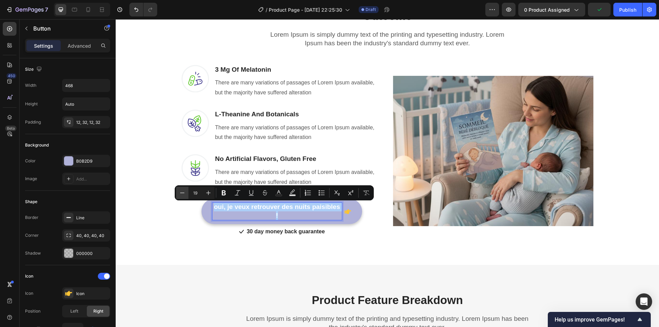
click at [186, 195] on button "Minus" at bounding box center [182, 193] width 12 height 12
type input "18"
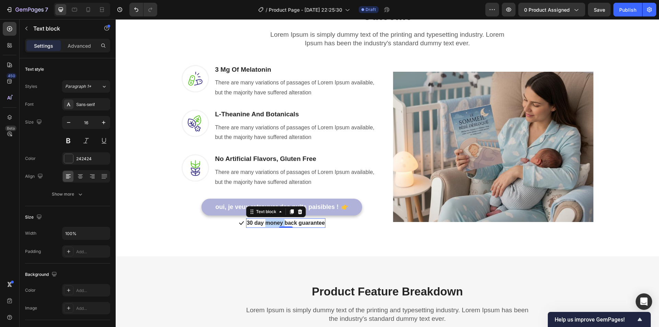
click at [274, 222] on p "30 day money back guarantee" at bounding box center [286, 223] width 78 height 8
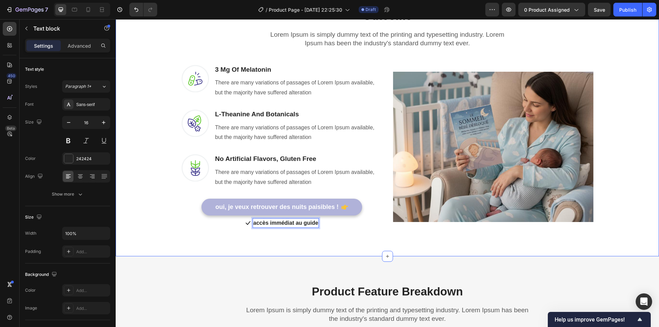
click at [327, 237] on div "Headline About Timeframe To Reach The Desired Outcome Heading Row Lorem Ipsum i…" at bounding box center [388, 111] width 544 height 290
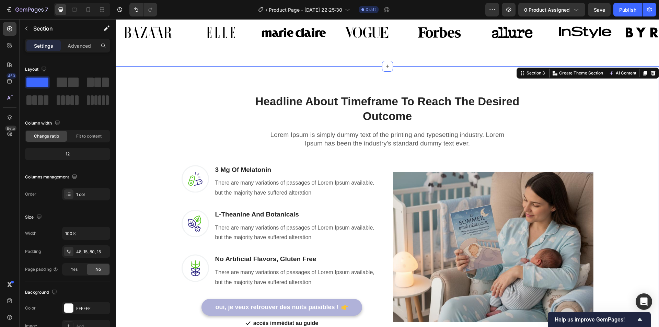
scroll to position [220, 0]
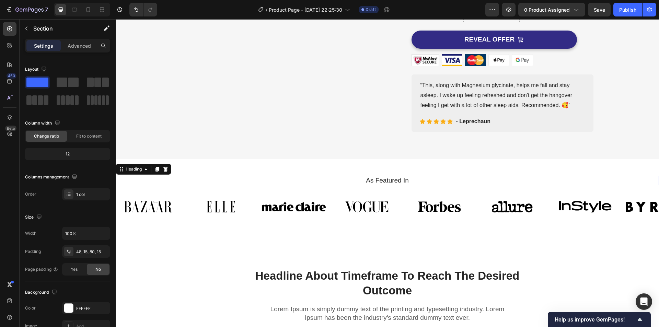
click at [389, 180] on h2 "As Featured In" at bounding box center [387, 181] width 533 height 10
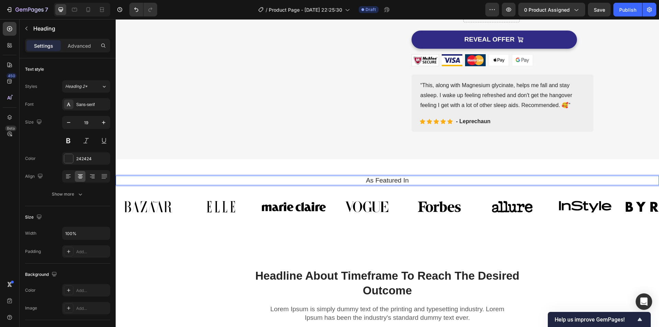
click at [389, 180] on h2 "As Featured In" at bounding box center [387, 181] width 533 height 10
click at [389, 180] on p "As Featured In" at bounding box center [388, 180] width 532 height 9
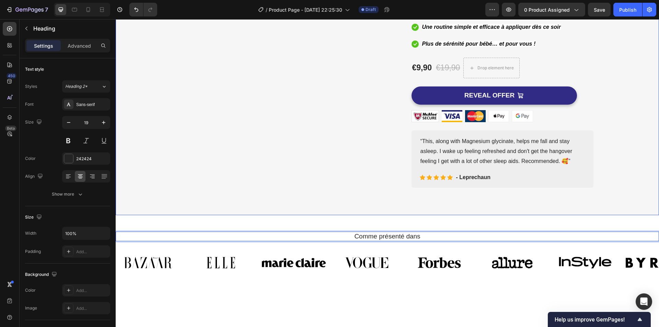
scroll to position [152, 0]
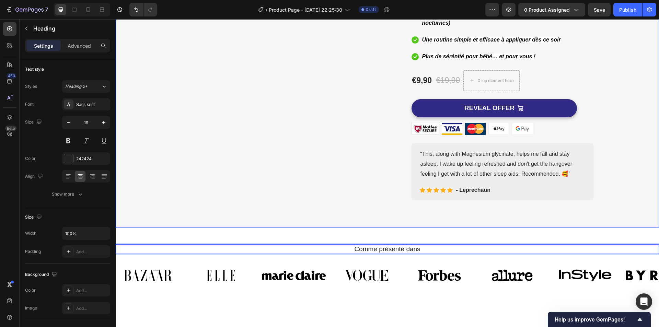
click at [611, 145] on div "Image Image Free Shipping Heading On oders over $70 Text block Row Image Money-…" at bounding box center [387, 54] width 533 height 291
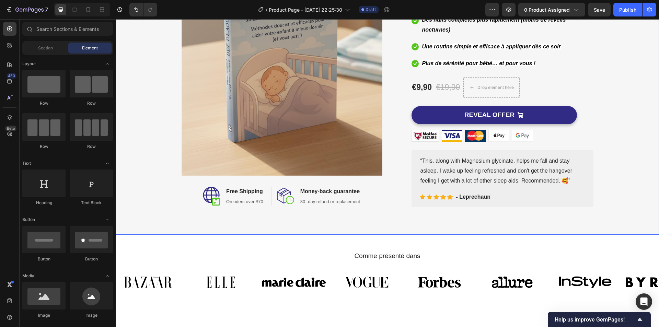
scroll to position [148, 0]
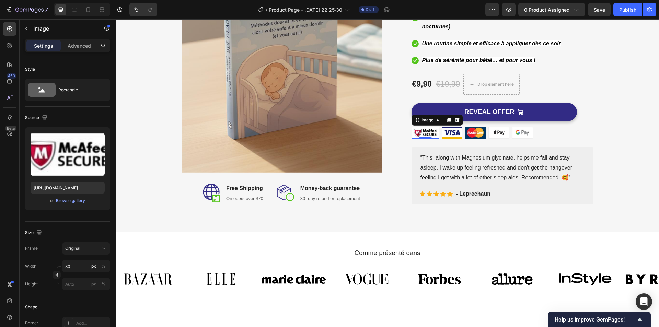
click at [428, 134] on img at bounding box center [425, 133] width 27 height 12
click at [456, 121] on icon at bounding box center [457, 120] width 4 height 5
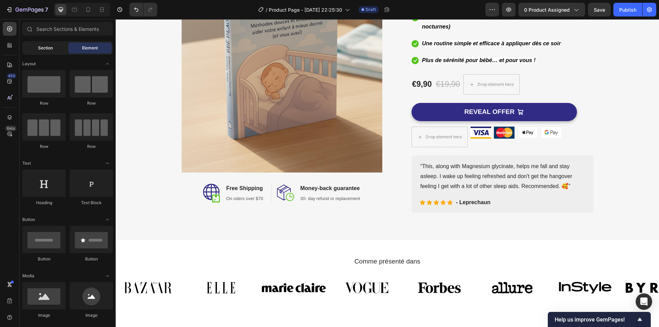
click at [38, 49] on span "Section" at bounding box center [45, 48] width 15 height 6
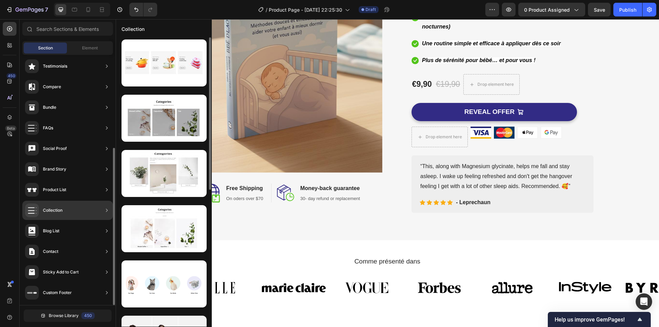
scroll to position [114, 0]
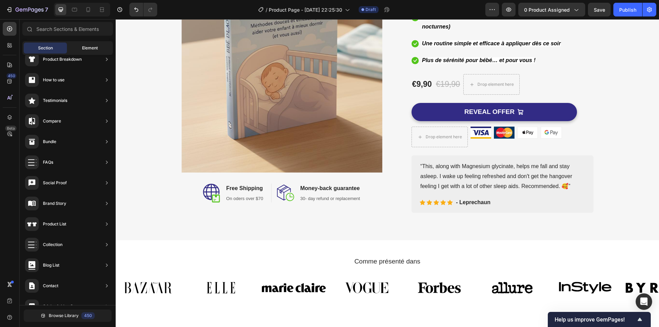
click at [86, 52] on div "Element" at bounding box center [89, 48] width 43 height 11
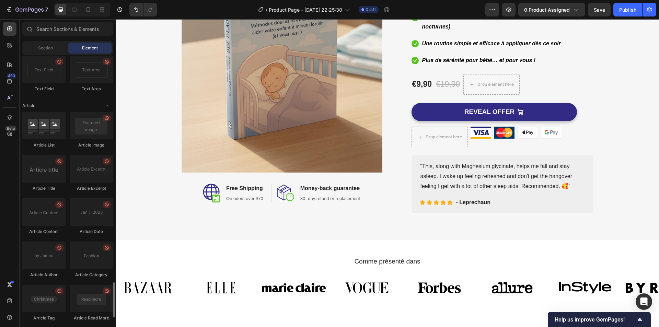
scroll to position [1809, 0]
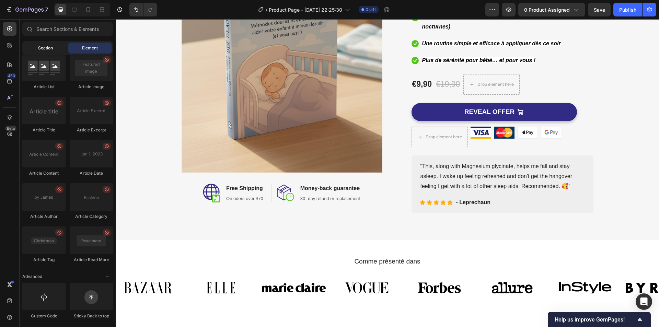
click at [45, 44] on div "Section" at bounding box center [45, 48] width 43 height 11
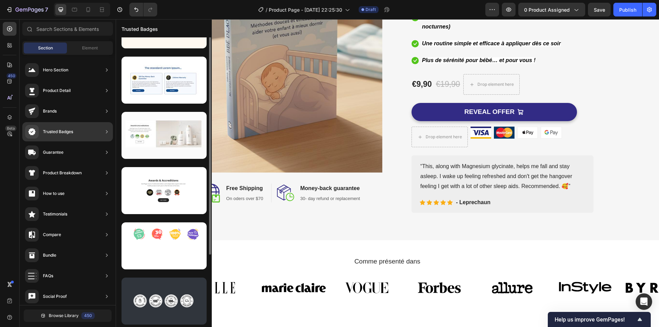
scroll to position [0, 0]
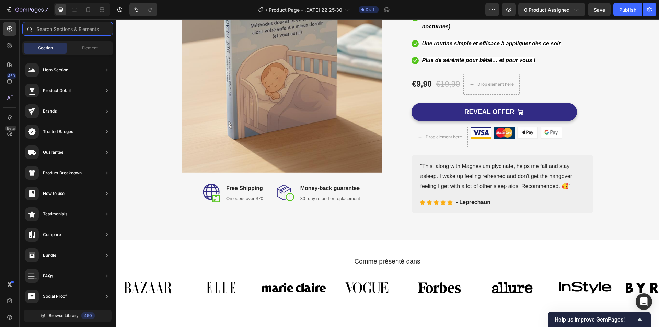
click at [68, 28] on input "text" at bounding box center [67, 29] width 91 height 14
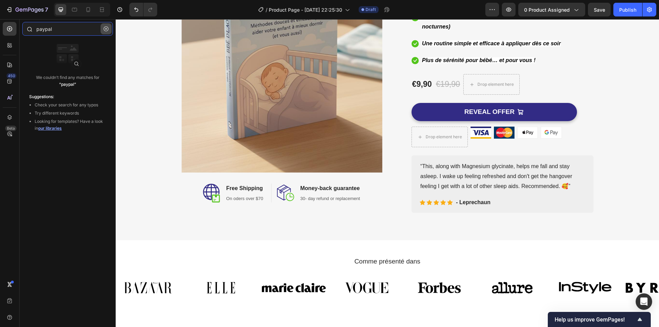
type input "paypal"
click at [105, 29] on icon "button" at bounding box center [106, 28] width 5 height 5
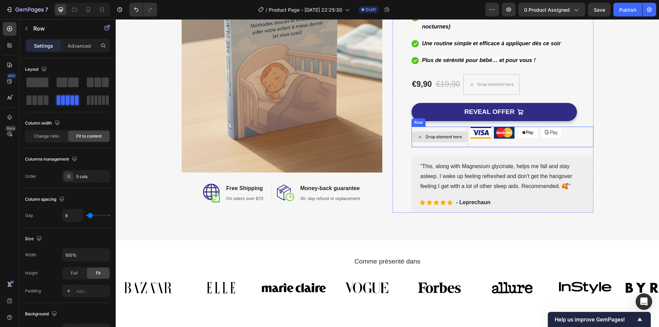
click at [458, 145] on div "Drop element here" at bounding box center [440, 137] width 56 height 21
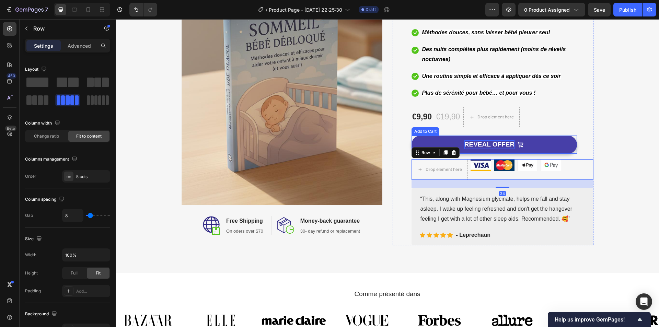
scroll to position [114, 0]
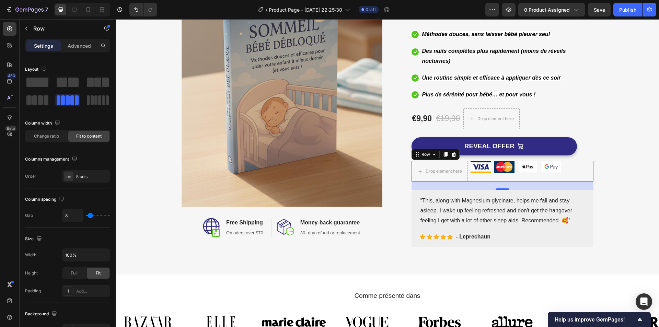
click at [490, 175] on div "Drop element here Image Image Image Image Row 24" at bounding box center [503, 171] width 182 height 21
click at [459, 173] on div "Drop element here" at bounding box center [440, 171] width 56 height 11
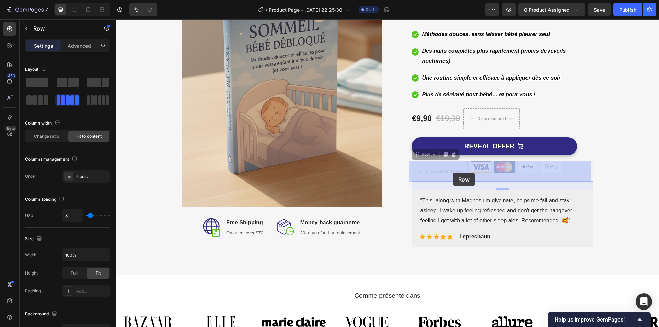
drag, startPoint x: 483, startPoint y: 176, endPoint x: 453, endPoint y: 173, distance: 30.4
drag, startPoint x: 464, startPoint y: 176, endPoint x: 493, endPoint y: 172, distance: 29.4
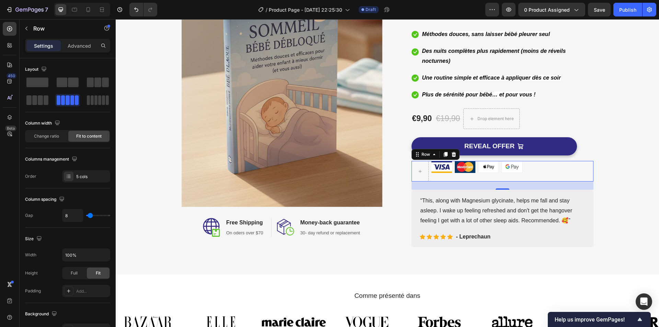
click at [465, 176] on div "Image" at bounding box center [465, 171] width 21 height 21
click at [56, 139] on span "Change ratio" at bounding box center [46, 136] width 25 height 6
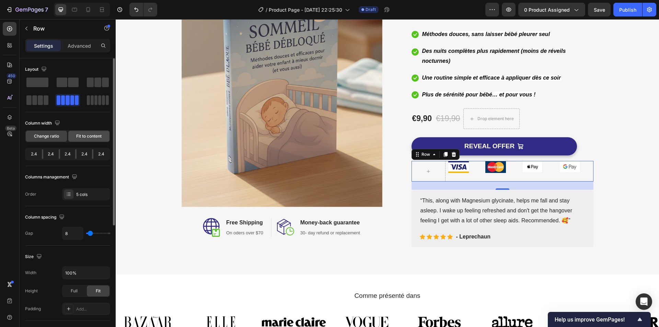
click at [78, 135] on span "Fit to content" at bounding box center [88, 136] width 25 height 6
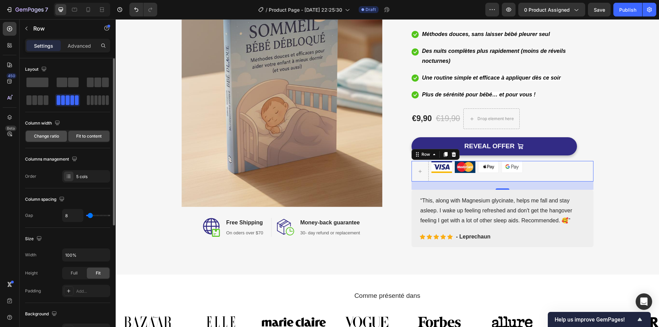
click at [60, 135] on div "Change ratio" at bounding box center [46, 136] width 41 height 11
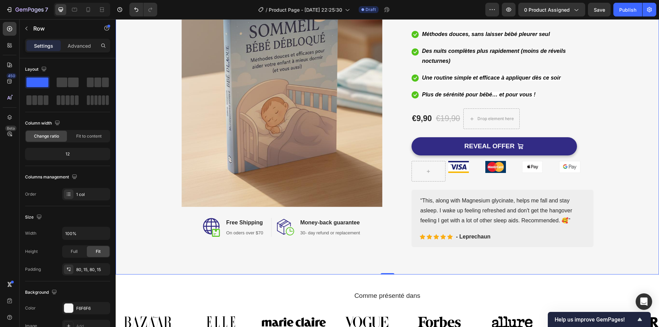
click at [634, 154] on div "Image Image Free Shipping Heading On oders over $70 Text block Row Image Money-…" at bounding box center [387, 97] width 533 height 300
click at [79, 138] on span "Fit to content" at bounding box center [88, 136] width 25 height 6
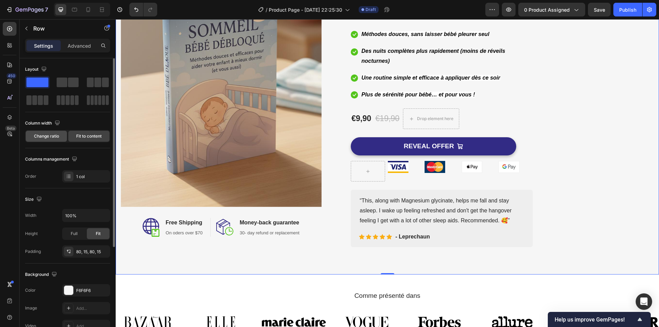
click at [46, 139] on span "Change ratio" at bounding box center [46, 136] width 25 height 6
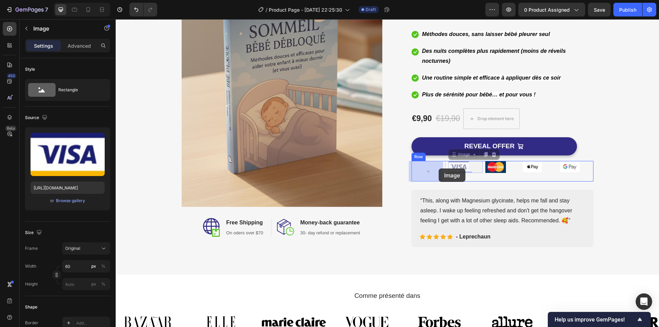
drag, startPoint x: 461, startPoint y: 169, endPoint x: 439, endPoint y: 169, distance: 22.3
drag, startPoint x: 433, startPoint y: 168, endPoint x: 457, endPoint y: 169, distance: 23.4
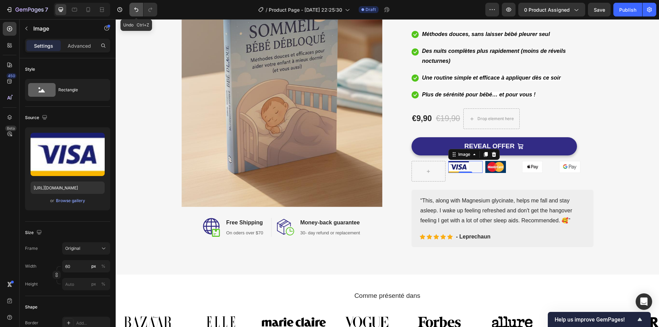
click at [133, 11] on icon "Undo/Redo" at bounding box center [136, 9] width 7 height 7
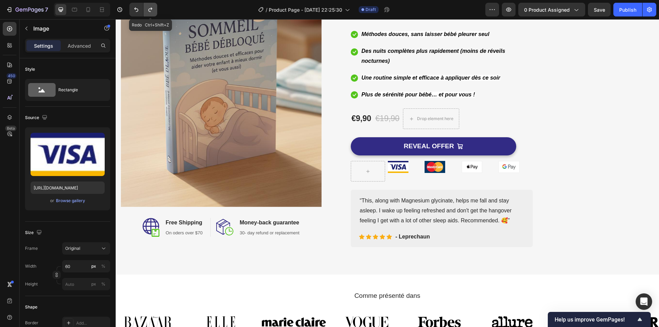
click at [147, 10] on icon "Undo/Redo" at bounding box center [150, 9] width 7 height 7
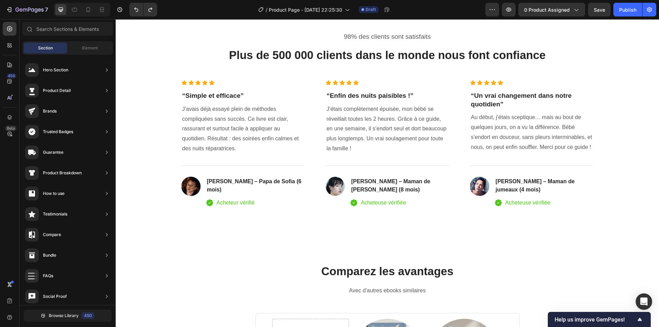
scroll to position [1459, 0]
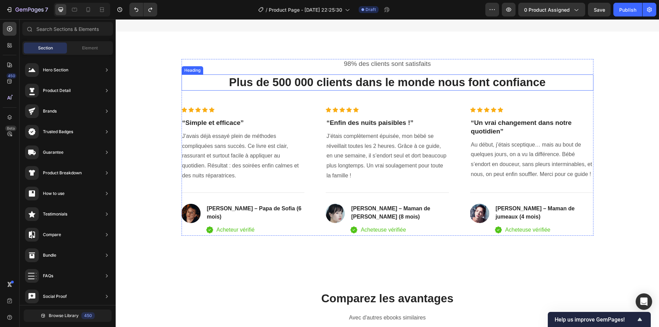
click at [280, 83] on h2 "Plus de 500 000 clients dans le monde nous font confiance" at bounding box center [388, 83] width 412 height 16
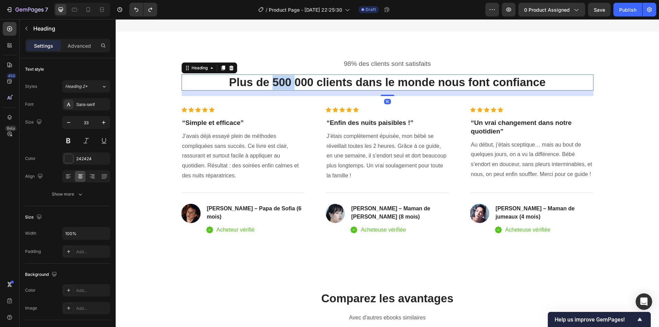
click at [280, 83] on h2 "Plus de 500 000 clients dans le monde nous font confiance" at bounding box center [388, 83] width 412 height 16
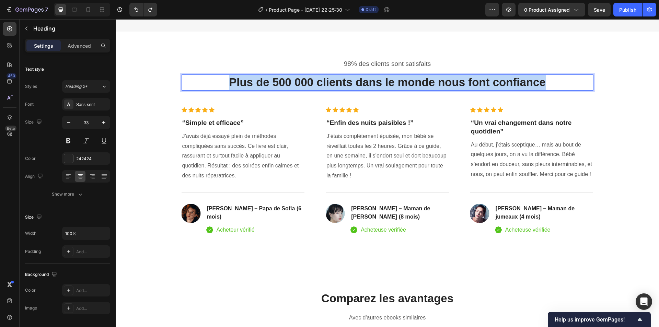
click at [280, 83] on p "Plus de 500 000 clients dans le monde nous font confiance" at bounding box center [387, 82] width 411 height 15
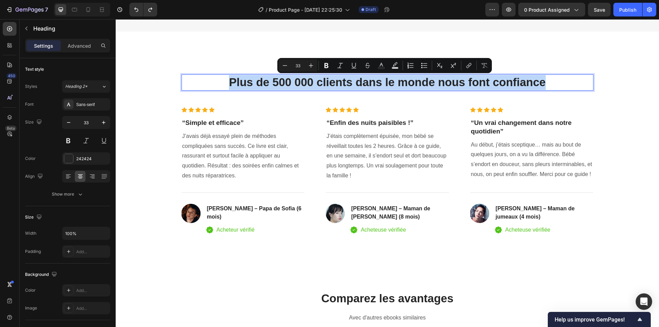
click at [280, 83] on p "Plus de 500 000 clients dans le monde nous font confiance" at bounding box center [387, 82] width 411 height 15
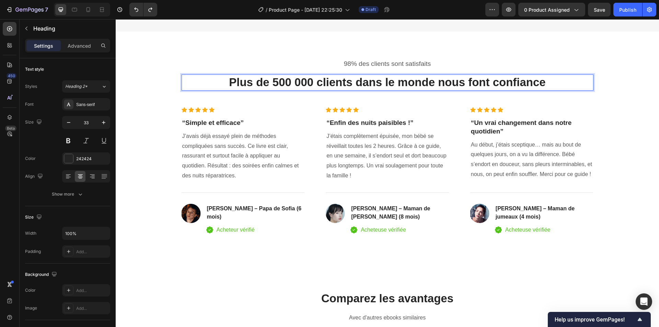
click at [273, 81] on p "Plus de 500 000 clients dans le monde nous font confiance" at bounding box center [387, 82] width 411 height 15
click at [280, 83] on p "Plus de 500 000 clients dans le monde nous font confiance" at bounding box center [387, 82] width 411 height 15
click at [287, 83] on p "Plus de 500 000 clients dans le monde nous font confiance" at bounding box center [387, 82] width 411 height 15
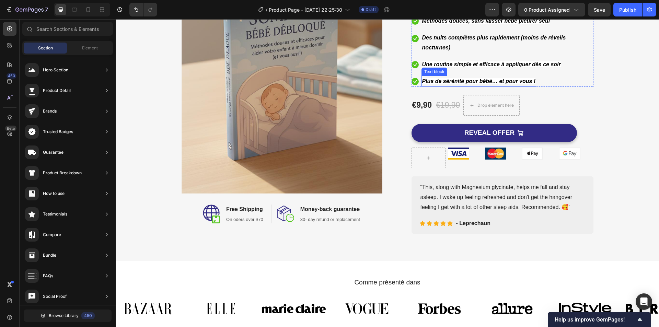
scroll to position [196, 0]
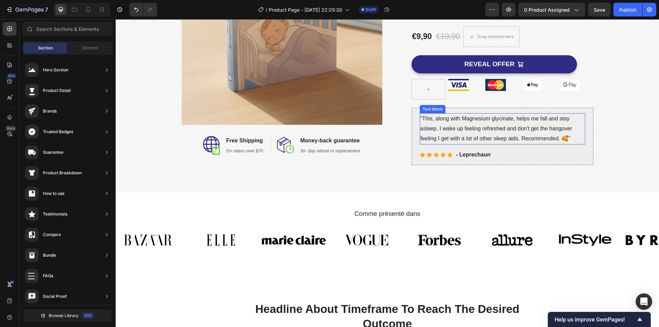
click at [453, 125] on p "“This, along with Magnesium glycinate, helps me fall and stay asleep. I wake up…" at bounding box center [503, 129] width 164 height 30
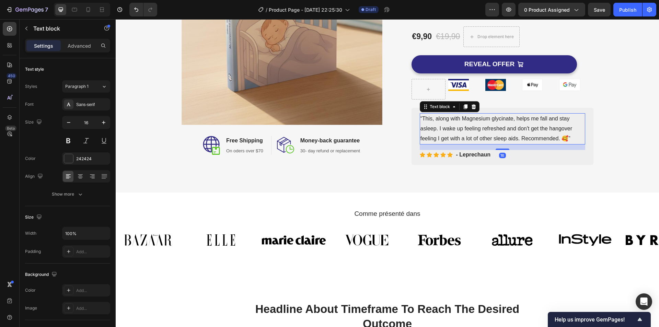
click at [453, 125] on p "“This, along with Magnesium glycinate, helps me fall and stay asleep. I wake up…" at bounding box center [503, 129] width 164 height 30
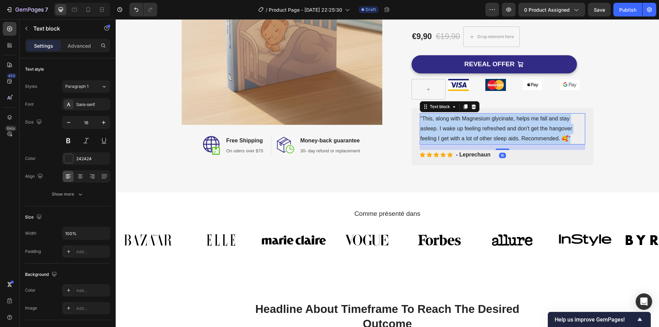
click at [453, 125] on p "“This, along with Magnesium glycinate, helps me fall and stay asleep. I wake up…" at bounding box center [503, 129] width 164 height 30
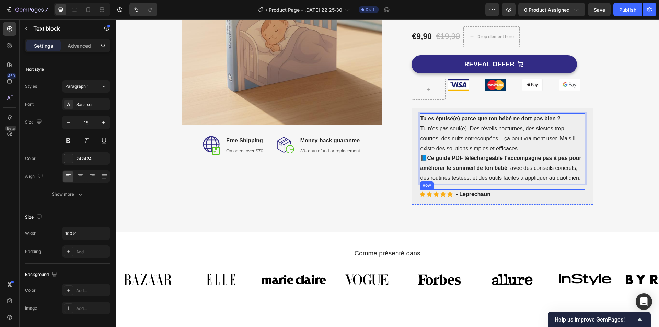
click at [491, 193] on div "Icon Icon Icon Icon Icon Icon List Hoz - Leprechaun Text block Row" at bounding box center [502, 195] width 165 height 10
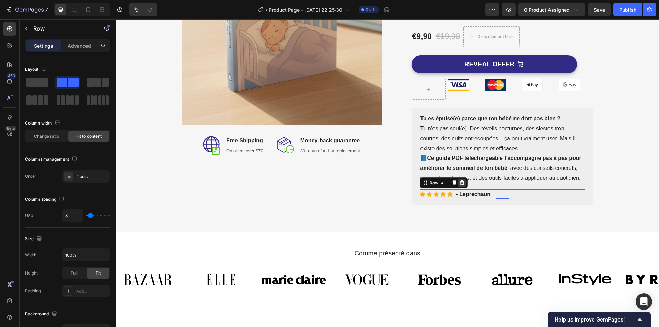
click at [460, 185] on icon at bounding box center [462, 183] width 4 height 5
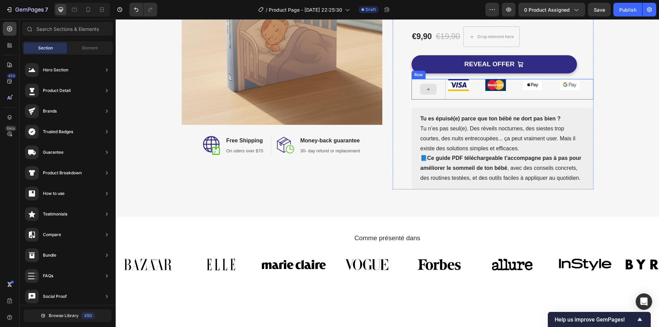
click at [421, 92] on div at bounding box center [428, 89] width 16 height 11
click at [426, 90] on icon at bounding box center [428, 90] width 5 height 6
click at [467, 96] on div "Image" at bounding box center [465, 89] width 34 height 21
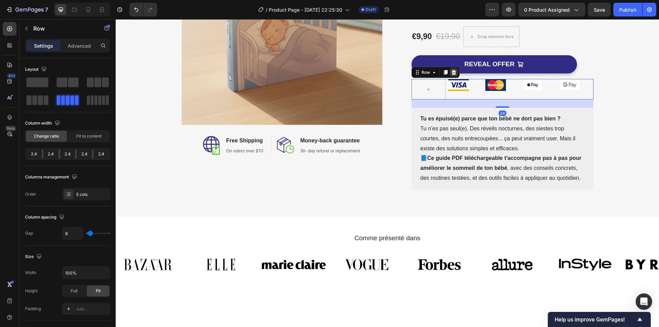
click at [454, 76] on div at bounding box center [454, 72] width 8 height 8
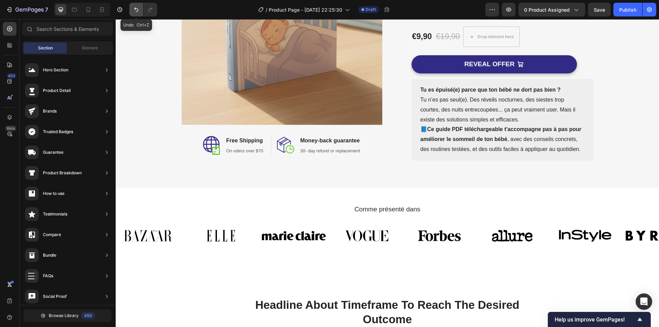
click at [140, 13] on button "Undo/Redo" at bounding box center [136, 10] width 14 height 14
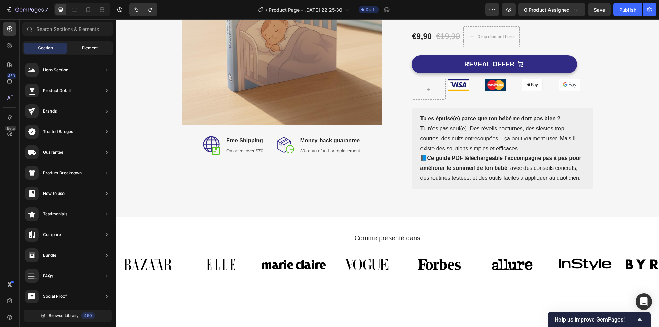
click at [85, 48] on span "Element" at bounding box center [90, 48] width 16 height 6
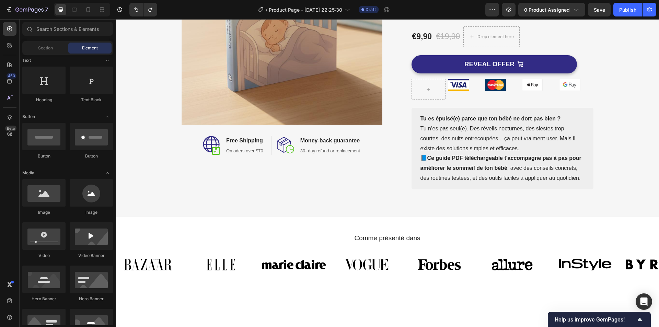
scroll to position [0, 0]
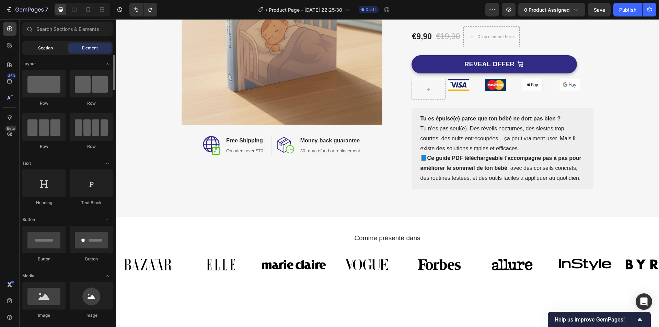
click at [52, 51] on div "Section" at bounding box center [45, 48] width 43 height 11
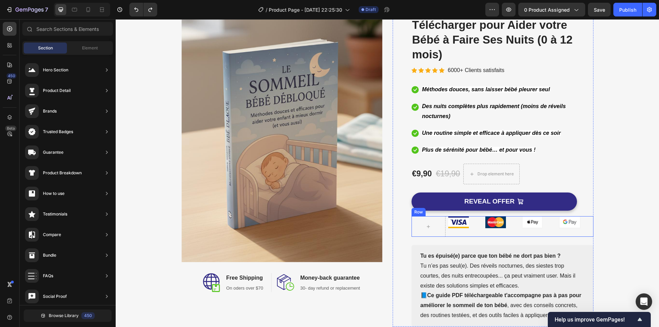
scroll to position [24, 0]
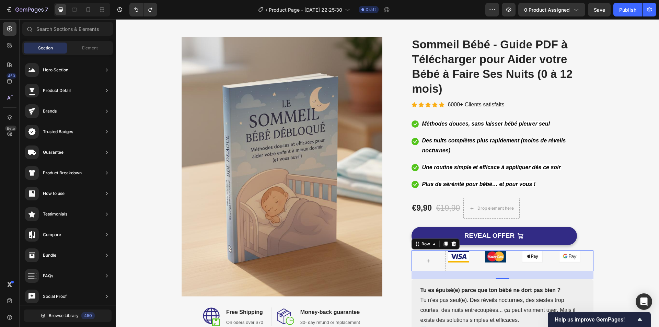
click at [510, 264] on div "Image" at bounding box center [502, 261] width 34 height 21
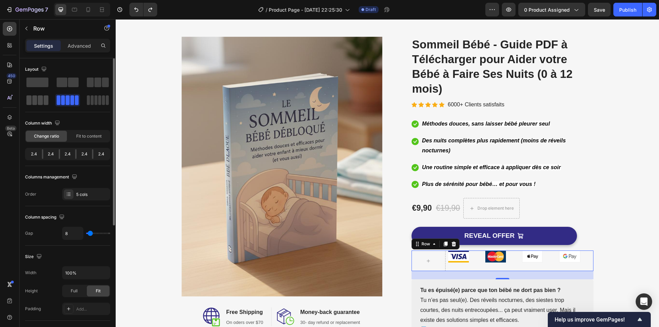
click at [45, 102] on span at bounding box center [46, 100] width 5 height 10
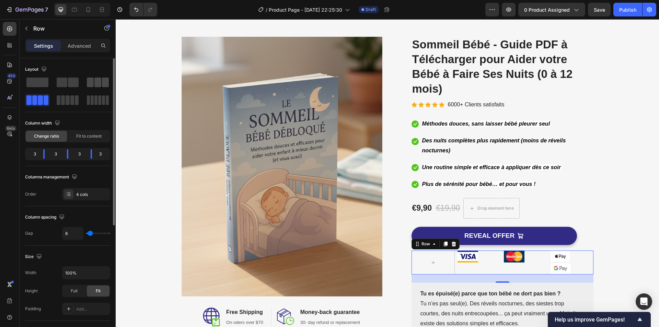
click at [90, 86] on span at bounding box center [90, 83] width 7 height 10
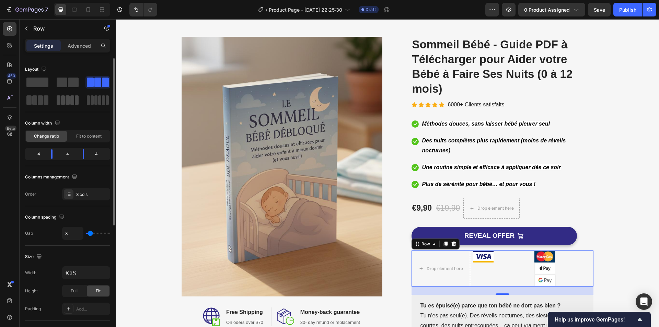
click at [77, 100] on span at bounding box center [77, 100] width 4 height 10
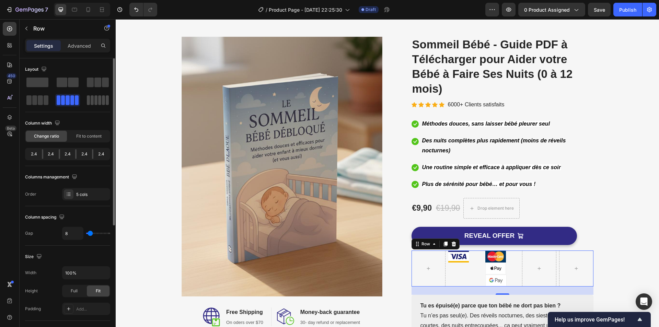
click at [91, 101] on span at bounding box center [92, 100] width 3 height 10
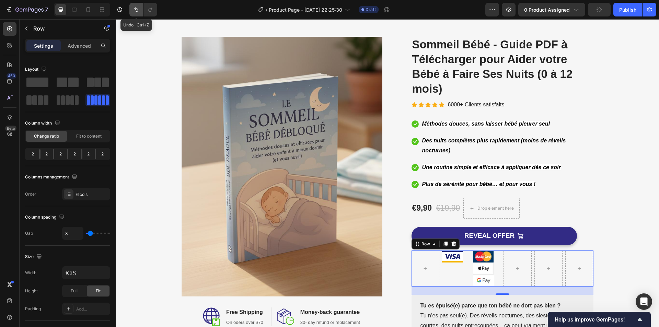
click at [141, 7] on button "Undo/Redo" at bounding box center [136, 10] width 14 height 14
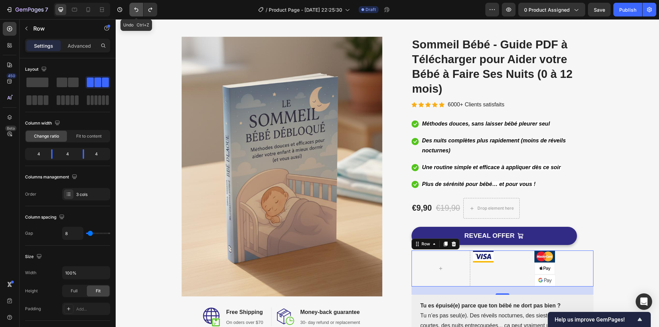
click at [141, 7] on button "Undo/Redo" at bounding box center [136, 10] width 14 height 14
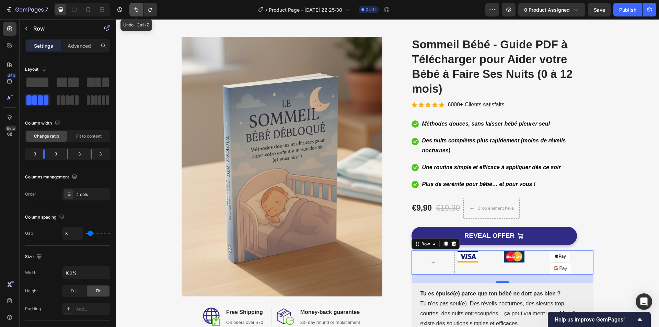
click at [141, 7] on button "Undo/Redo" at bounding box center [136, 10] width 14 height 14
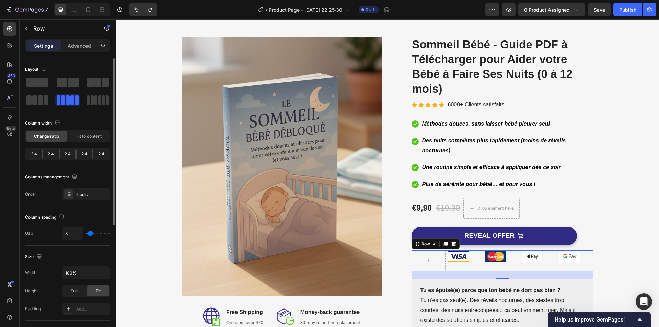
click at [35, 153] on div "2.4" at bounding box center [33, 154] width 15 height 10
click at [47, 153] on div "2.4" at bounding box center [50, 154] width 15 height 10
click at [70, 195] on icon at bounding box center [68, 194] width 5 height 5
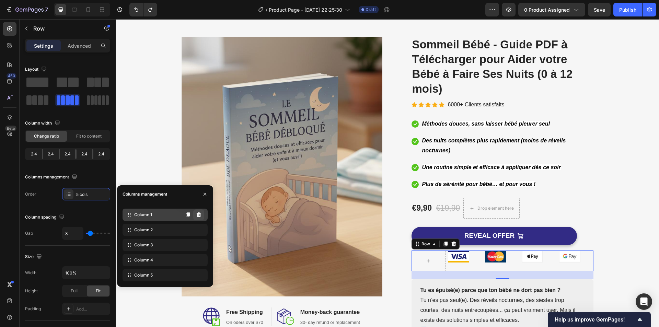
click at [198, 215] on icon at bounding box center [199, 215] width 4 height 5
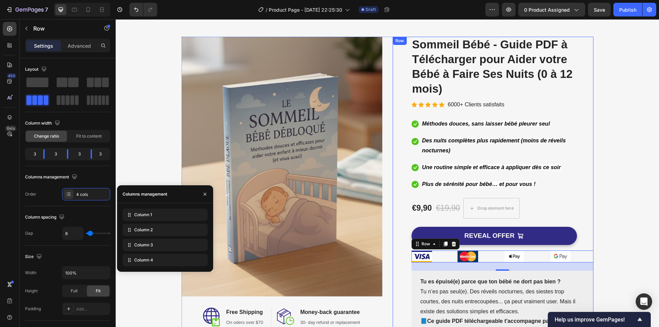
click at [584, 181] on li "Icon Plus de sérénité pour bébé… et pour vous ! Text block" at bounding box center [503, 184] width 182 height 11
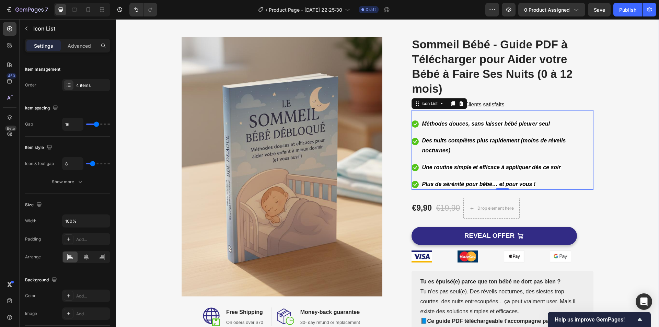
click at [626, 191] on div "Image Image Free Shipping Heading On oders over $70 Text block Row Image Money-…" at bounding box center [387, 195] width 533 height 316
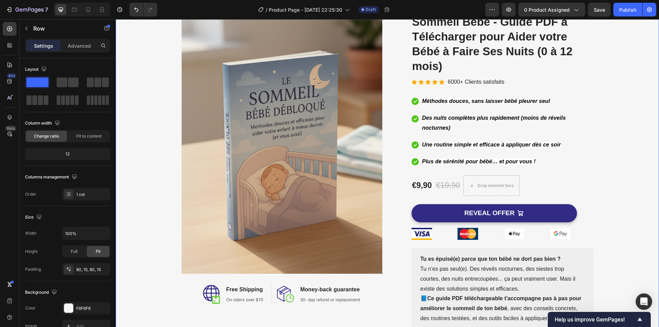
scroll to position [58, 0]
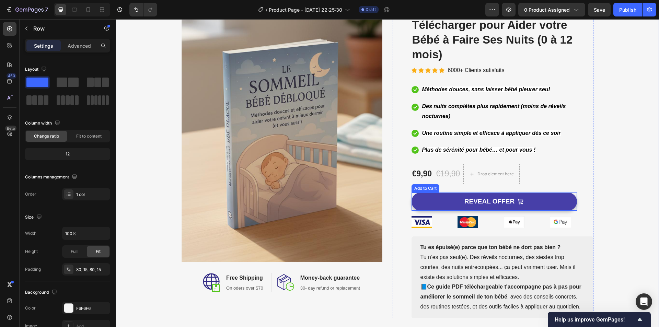
click at [529, 199] on button "REVEAL OFFER" at bounding box center [494, 202] width 165 height 18
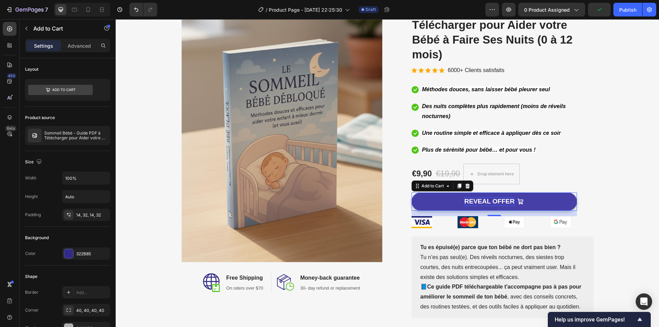
click at [499, 203] on div "REVEAL OFFER" at bounding box center [490, 201] width 50 height 9
click at [499, 201] on p "REVEAL OFFER" at bounding box center [490, 201] width 50 height 9
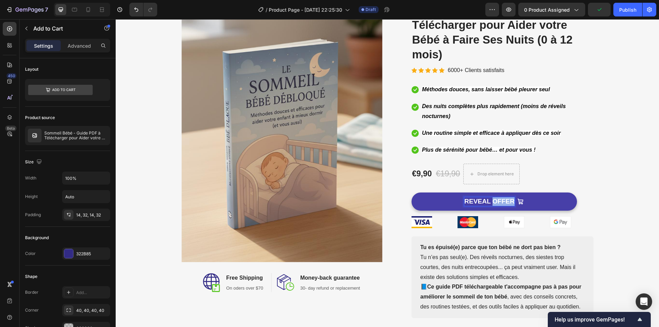
click at [499, 201] on p "REVEAL OFFER" at bounding box center [490, 201] width 50 height 9
click at [412, 193] on button "AJOUTEZ" at bounding box center [494, 202] width 165 height 18
click at [412, 193] on button "AJOUTEZ AU" at bounding box center [494, 202] width 165 height 18
click at [632, 180] on div "Image Image Free Shipping Heading On oders over $70 Text block Row Image Money-…" at bounding box center [387, 160] width 533 height 316
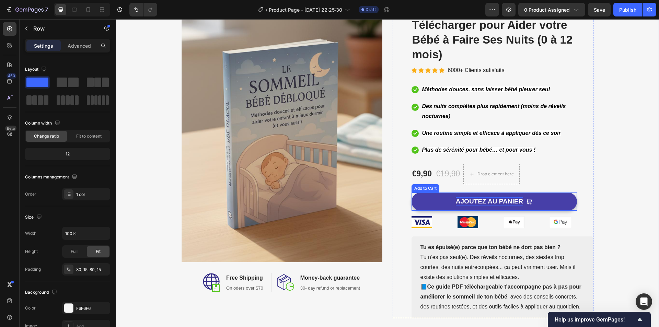
click at [545, 203] on button "AJOUTEZ AU PANIER" at bounding box center [494, 202] width 165 height 18
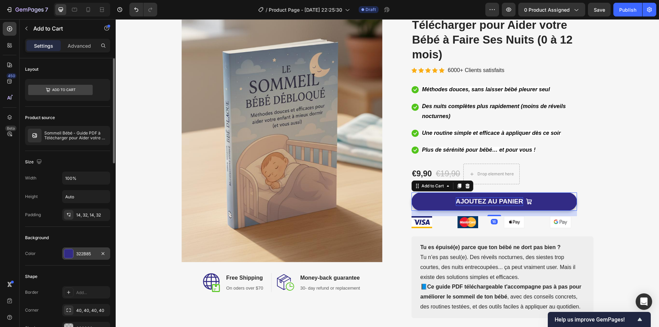
click at [78, 252] on div "322B85" at bounding box center [86, 254] width 20 height 6
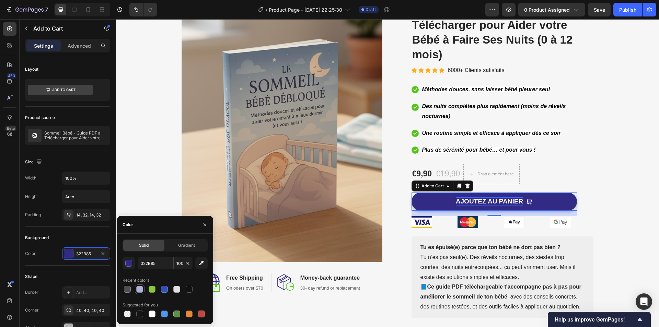
click at [143, 286] on div at bounding box center [140, 289] width 8 height 8
type input "B0B2D9"
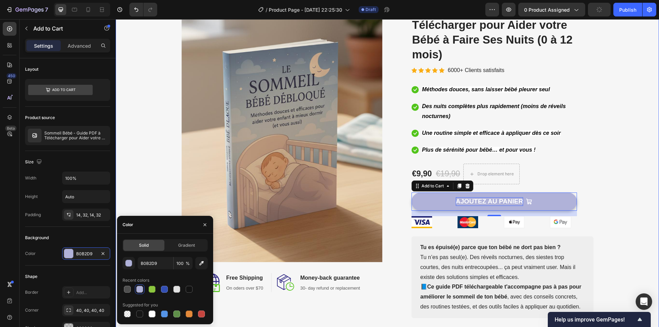
click at [607, 191] on div "Image Image Free Shipping Heading On oders over $70 Text block Row Image Money-…" at bounding box center [387, 160] width 533 height 316
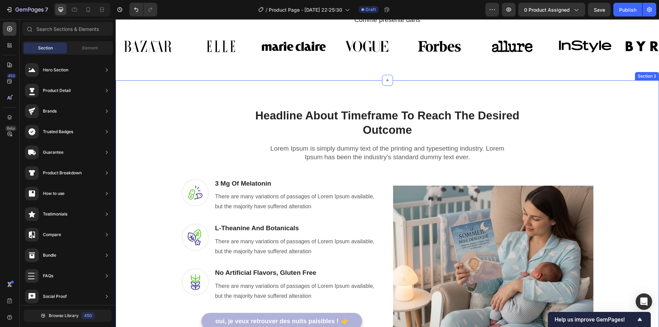
scroll to position [412, 0]
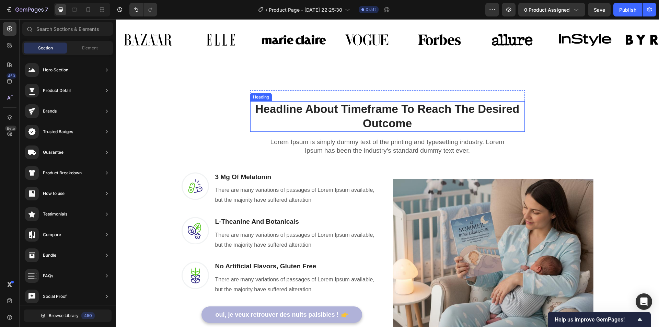
click at [334, 111] on p "Headline About Timeframe To Reach The Desired Outcome" at bounding box center [387, 117] width 273 height 30
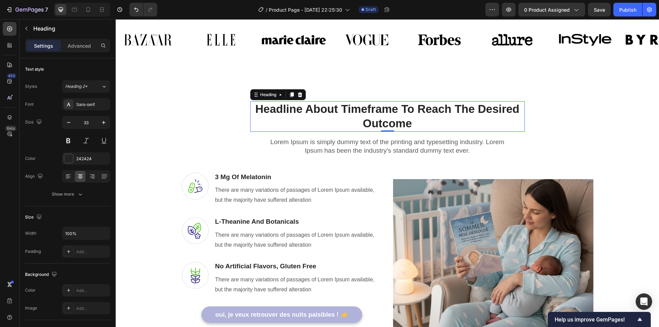
click at [334, 111] on p "Headline About Timeframe To Reach The Desired Outcome" at bounding box center [387, 117] width 273 height 30
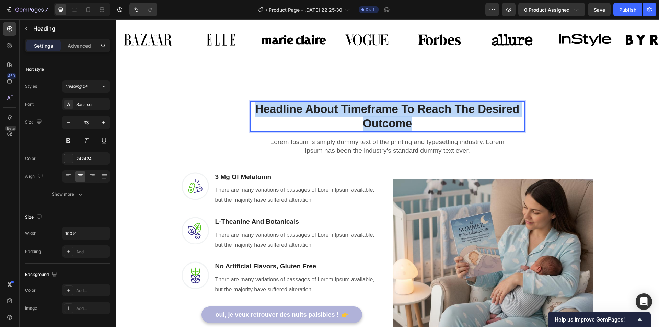
click at [334, 111] on p "Headline About Timeframe To Reach The Desired Outcome" at bounding box center [387, 117] width 273 height 30
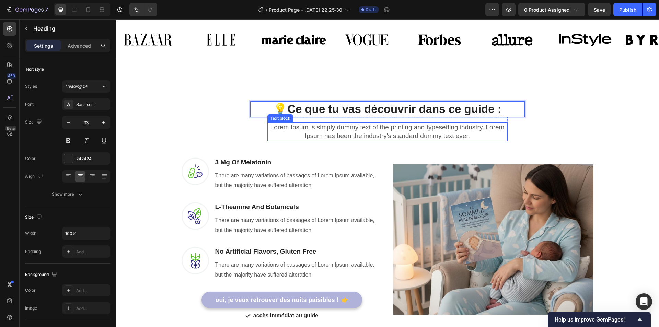
click at [335, 133] on p "Lorem Ipsum is simply dummy text of the printing and typesetting industry. Lore…" at bounding box center [387, 131] width 239 height 17
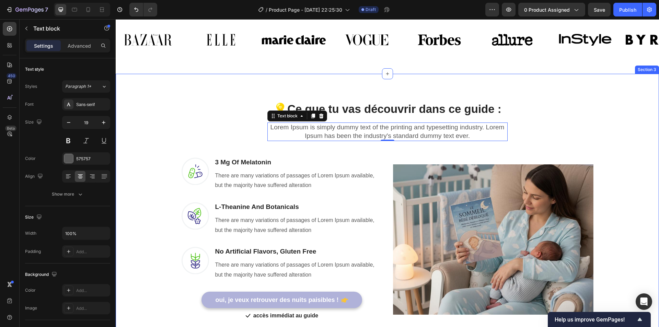
click at [548, 114] on div "💡 Ce que tu vas découvrir dans ce guide : Heading Row Lorem Ipsum is simply dum…" at bounding box center [387, 206] width 533 height 232
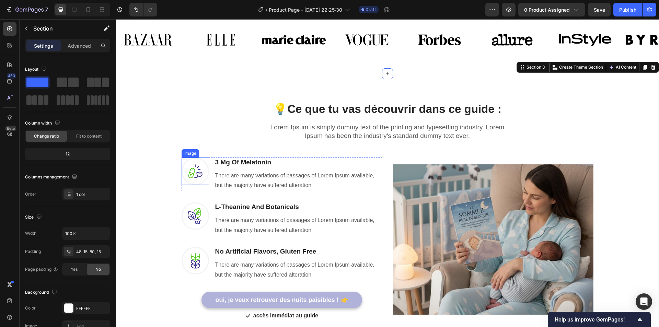
click at [193, 176] on img at bounding box center [195, 171] width 27 height 27
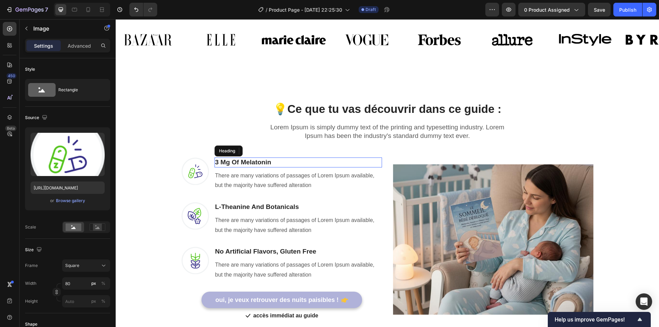
click at [243, 165] on p "3 Mg Of Melatonin" at bounding box center [298, 162] width 166 height 9
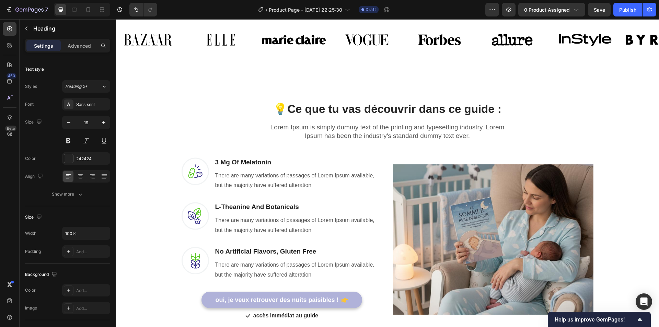
click at [255, 161] on p "3 Mg Of Melatonin" at bounding box center [298, 162] width 166 height 9
click at [240, 162] on p "3 Mg Of Melatonin" at bounding box center [298, 162] width 166 height 9
click at [243, 175] on p "There are many variations of passages of Lorem Ipsum available, but the majorit…" at bounding box center [298, 181] width 166 height 20
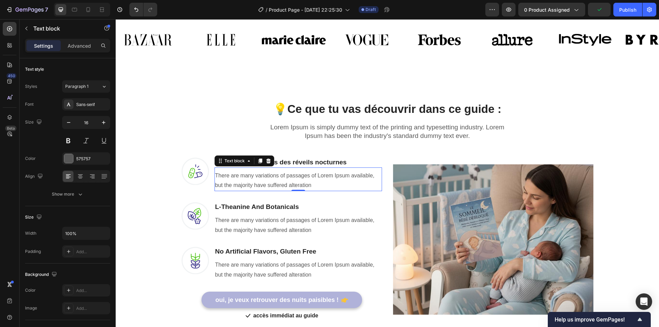
click at [241, 177] on p "There are many variations of passages of Lorem Ipsum available, but the majorit…" at bounding box center [298, 181] width 166 height 20
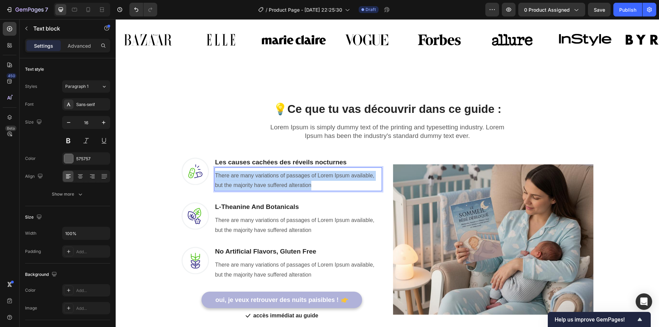
click at [241, 177] on p "There are many variations of passages of Lorem Ipsum available, but the majorit…" at bounding box center [298, 181] width 166 height 20
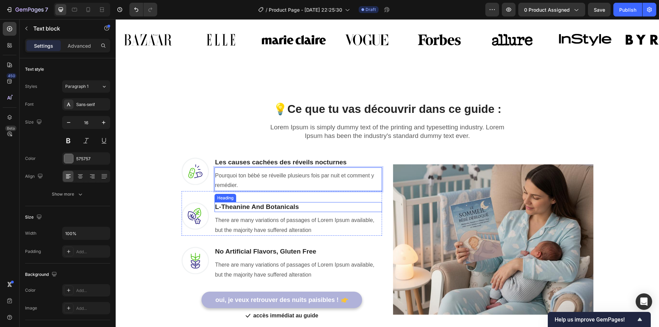
click at [243, 206] on p "L-Theanine And Botanicals" at bounding box center [298, 207] width 166 height 9
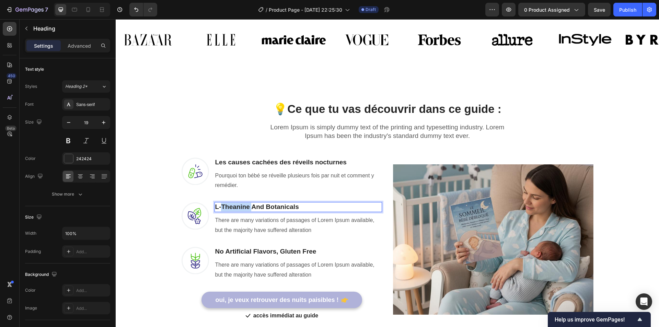
click at [243, 206] on p "L-Theanine And Botanicals" at bounding box center [298, 207] width 166 height 9
click at [251, 227] on p "There are many variations of passages of Lorem Ipsum available, but the majorit…" at bounding box center [298, 226] width 166 height 20
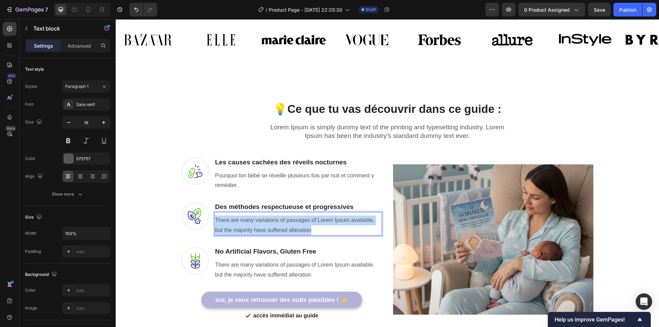
click at [251, 227] on p "There are many variations of passages of Lorem Ipsum available, but the majorit…" at bounding box center [298, 226] width 166 height 20
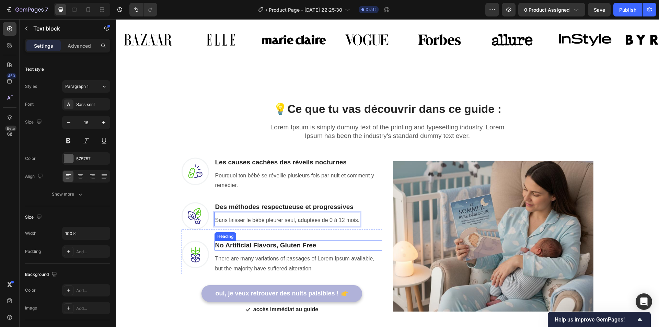
click at [246, 247] on p "No Artificial Flavors, Gluten Free" at bounding box center [298, 245] width 166 height 9
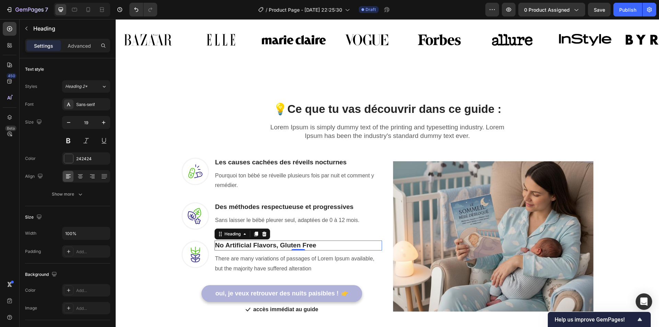
click at [246, 247] on p "No Artificial Flavors, Gluten Free" at bounding box center [298, 245] width 166 height 9
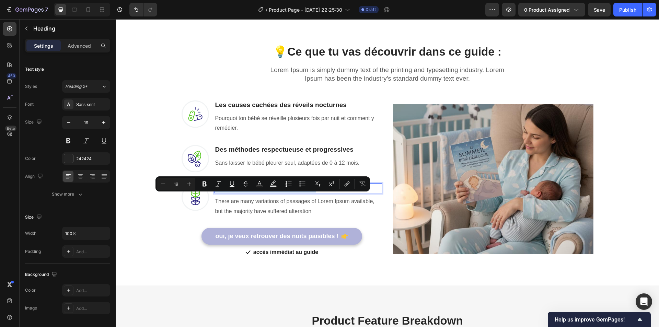
scroll to position [481, 0]
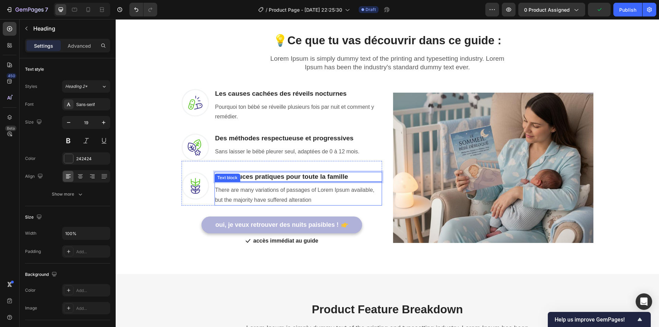
click at [298, 195] on p "There are many variations of passages of Lorem Ipsum available, but the majorit…" at bounding box center [298, 195] width 166 height 20
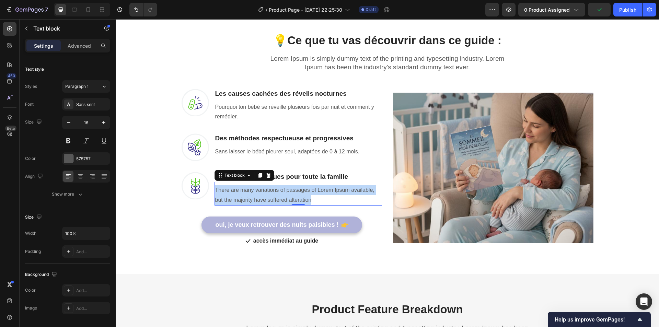
click at [298, 195] on p "There are many variations of passages of Lorem Ipsum available, but the majorit…" at bounding box center [298, 195] width 166 height 20
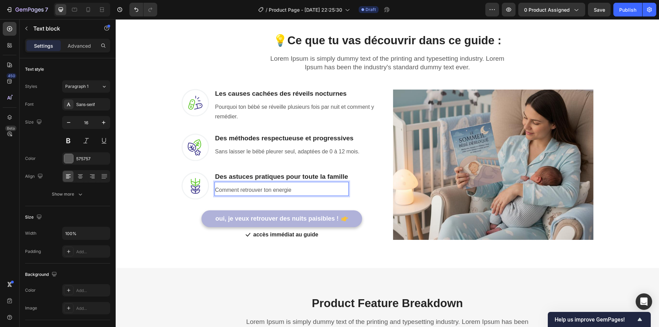
click at [279, 192] on p "Comment retrouver ton energie" at bounding box center [281, 190] width 133 height 10
click at [276, 189] on p "Comment retrouver ton Energie" at bounding box center [281, 190] width 133 height 10
click at [292, 190] on p "Comment retrouver ton énergie" at bounding box center [281, 190] width 133 height 10
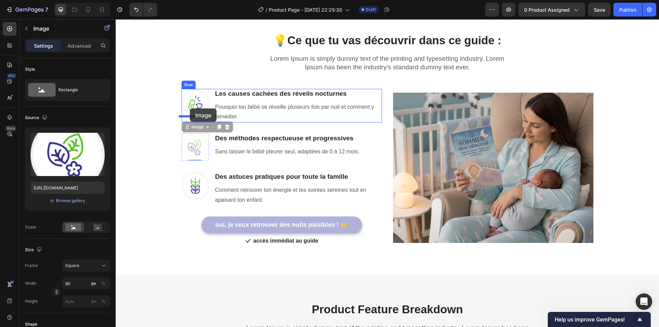
drag, startPoint x: 192, startPoint y: 144, endPoint x: 190, endPoint y: 108, distance: 35.7
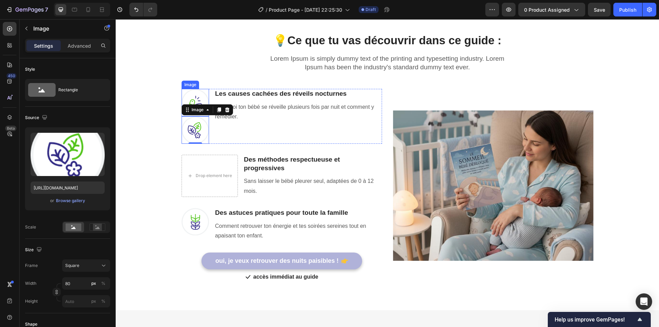
click at [192, 100] on img at bounding box center [195, 102] width 27 height 27
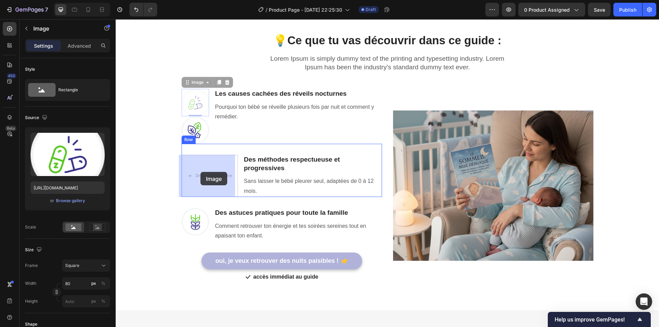
drag, startPoint x: 192, startPoint y: 99, endPoint x: 201, endPoint y: 172, distance: 73.3
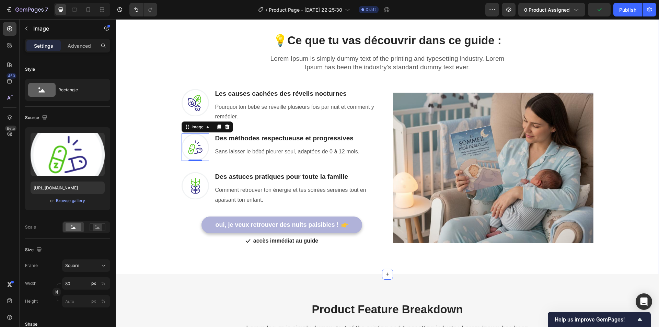
click at [637, 133] on div "💡 Ce que tu vas découvrir dans ce guide : Heading Row Lorem Ipsum is simply dum…" at bounding box center [387, 135] width 533 height 226
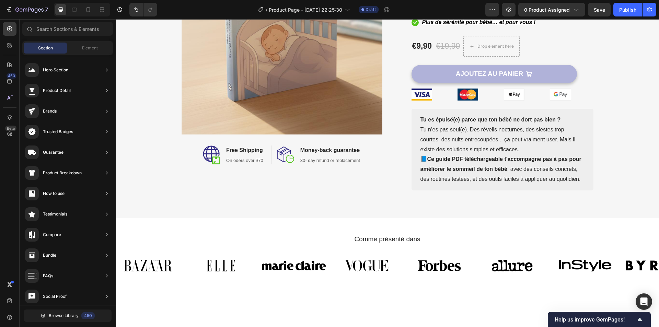
scroll to position [177, 0]
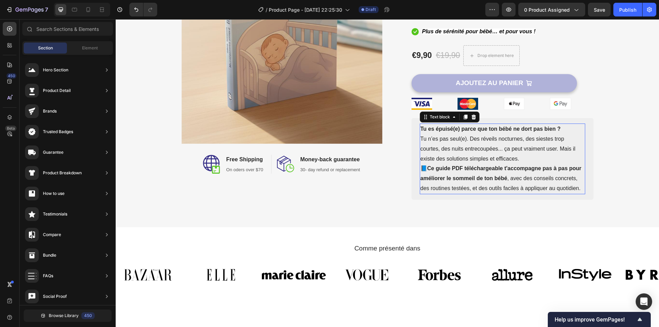
click at [577, 190] on p "📘 Ce guide PDF téléchargeable t'accompagne pas à pas pour améliorer le sommeil …" at bounding box center [503, 179] width 164 height 30
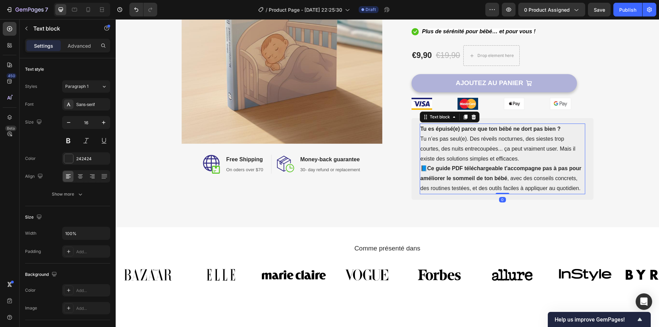
click at [578, 190] on p "📘 Ce guide PDF téléchargeable t'accompagne pas à pas pour améliorer le sommeil …" at bounding box center [503, 179] width 164 height 30
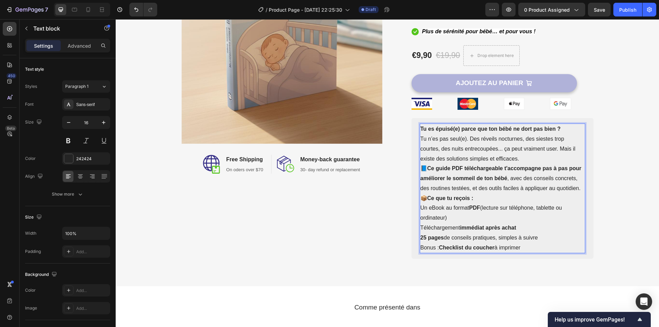
click at [420, 199] on div "Tu es épuisé(e) parce que ton bébé ne dort pas bien ? Tu n’es pas seul(e). Des …" at bounding box center [502, 189] width 165 height 130
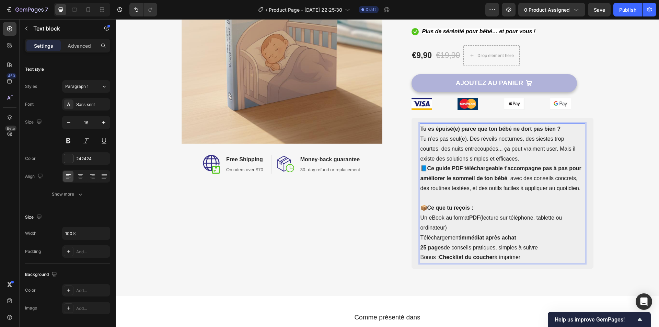
click at [421, 168] on p "📘 Ce guide PDF téléchargeable t'accompagne pas à pas pour améliorer le sommeil …" at bounding box center [503, 179] width 164 height 30
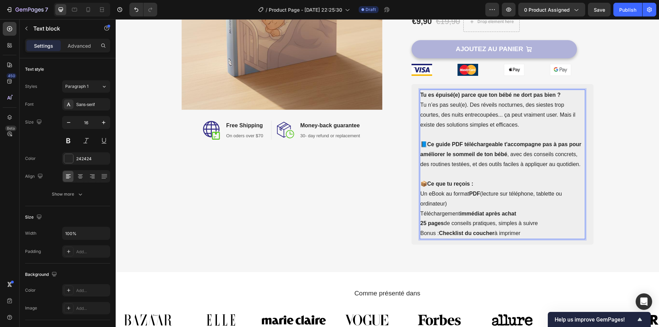
scroll to position [211, 0]
click at [525, 232] on p "Bonus : Checklist du coucher à imprimer" at bounding box center [503, 233] width 164 height 10
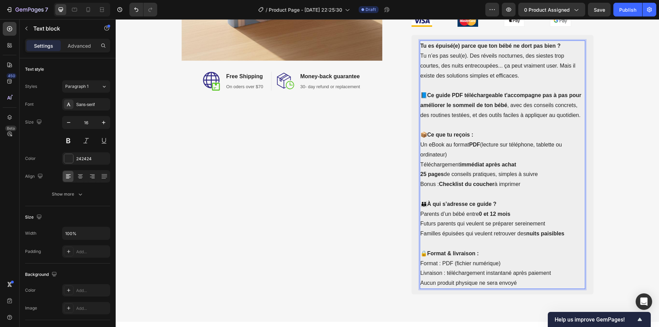
scroll to position [226, 0]
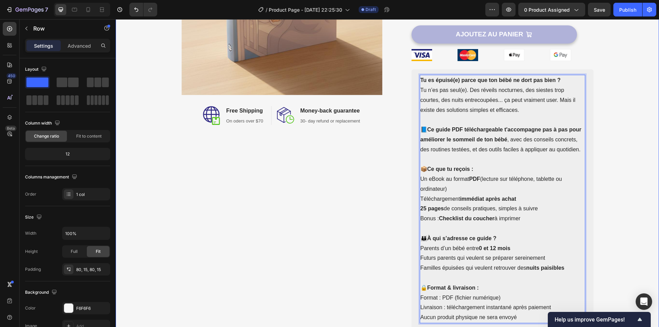
click at [606, 137] on div "Image Image Free Shipping Heading On oders over $70 Text block Row Image Money-…" at bounding box center [387, 82] width 533 height 494
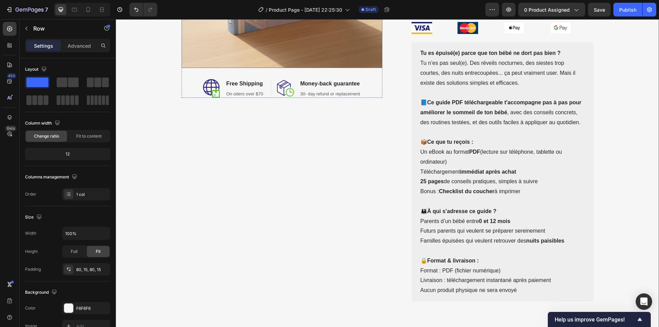
scroll to position [260, 0]
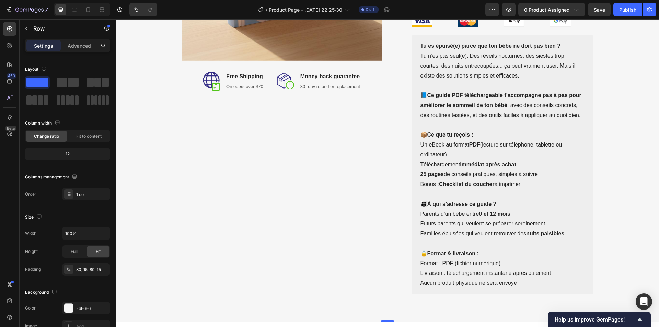
click at [222, 171] on div "Image Image Free Shipping Heading On oders over $70 Text block Row Image Money-…" at bounding box center [282, 48] width 201 height 494
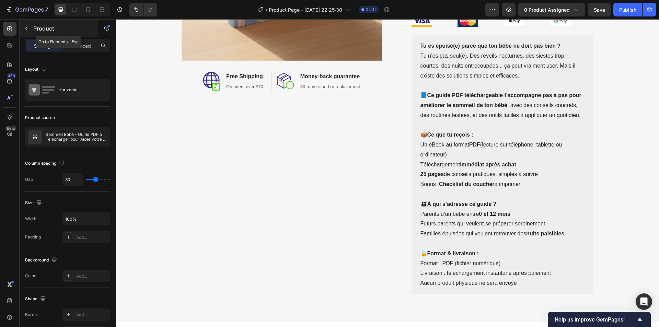
click at [32, 30] on div "Product" at bounding box center [59, 29] width 78 height 18
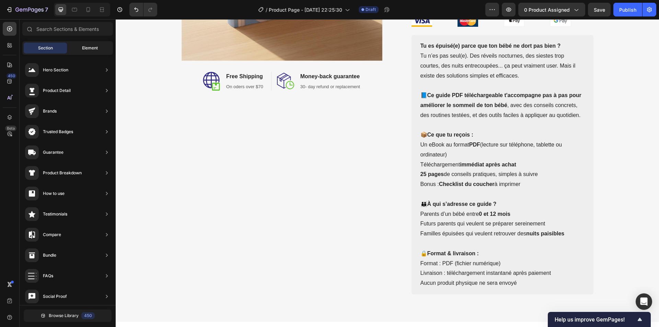
click at [76, 49] on div "Element" at bounding box center [89, 48] width 43 height 11
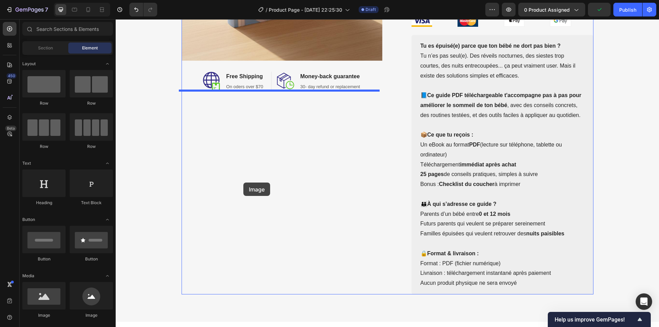
drag, startPoint x: 166, startPoint y: 317, endPoint x: 243, endPoint y: 183, distance: 155.4
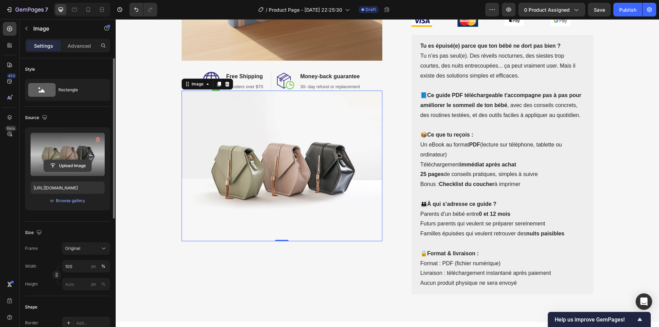
click at [76, 164] on input "file" at bounding box center [67, 166] width 47 height 12
click at [64, 164] on input "file" at bounding box center [67, 166] width 47 height 12
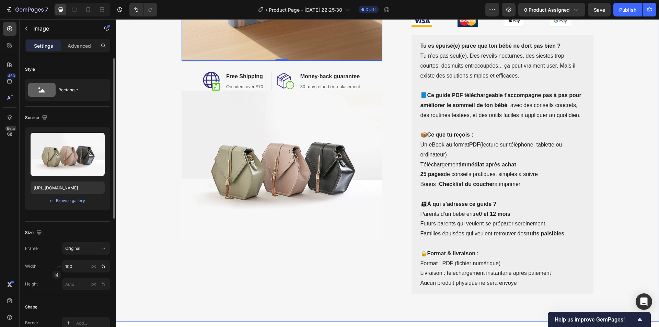
click at [226, 165] on img at bounding box center [282, 166] width 201 height 151
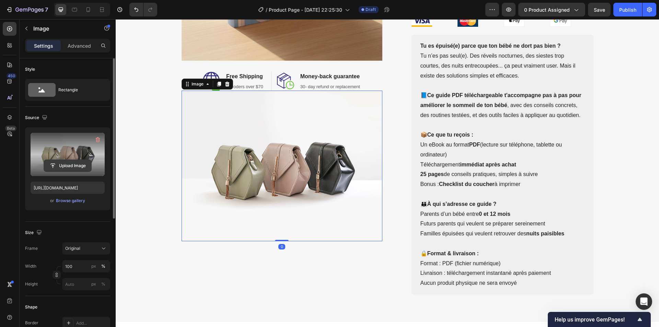
click at [71, 163] on input "file" at bounding box center [67, 166] width 47 height 12
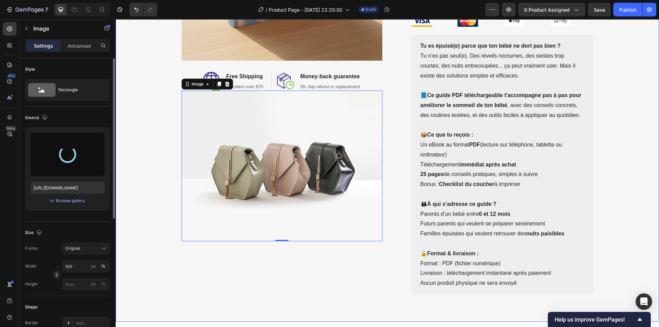
type input "https://cdn.shopify.com/s/files/1/0924/6048/2933/files/gempages_584231486425662…"
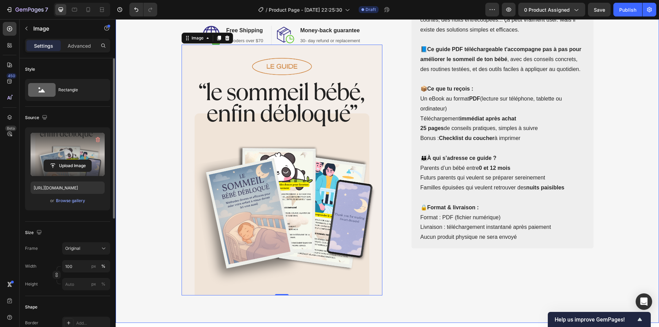
scroll to position [329, 0]
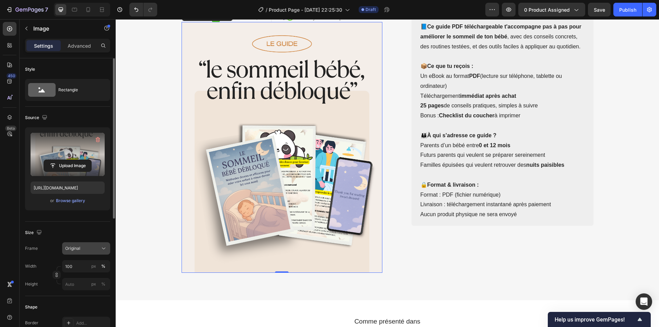
click at [90, 246] on div "Original" at bounding box center [82, 248] width 34 height 6
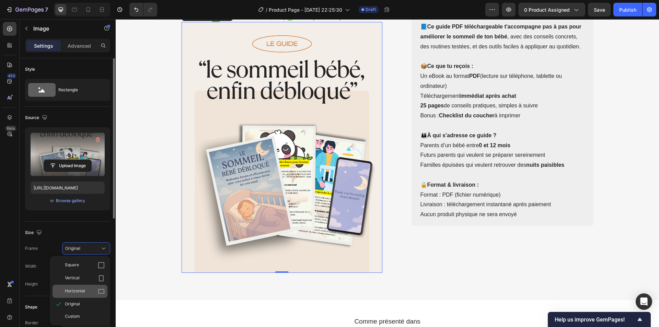
click at [87, 287] on div "Horizontal" at bounding box center [80, 291] width 55 height 13
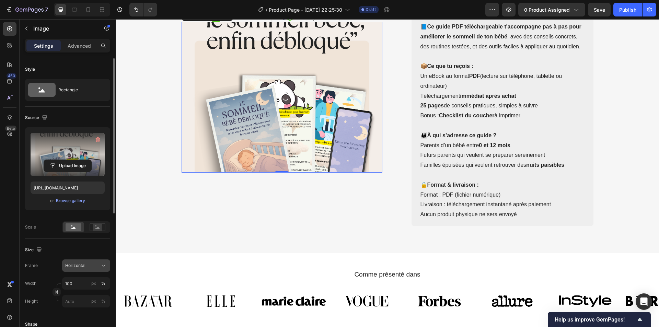
click at [85, 267] on div "Horizontal" at bounding box center [82, 266] width 34 height 6
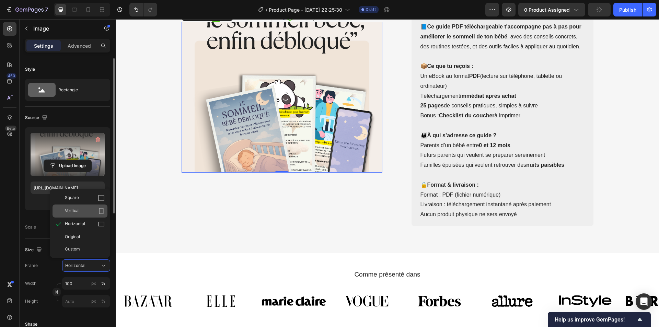
click at [92, 210] on div "Vertical" at bounding box center [85, 211] width 40 height 7
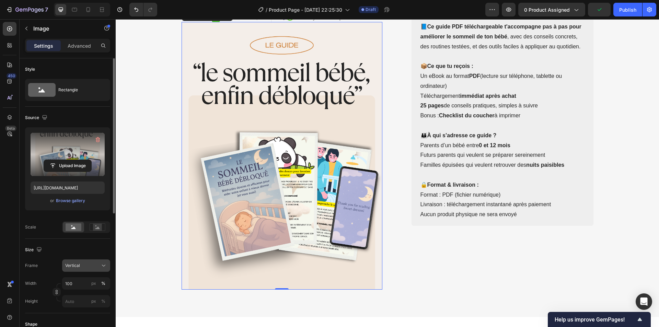
click at [84, 264] on div "Vertical" at bounding box center [82, 266] width 34 height 6
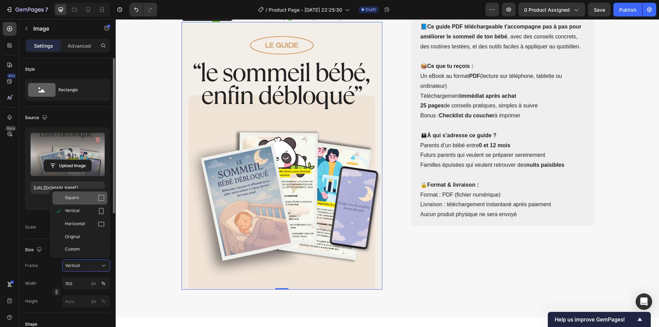
click at [91, 201] on div "Square" at bounding box center [85, 198] width 40 height 7
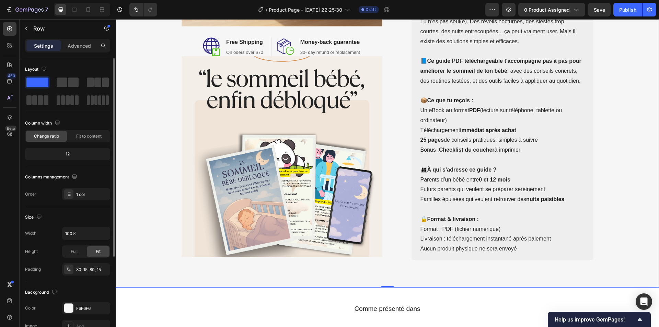
scroll to position [260, 0]
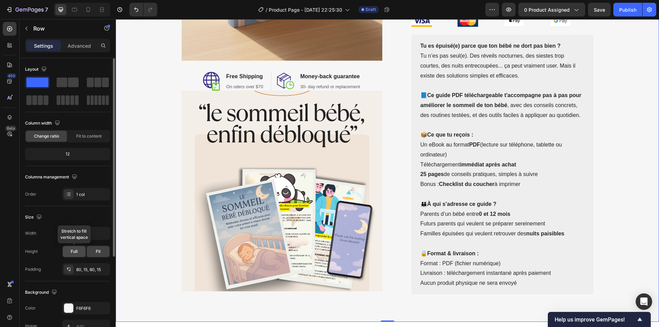
click at [82, 250] on div "Full" at bounding box center [74, 251] width 23 height 11
click at [98, 251] on span "Fit" at bounding box center [98, 252] width 5 height 6
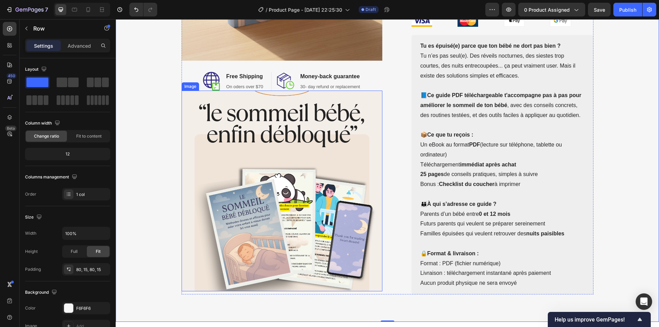
click at [191, 164] on img at bounding box center [282, 191] width 201 height 201
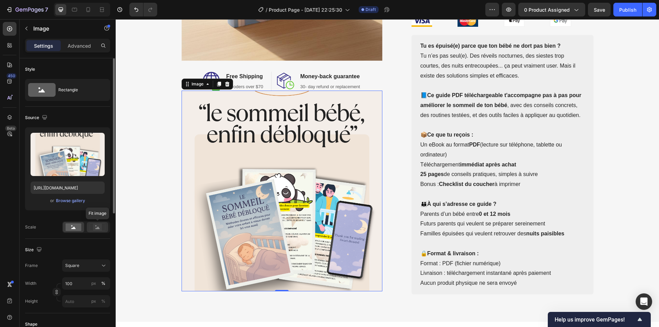
click at [90, 228] on div at bounding box center [97, 227] width 21 height 10
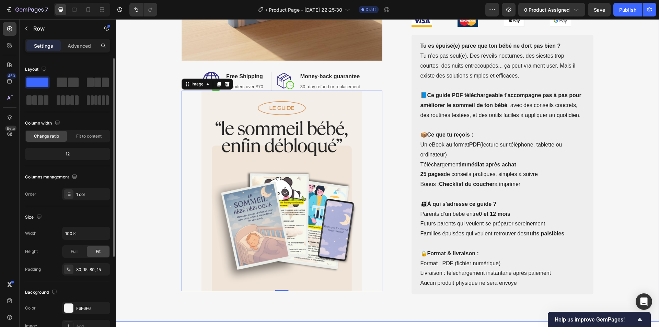
click at [633, 146] on div "Image Image Free Shipping Heading On oders over $70 Text block Row Image Money-…" at bounding box center [387, 48] width 533 height 494
click at [243, 194] on img at bounding box center [282, 191] width 201 height 201
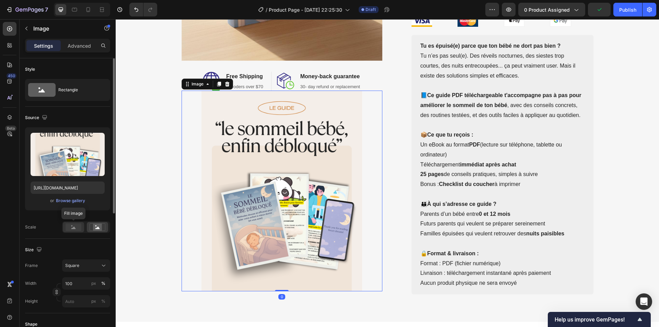
click at [78, 228] on rect at bounding box center [74, 228] width 16 height 8
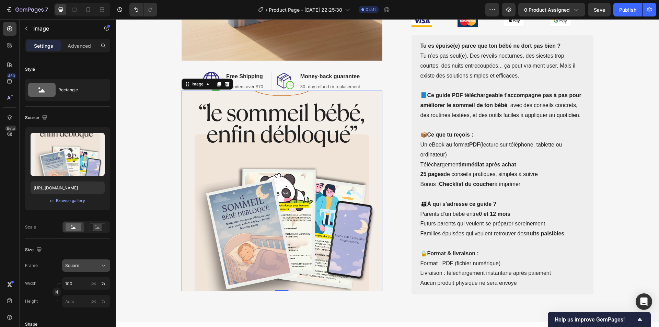
click at [87, 268] on div "Square" at bounding box center [82, 266] width 34 height 6
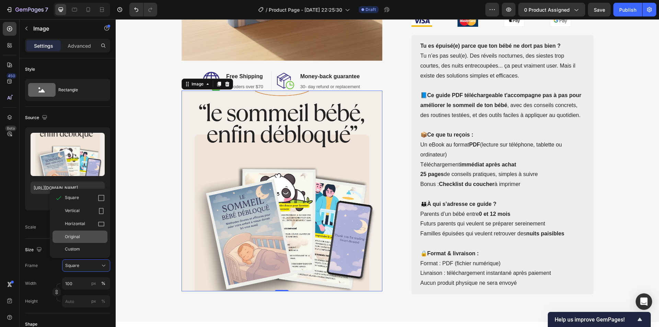
click at [87, 236] on div "Original" at bounding box center [85, 237] width 40 height 6
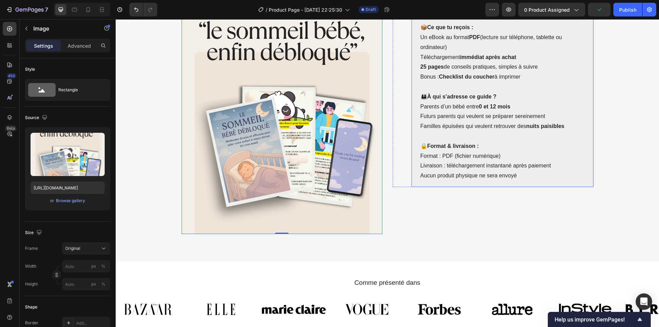
scroll to position [432, 0]
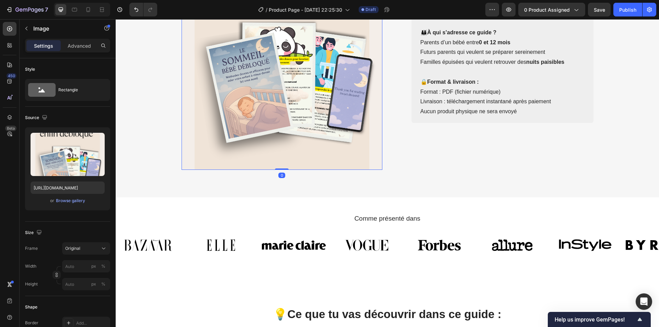
drag, startPoint x: 281, startPoint y: 169, endPoint x: 282, endPoint y: 158, distance: 10.4
click at [282, 158] on div "Image 0" at bounding box center [282, 44] width 201 height 251
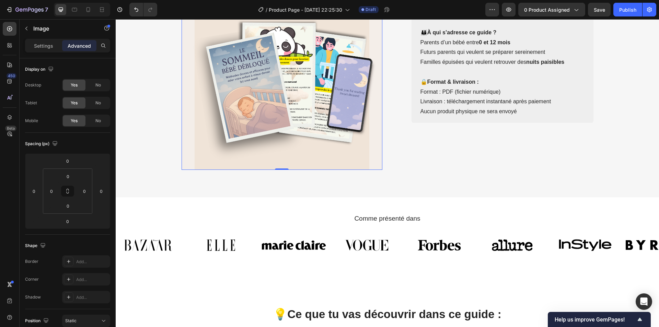
click at [244, 157] on img at bounding box center [282, 44] width 201 height 251
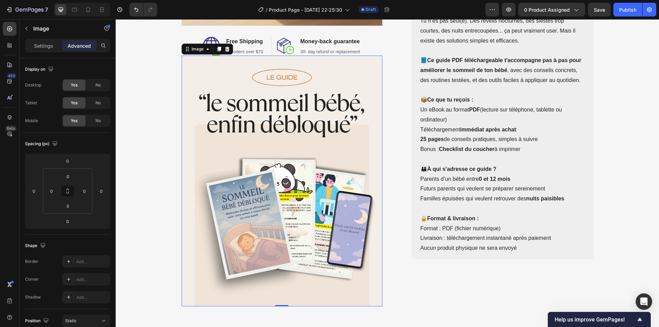
scroll to position [294, 0]
click at [218, 91] on img at bounding box center [282, 181] width 201 height 251
click at [49, 48] on p "Settings" at bounding box center [43, 45] width 19 height 7
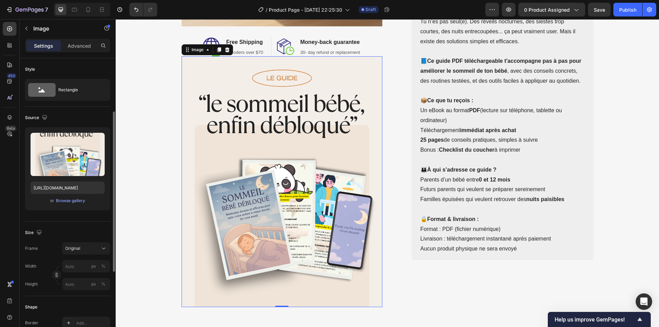
scroll to position [34, 0]
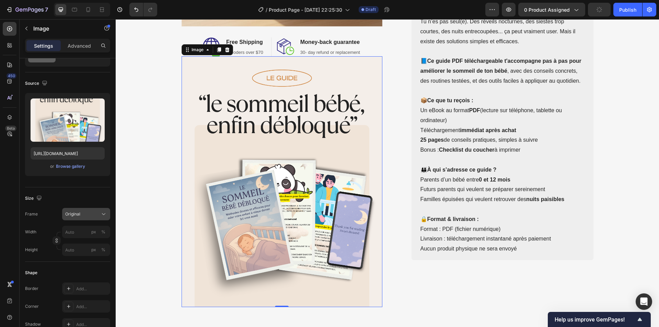
click at [91, 217] on div "Original" at bounding box center [82, 214] width 34 height 6
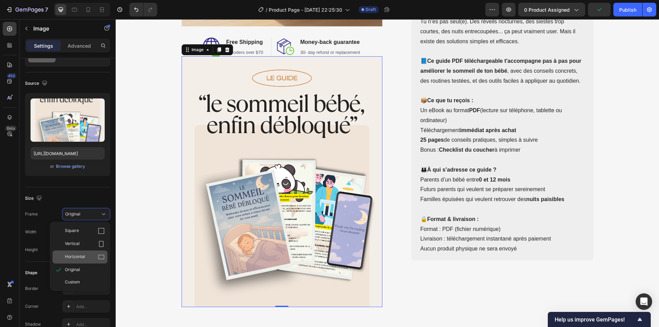
click at [81, 256] on span "Horizontal" at bounding box center [75, 257] width 20 height 7
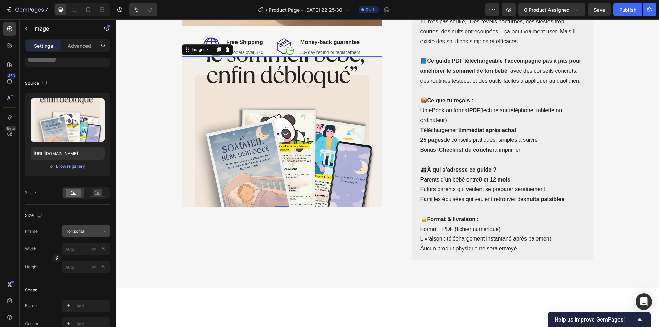
click at [88, 233] on div "Horizontal" at bounding box center [82, 231] width 34 height 6
click at [78, 284] on div "Original" at bounding box center [80, 287] width 55 height 12
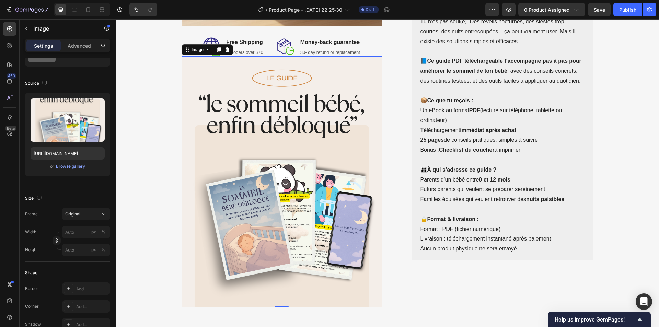
click at [88, 221] on div "Frame Original Width px % Height px %" at bounding box center [67, 232] width 85 height 48
click at [90, 216] on div "Original" at bounding box center [82, 214] width 34 height 6
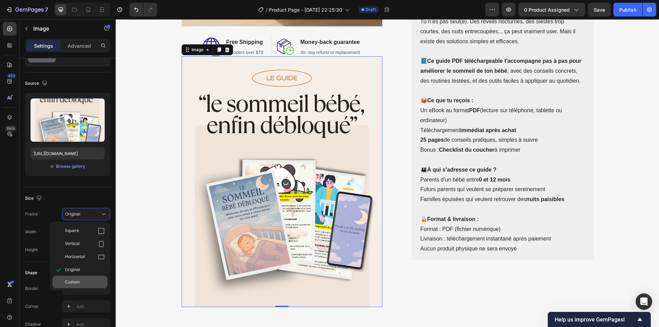
click at [77, 284] on span "Custom" at bounding box center [72, 282] width 15 height 6
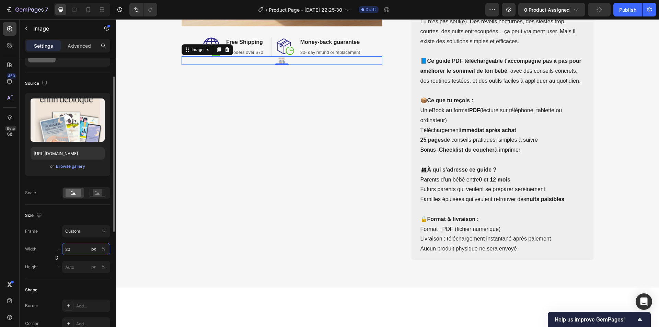
type input "2"
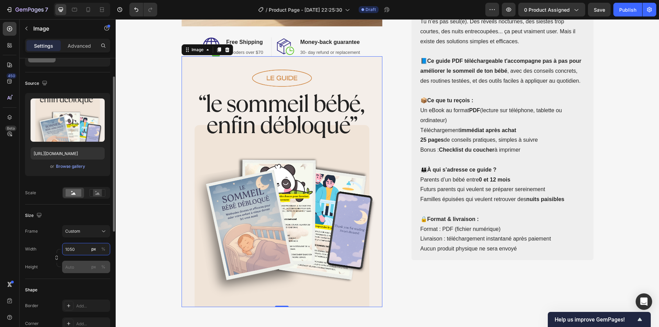
type input "1050"
click at [77, 268] on input "px %" at bounding box center [86, 267] width 48 height 12
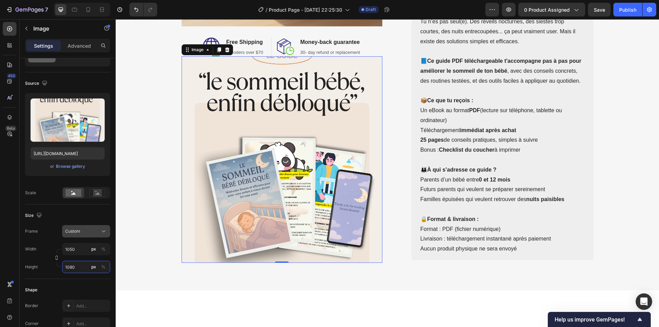
type input "1080"
click at [89, 230] on div "Custom" at bounding box center [82, 231] width 34 height 6
click at [78, 283] on div "Original" at bounding box center [80, 287] width 55 height 12
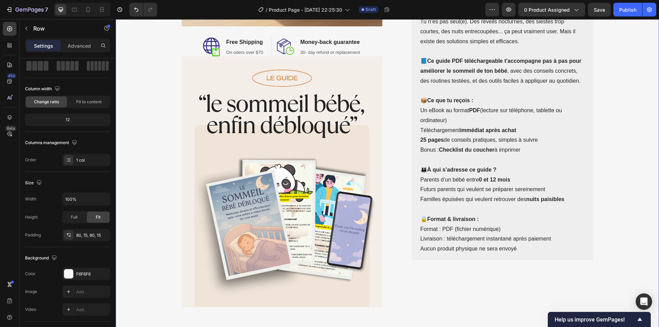
click at [640, 142] on div "Image Image Free Shipping Heading On oders over $70 Text block Row Image Money-…" at bounding box center [387, 37] width 533 height 541
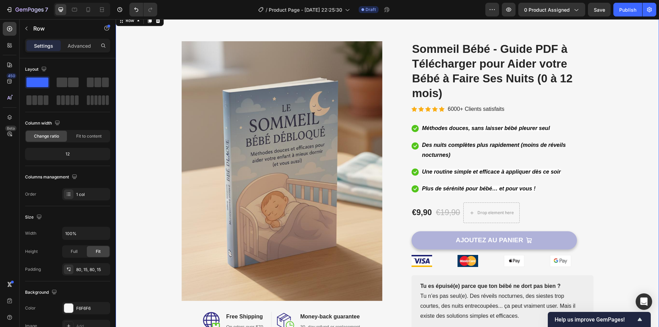
scroll to position [0, 0]
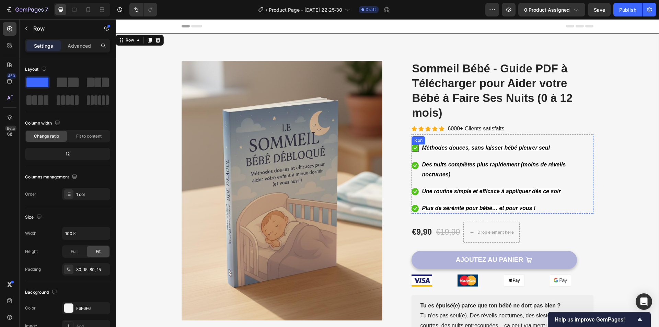
click at [412, 148] on icon at bounding box center [415, 148] width 7 height 7
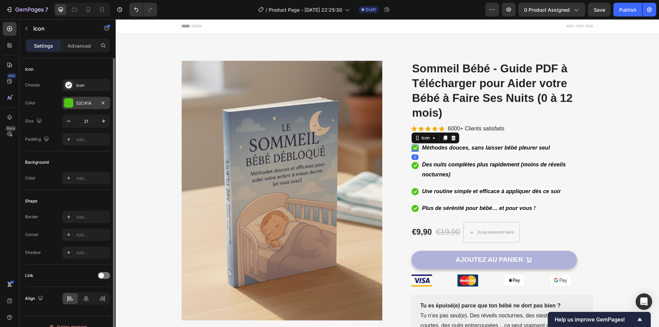
click at [92, 101] on div "52C41A" at bounding box center [86, 103] width 20 height 6
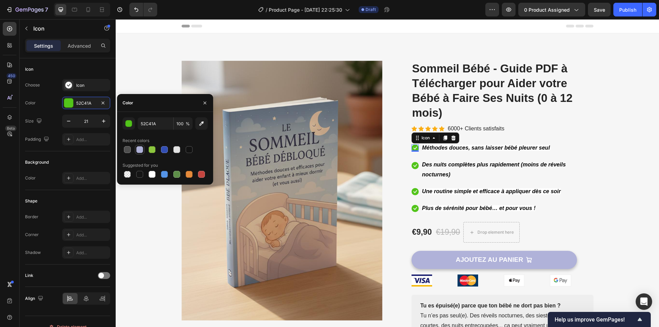
click at [142, 149] on div at bounding box center [139, 149] width 7 height 7
type input "B0B2D9"
click at [412, 166] on icon at bounding box center [415, 165] width 7 height 7
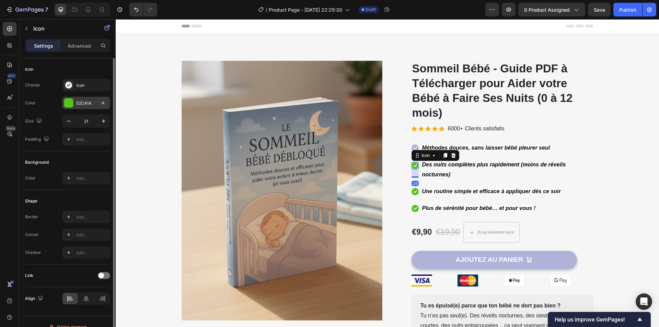
click at [84, 107] on div "52C41A" at bounding box center [86, 103] width 48 height 12
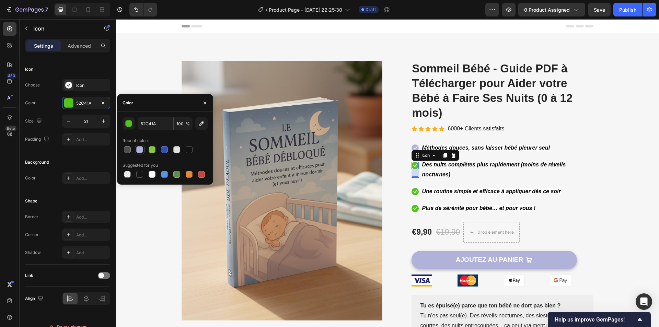
click at [138, 150] on div at bounding box center [139, 149] width 7 height 7
type input "B0B2D9"
click at [412, 191] on icon at bounding box center [415, 191] width 7 height 7
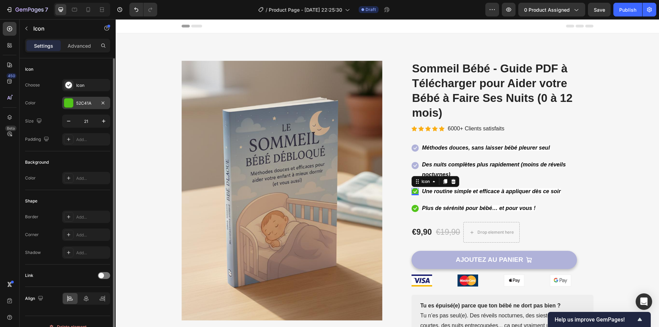
click at [74, 103] on div "52C41A" at bounding box center [86, 103] width 48 height 12
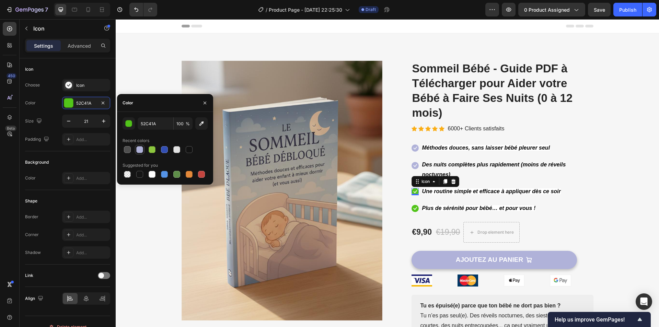
click at [137, 150] on div at bounding box center [139, 149] width 7 height 7
type input "B0B2D9"
click at [412, 208] on icon at bounding box center [415, 208] width 7 height 7
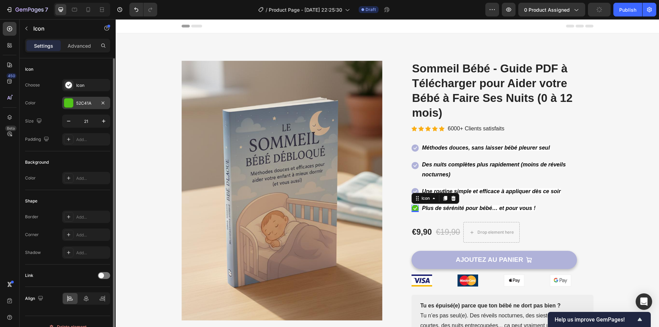
click at [78, 101] on div "52C41A" at bounding box center [86, 103] width 20 height 6
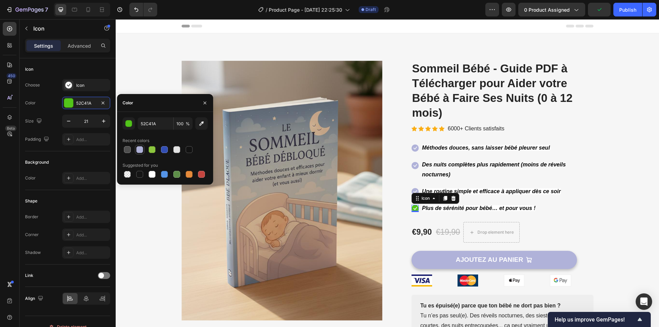
click at [142, 151] on div at bounding box center [139, 149] width 7 height 7
type input "B0B2D9"
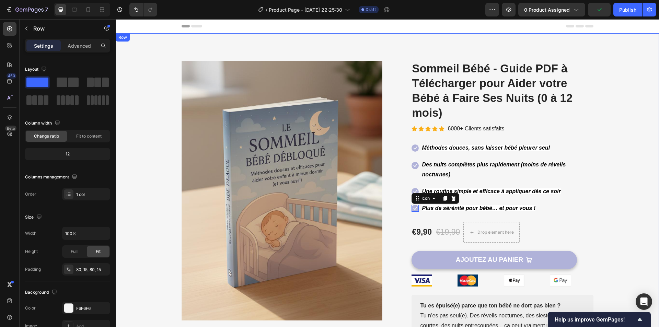
click at [600, 155] on div "Image Image Free Shipping Heading On oders over $70 Text block Row Image Money-…" at bounding box center [387, 331] width 533 height 541
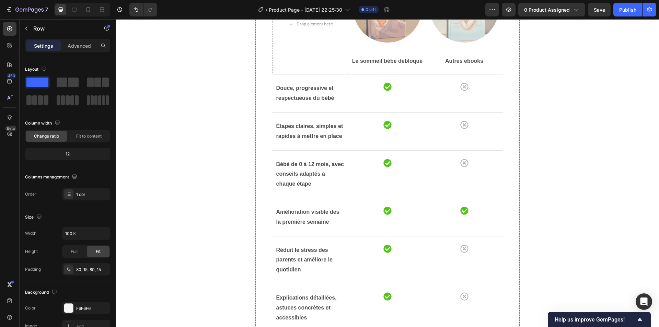
scroll to position [2060, 0]
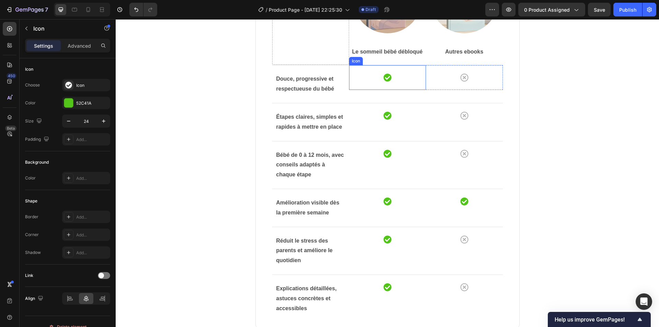
click at [386, 79] on icon at bounding box center [388, 78] width 8 height 8
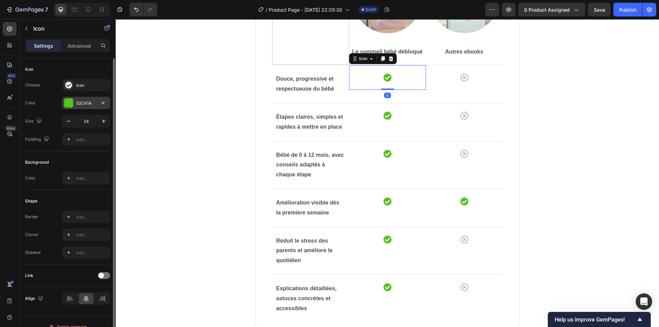
click at [99, 103] on div "52C41A" at bounding box center [86, 103] width 48 height 12
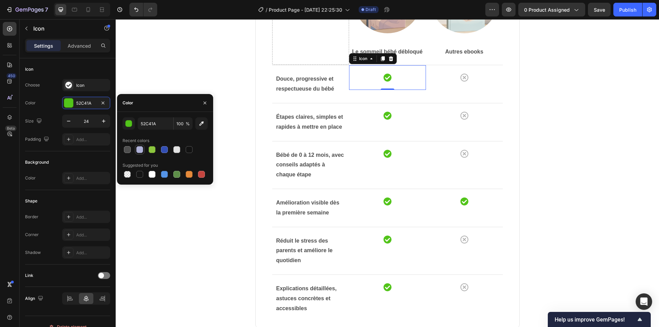
click at [140, 149] on div at bounding box center [139, 149] width 7 height 7
type input "B0B2D9"
click at [384, 116] on icon at bounding box center [388, 116] width 8 height 8
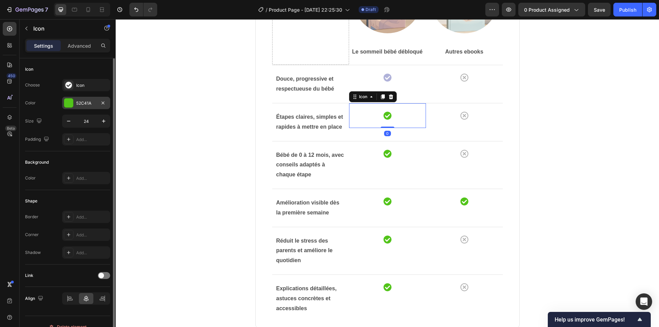
click at [78, 105] on div "52C41A" at bounding box center [86, 103] width 20 height 6
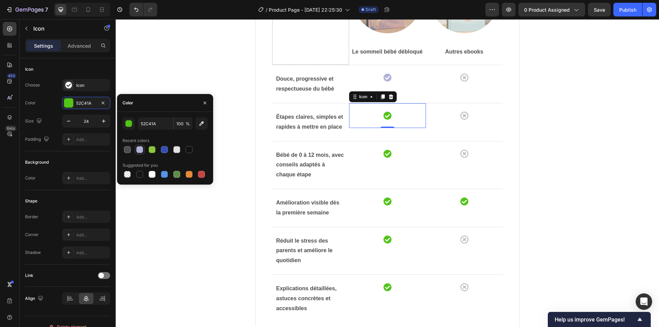
click at [142, 150] on div at bounding box center [139, 149] width 7 height 7
type input "B0B2D9"
click at [384, 153] on icon at bounding box center [388, 154] width 8 height 8
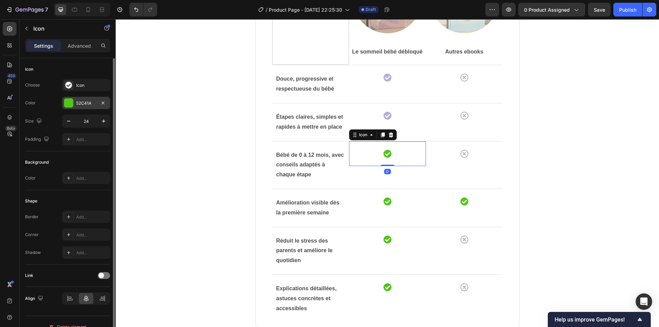
click at [72, 104] on div at bounding box center [68, 103] width 9 height 9
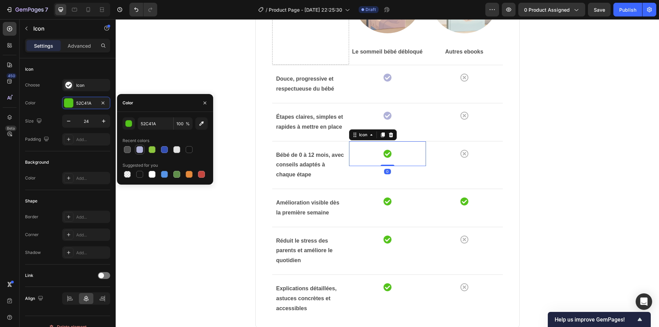
click at [138, 150] on div at bounding box center [139, 149] width 7 height 7
type input "B0B2D9"
click at [384, 201] on icon at bounding box center [388, 201] width 8 height 8
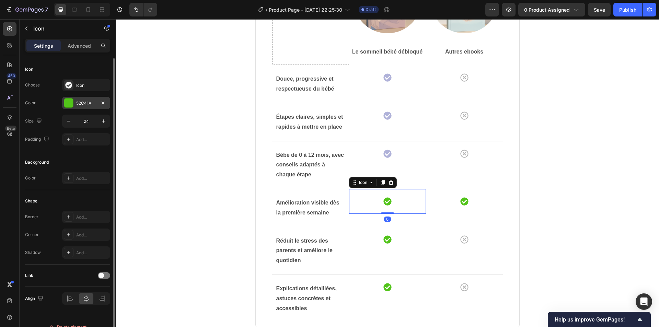
click at [73, 103] on div at bounding box center [69, 103] width 10 height 10
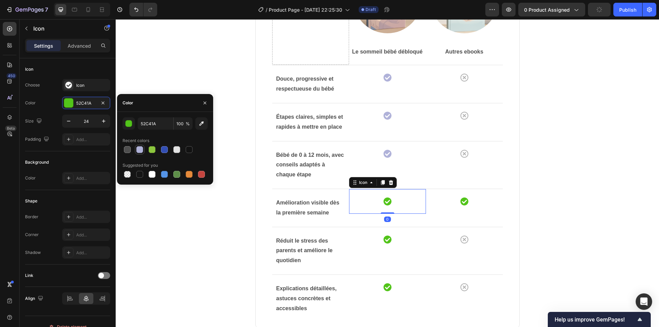
click at [142, 150] on div at bounding box center [139, 149] width 7 height 7
type input "B0B2D9"
click at [465, 202] on icon at bounding box center [464, 201] width 8 height 8
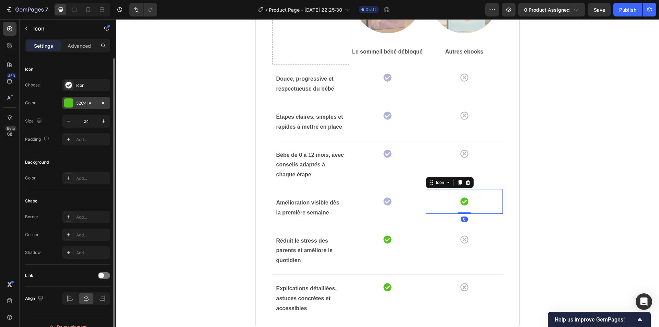
click at [74, 106] on div "52C41A" at bounding box center [86, 103] width 48 height 12
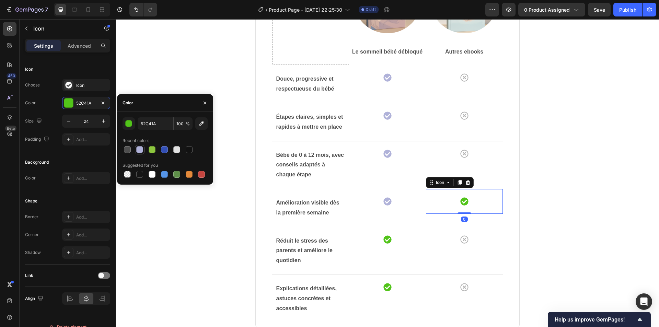
click at [138, 149] on div at bounding box center [139, 149] width 7 height 7
type input "B0B2D9"
click at [384, 237] on icon at bounding box center [388, 240] width 8 height 8
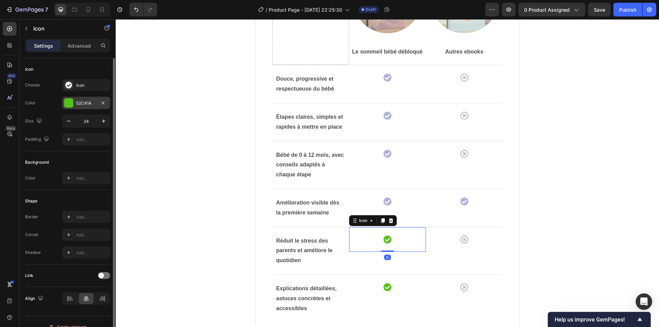
click at [75, 105] on div "52C41A" at bounding box center [86, 103] width 48 height 12
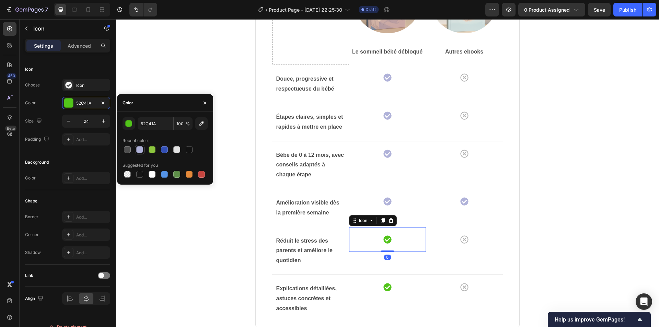
click at [141, 151] on div at bounding box center [139, 149] width 7 height 7
type input "B0B2D9"
click at [389, 289] on icon at bounding box center [388, 287] width 8 height 8
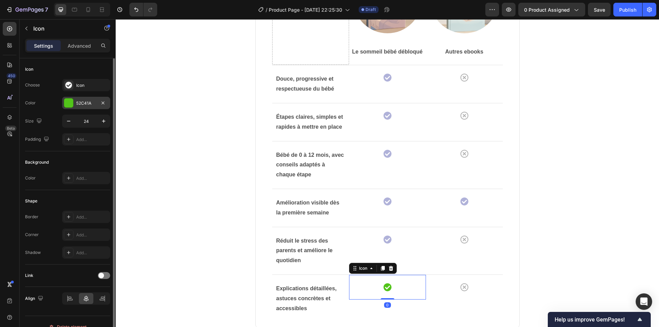
click at [86, 104] on div "52C41A" at bounding box center [86, 103] width 20 height 6
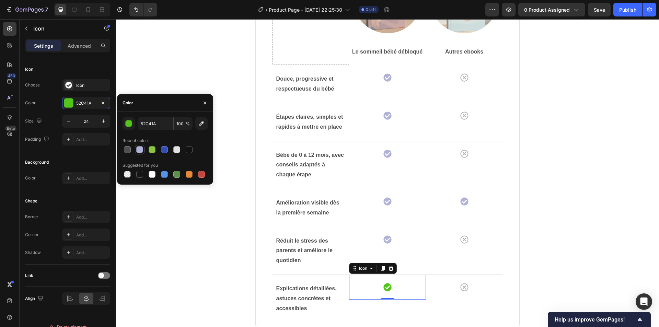
click at [135, 150] on div at bounding box center [140, 150] width 10 height 10
type input "B0B2D9"
click at [556, 149] on div "Comparez les avantages Heading Avec d'autres ebooks similaires Text block Drop …" at bounding box center [387, 127] width 533 height 435
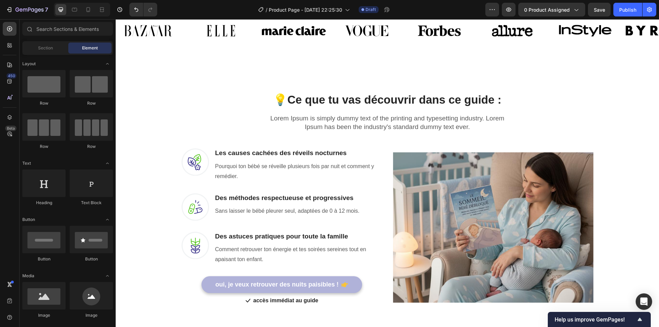
scroll to position [623, 0]
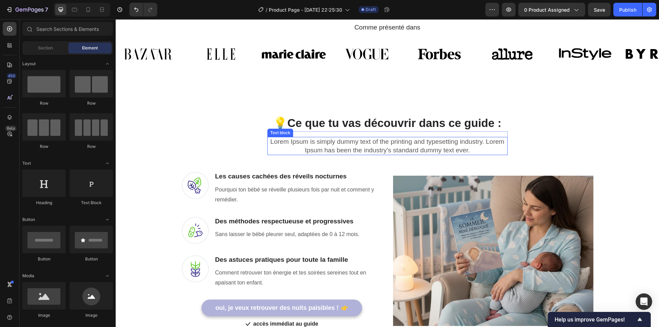
click at [415, 149] on p "Lorem Ipsum is simply dummy text of the printing and typesetting industry. Lore…" at bounding box center [387, 146] width 239 height 17
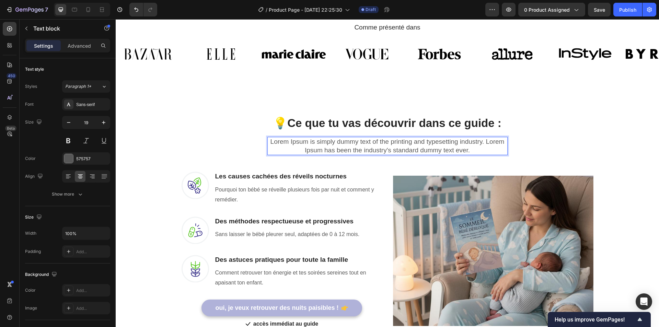
click at [414, 148] on p "Lorem Ipsum is simply dummy text of the printing and typesetting industry. Lore…" at bounding box center [387, 146] width 239 height 17
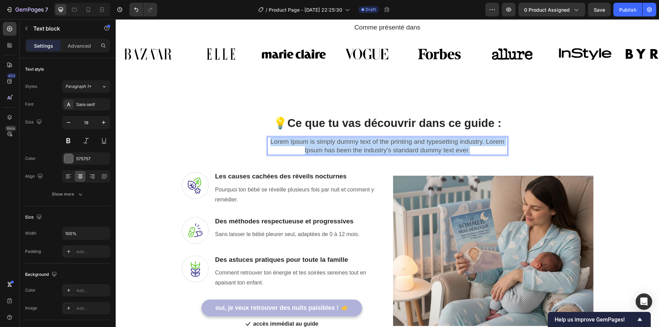
click at [414, 148] on p "Lorem Ipsum is simply dummy text of the printing and typesetting industry. Lore…" at bounding box center [387, 146] width 239 height 17
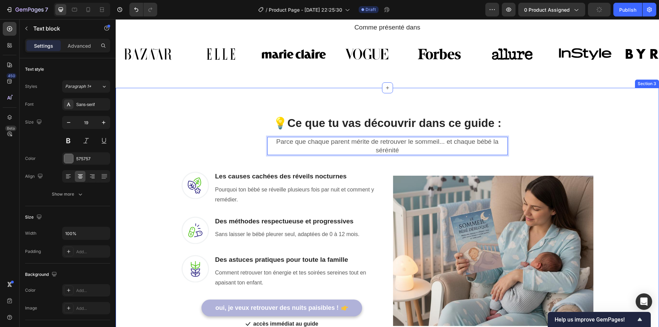
click at [546, 137] on div "💡 Ce que tu vas découvrir dans ce guide : Heading Row Parce que chaque parent m…" at bounding box center [387, 217] width 533 height 226
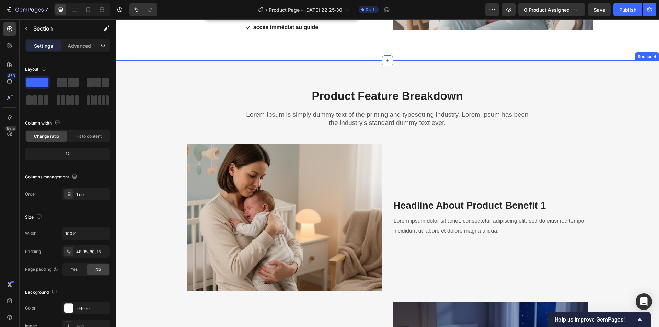
scroll to position [932, 0]
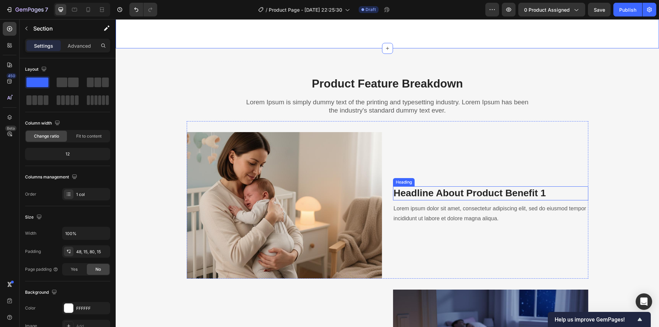
click at [439, 192] on p "Headline About Product Benefit 1" at bounding box center [491, 193] width 194 height 12
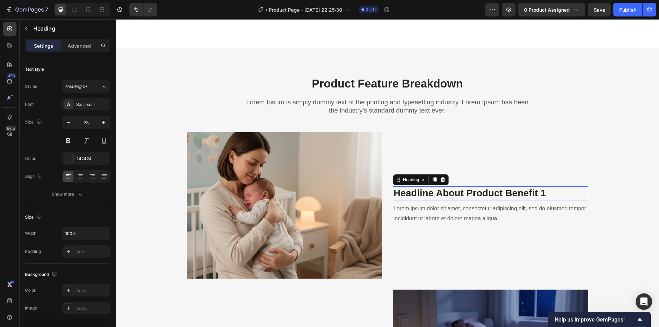
click at [439, 192] on p "Headline About Product Benefit 1" at bounding box center [491, 193] width 194 height 12
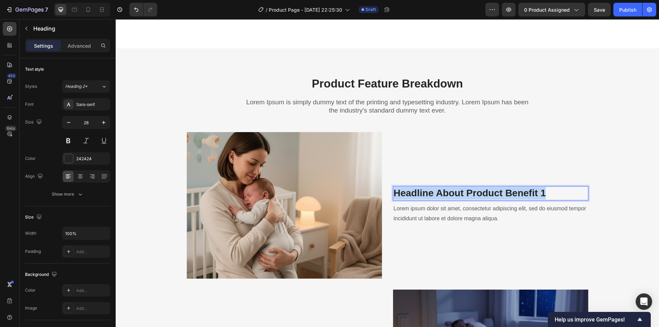
click at [439, 192] on p "Headline About Product Benefit 1" at bounding box center [491, 193] width 194 height 12
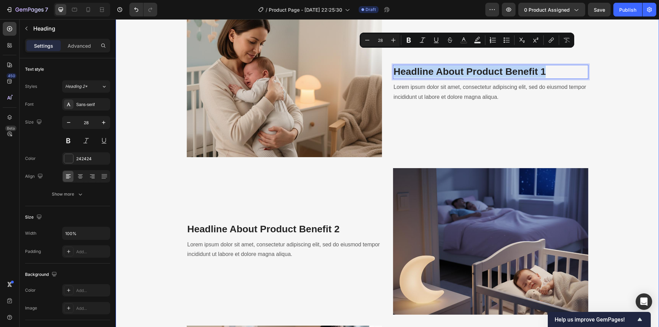
scroll to position [1069, 0]
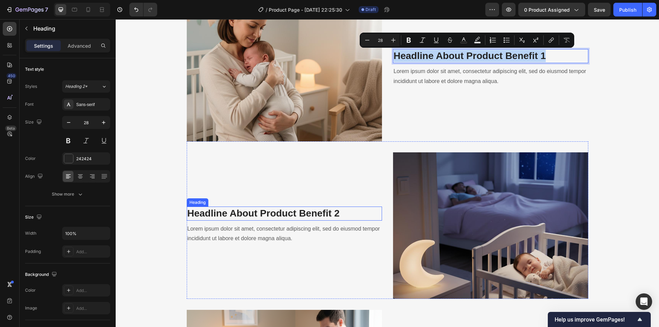
click at [286, 215] on p "Headline About Product Benefit 2" at bounding box center [284, 213] width 194 height 12
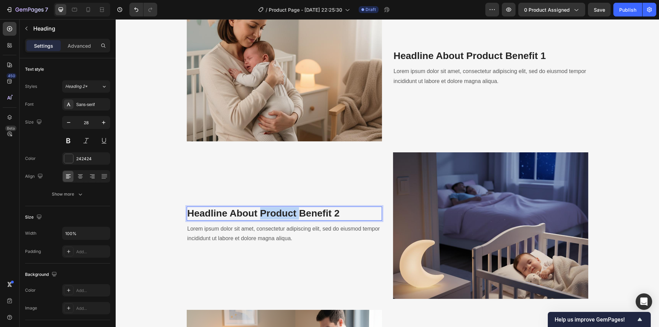
click at [286, 215] on p "Headline About Product Benefit 2" at bounding box center [284, 213] width 194 height 12
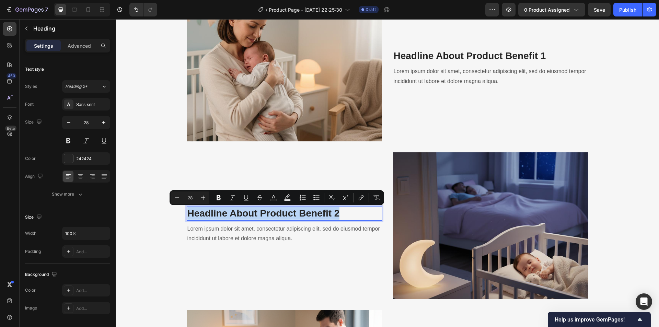
click at [286, 215] on p "Headline About Product Benefit 2" at bounding box center [284, 213] width 194 height 12
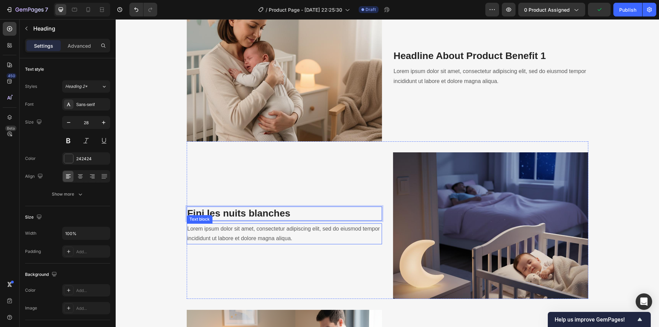
click at [227, 234] on p "Lorem ipsum dolor sit amet, consectetur adipiscing elit, sed do eiusmod tempor …" at bounding box center [284, 234] width 194 height 20
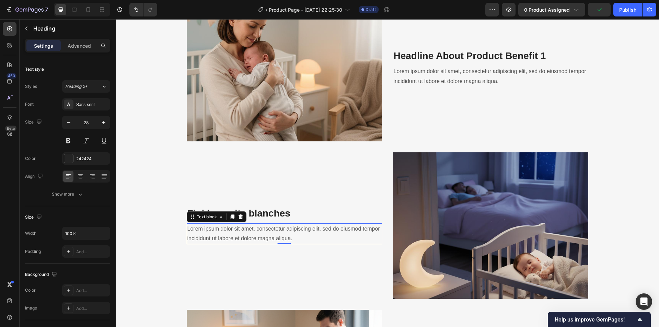
click at [227, 234] on p "Lorem ipsum dolor sit amet, consectetur adipiscing elit, sed do eiusmod tempor …" at bounding box center [284, 234] width 194 height 20
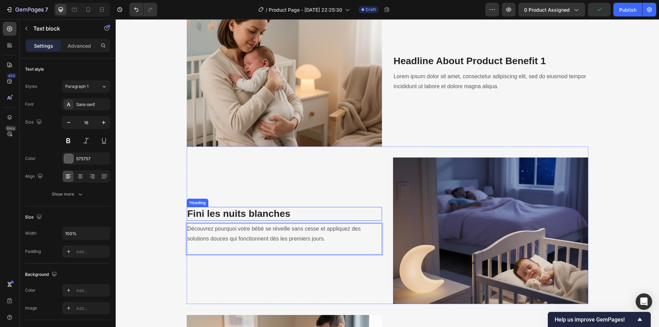
click at [187, 211] on p "Fini les nuits blanches" at bounding box center [284, 214] width 194 height 12
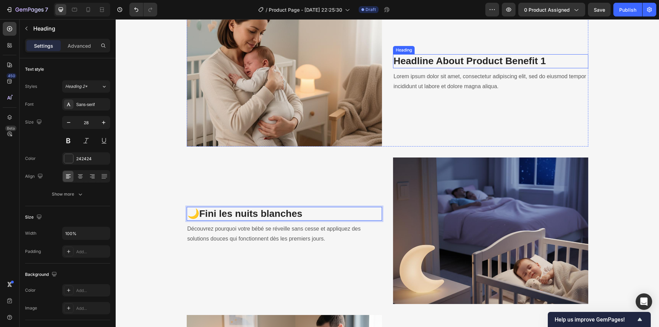
click at [410, 61] on p "Headline About Product Benefit 1" at bounding box center [491, 61] width 194 height 12
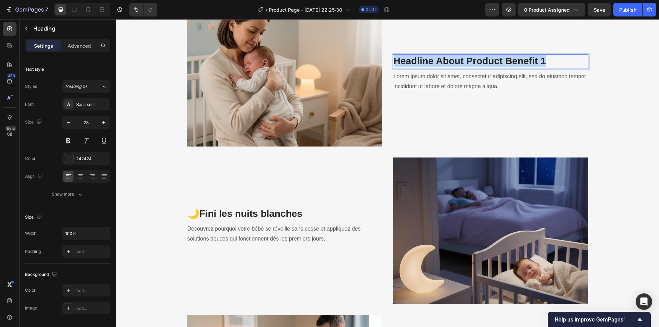
click at [410, 61] on p "Headline About Product Benefit 1" at bounding box center [491, 61] width 194 height 12
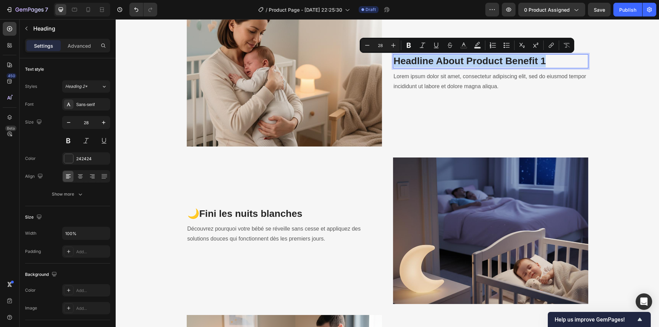
scroll to position [1058, 0]
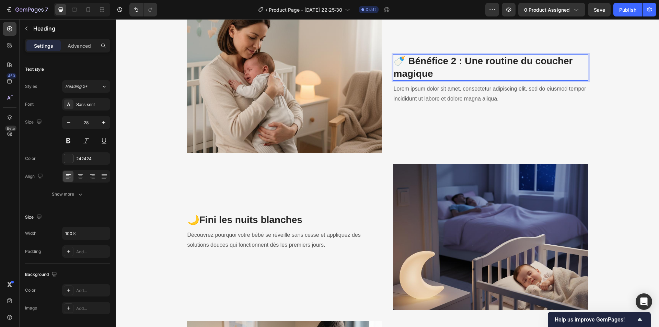
click at [455, 62] on p "🍼 Bénéfice 2 : Une routine du coucher magique" at bounding box center [491, 67] width 194 height 25
click at [458, 62] on p "🍼 Bénéfice 2 : Une routine du coucher magique" at bounding box center [491, 67] width 194 height 25
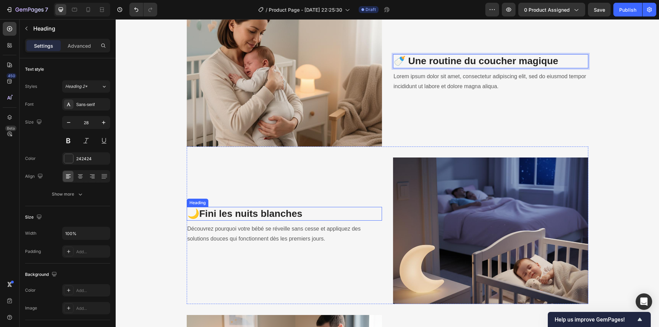
click at [196, 213] on p "🌙Fini les nuits blanches" at bounding box center [284, 214] width 194 height 12
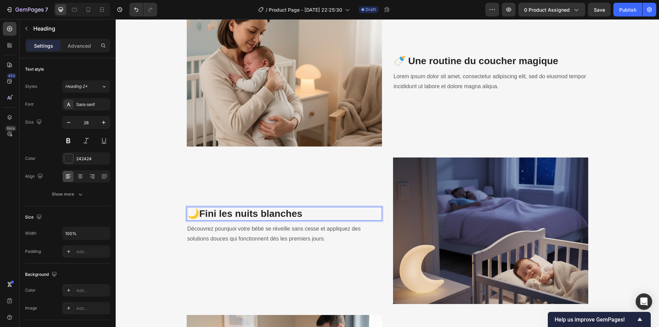
click at [197, 213] on p "🌙Fini les nuits blanches" at bounding box center [284, 214] width 194 height 12
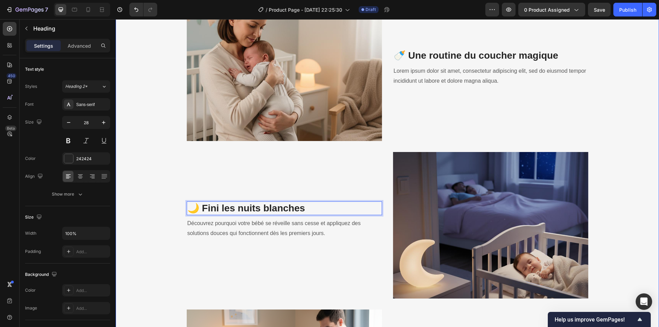
scroll to position [1030, 0]
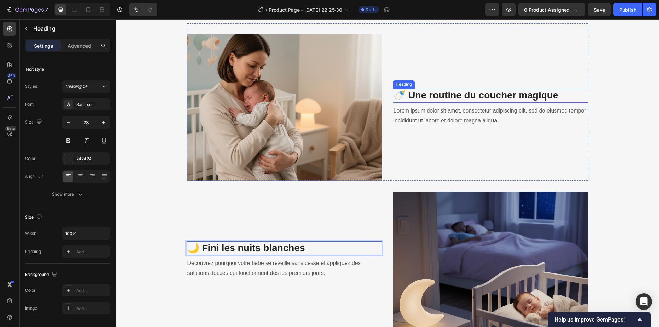
click at [459, 94] on p "🍼 Une routine du coucher magique" at bounding box center [491, 95] width 194 height 12
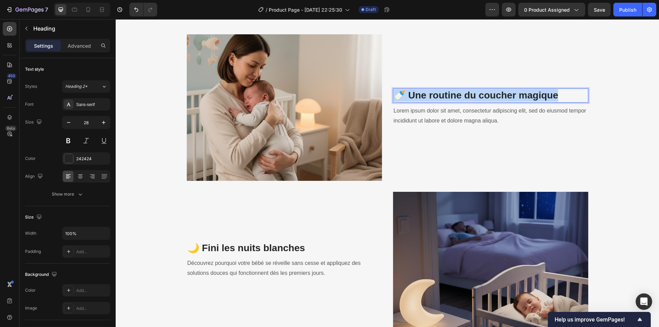
click at [459, 94] on p "🍼 Une routine du coucher magique" at bounding box center [491, 95] width 194 height 12
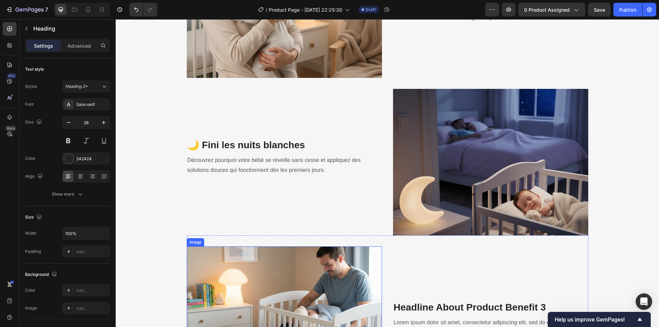
scroll to position [1270, 0]
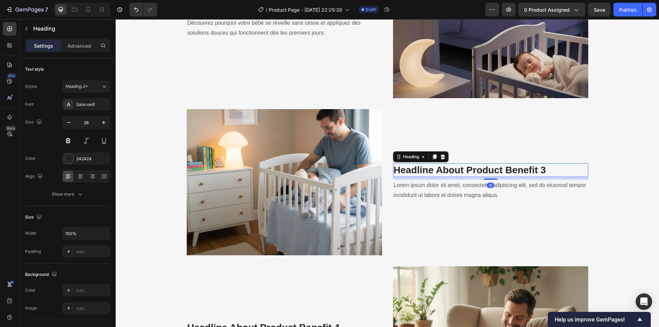
click at [413, 169] on p "Headline About Product Benefit 3" at bounding box center [491, 170] width 194 height 12
click at [425, 187] on p "Lorem ipsum dolor sit amet, consectetur adipiscing elit, sed do eiusmod tempor …" at bounding box center [491, 191] width 194 height 20
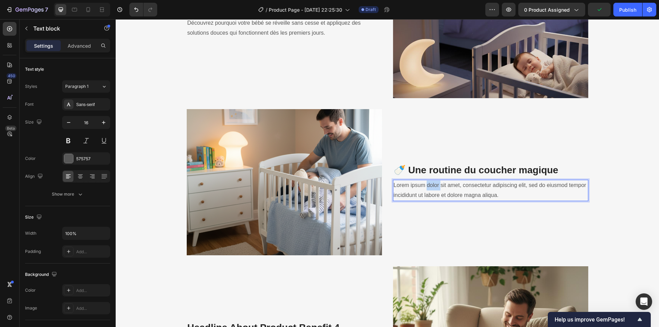
click at [425, 187] on p "Lorem ipsum dolor sit amet, consectetur adipiscing elit, sed do eiusmod tempor …" at bounding box center [491, 191] width 194 height 20
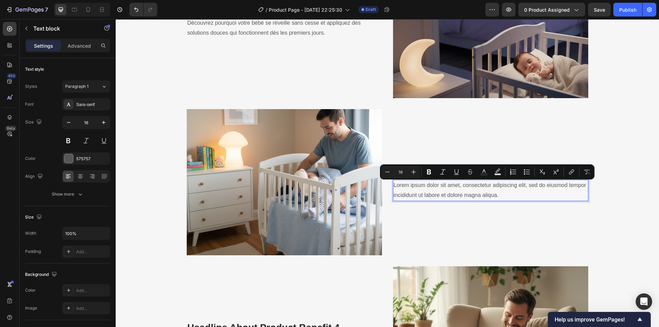
scroll to position [1265, 0]
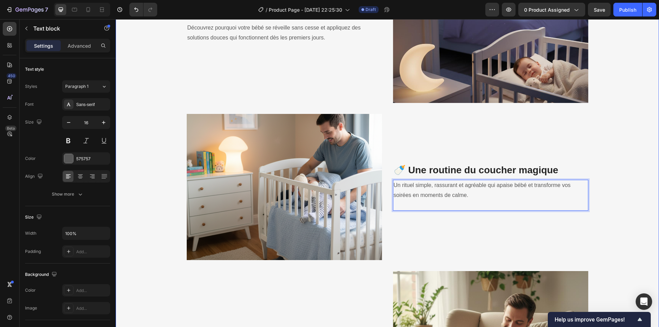
click at [616, 126] on div "Product Feature Breakdown Heading Lorem Ipsum is simply dummy text of the print…" at bounding box center [387, 79] width 533 height 675
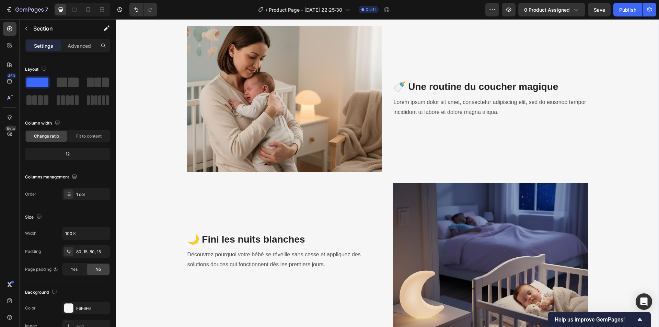
scroll to position [1025, 0]
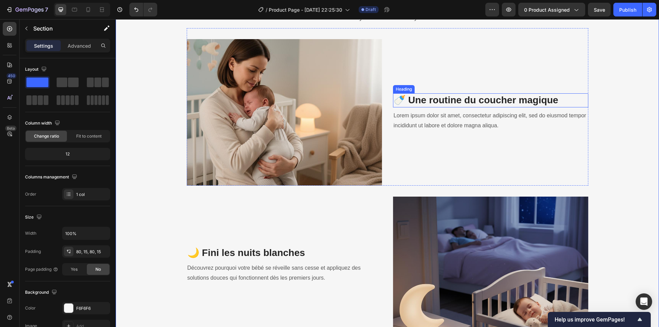
click at [427, 100] on p "🍼 Une routine du coucher magique" at bounding box center [491, 100] width 194 height 12
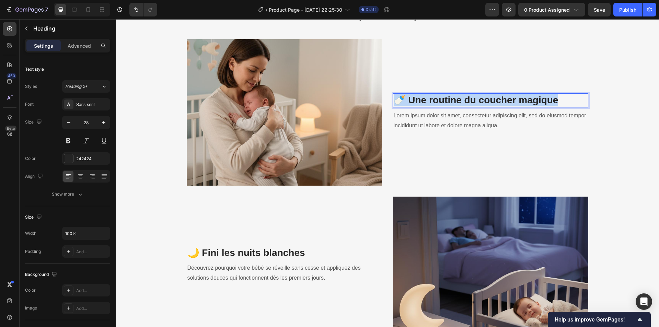
click at [427, 100] on p "🍼 Une routine du coucher magique" at bounding box center [491, 100] width 194 height 12
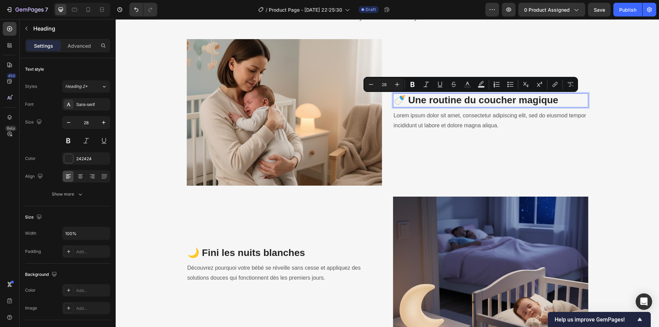
scroll to position [1019, 0]
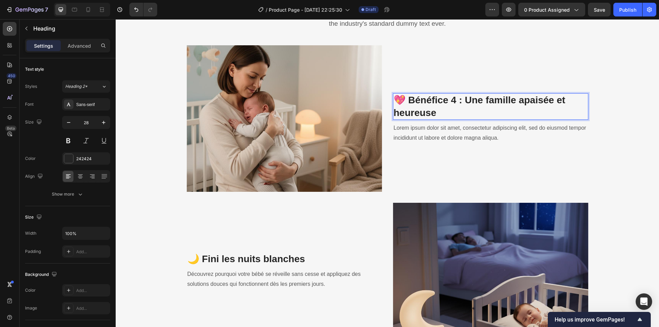
click at [461, 101] on p "💖 Bénéfice 4 : Une famille apaisée et heureuse" at bounding box center [491, 106] width 194 height 25
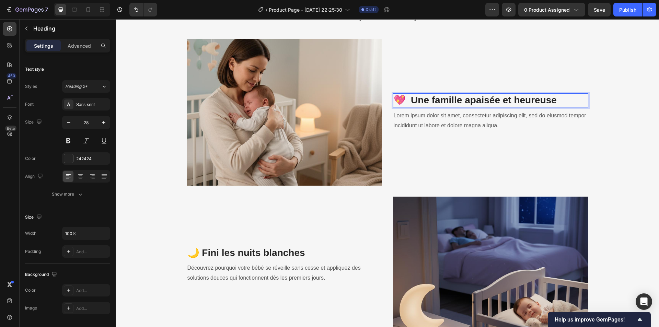
click at [407, 101] on p "💖 Une famille apaisée et heureuse" at bounding box center [491, 100] width 194 height 12
click at [410, 102] on p "💖 Une famille apaisée et heureuse" at bounding box center [491, 100] width 194 height 12
click at [407, 123] on p "Lorem ipsum dolor sit amet, consectetur adipiscing elit, sed do eiusmod tempor …" at bounding box center [491, 121] width 194 height 20
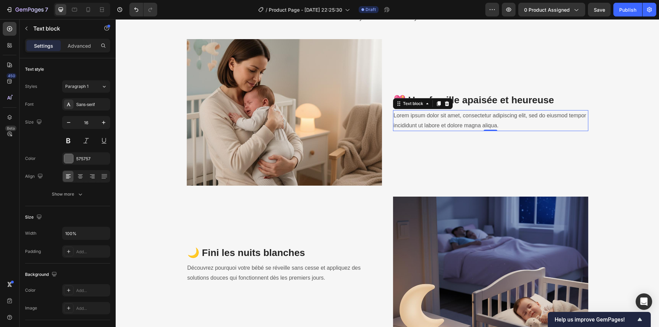
click at [407, 123] on p "Lorem ipsum dolor sit amet, consectetur adipiscing elit, sed do eiusmod tempor …" at bounding box center [491, 121] width 194 height 20
click at [621, 129] on div "Product Feature Breakdown Heading Lorem Ipsum is simply dummy text of the print…" at bounding box center [387, 320] width 533 height 675
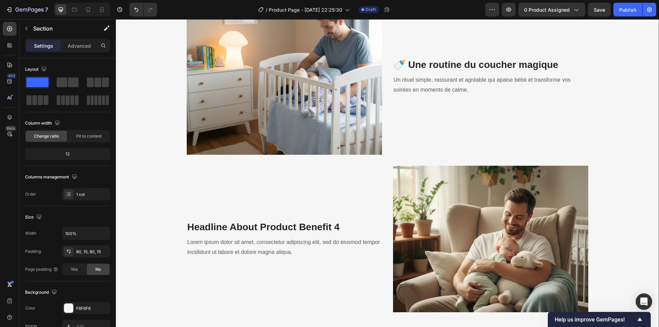
scroll to position [1437, 0]
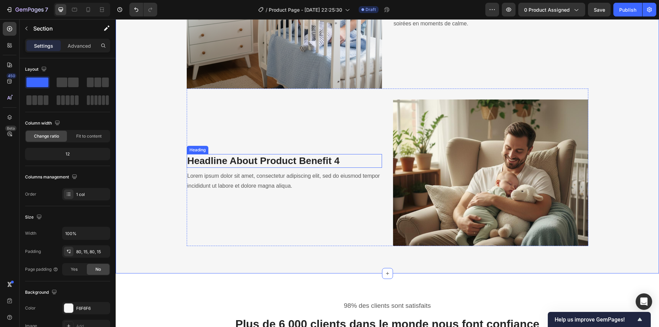
click at [256, 162] on p "Headline About Product Benefit 4" at bounding box center [284, 161] width 194 height 12
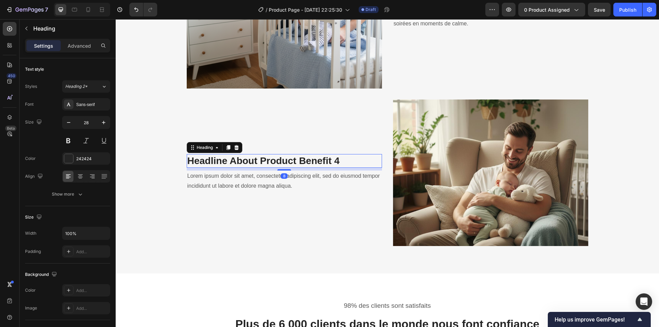
click at [254, 160] on p "Headline About Product Benefit 4" at bounding box center [284, 161] width 194 height 12
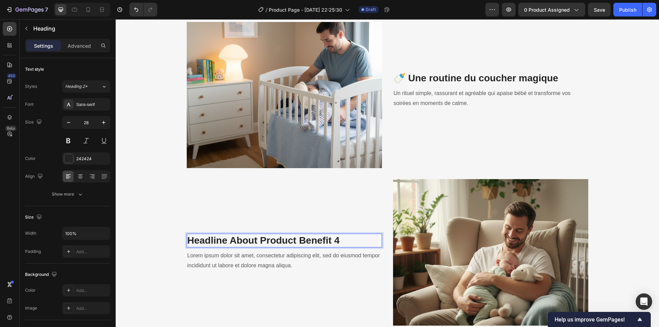
scroll to position [1403, 0]
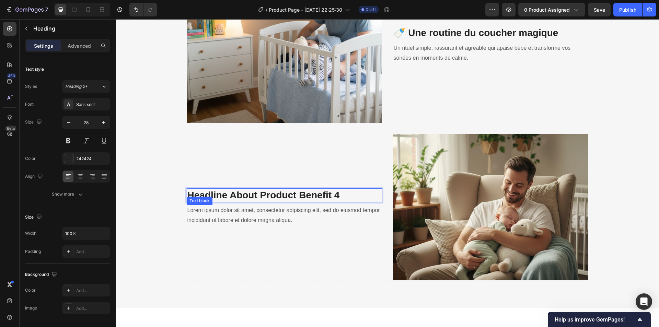
click at [296, 209] on p "Lorem ipsum dolor sit amet, consectetur adipiscing elit, sed do eiusmod tempor …" at bounding box center [284, 216] width 194 height 20
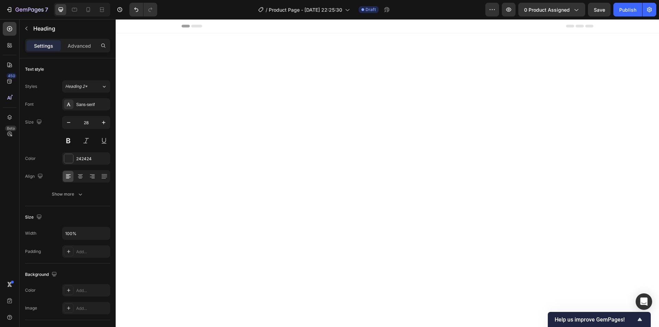
scroll to position [1403, 0]
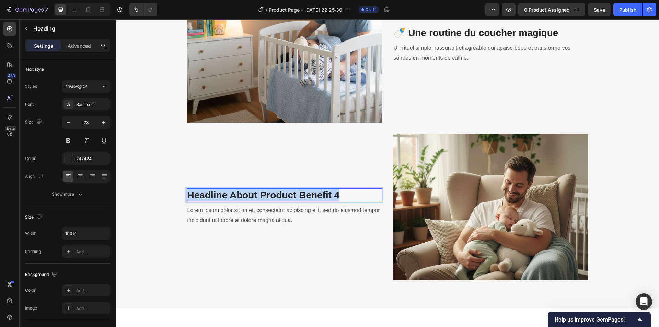
click at [292, 197] on p "Headline About Product Benefit 4" at bounding box center [284, 195] width 194 height 12
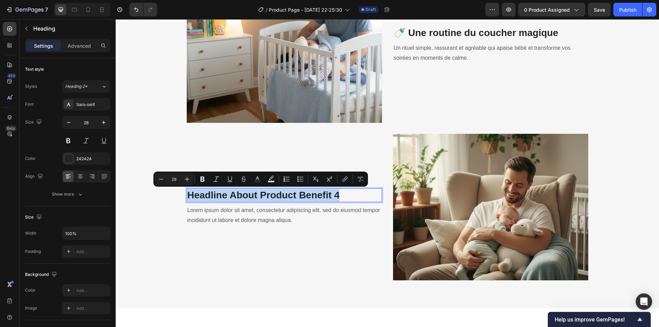
scroll to position [1396, 0]
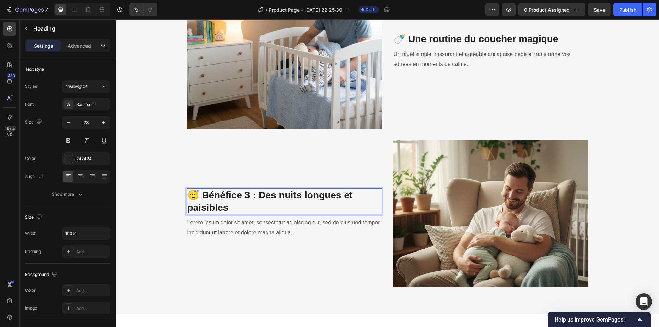
click at [256, 197] on p "😴 Bénéfice 3 : Des nuits longues et paisibles" at bounding box center [284, 201] width 194 height 25
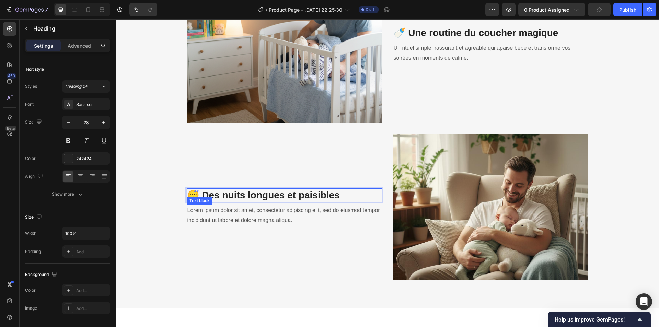
click at [225, 211] on p "Lorem ipsum dolor sit amet, consectetur adipiscing elit, sed do eiusmod tempor …" at bounding box center [284, 216] width 194 height 20
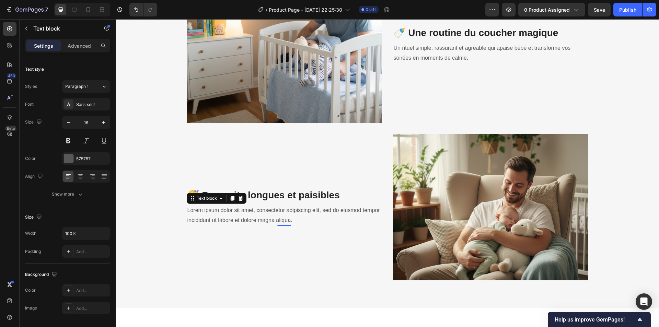
click at [237, 209] on p "Lorem ipsum dolor sit amet, consectetur adipiscing elit, sed do eiusmod tempor …" at bounding box center [284, 216] width 194 height 20
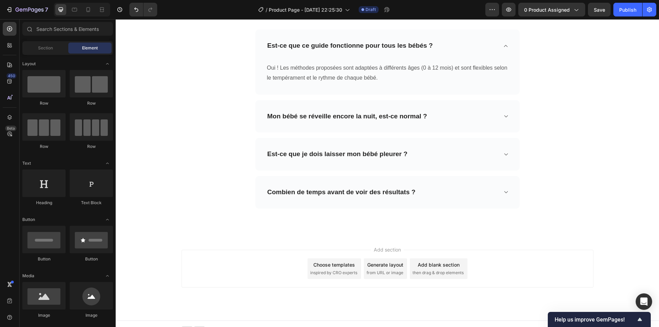
scroll to position [2282, 0]
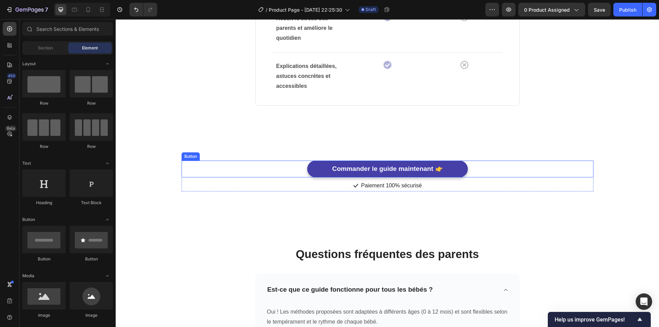
click at [449, 172] on button "Commander le guide maintenant" at bounding box center [387, 169] width 161 height 17
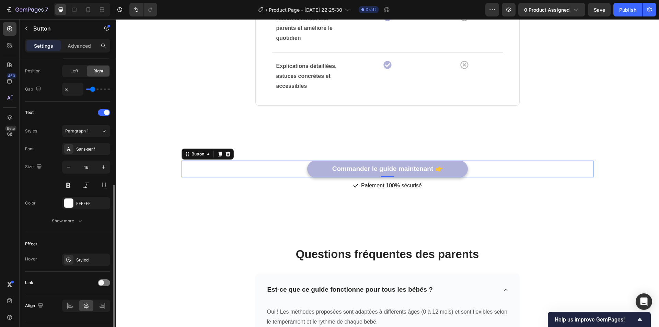
scroll to position [258, 0]
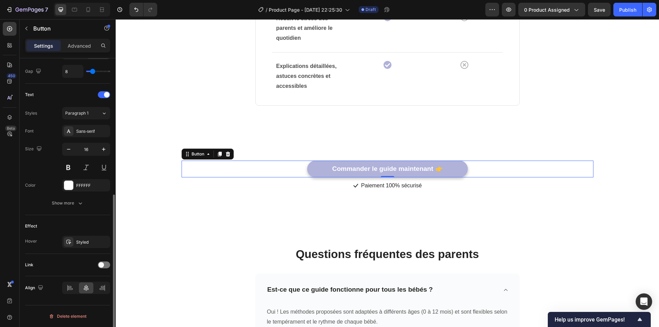
click at [102, 268] on div "Link" at bounding box center [67, 265] width 85 height 11
click at [105, 264] on div at bounding box center [104, 265] width 12 height 7
click at [91, 284] on div "Open page" at bounding box center [82, 282] width 35 height 6
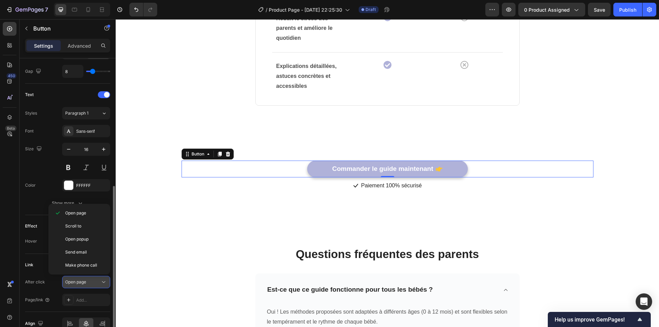
click at [91, 284] on div "Open page" at bounding box center [82, 282] width 35 height 6
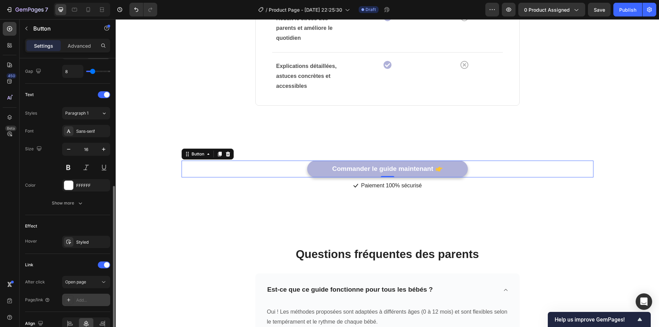
click at [91, 298] on div "Add..." at bounding box center [92, 300] width 32 height 6
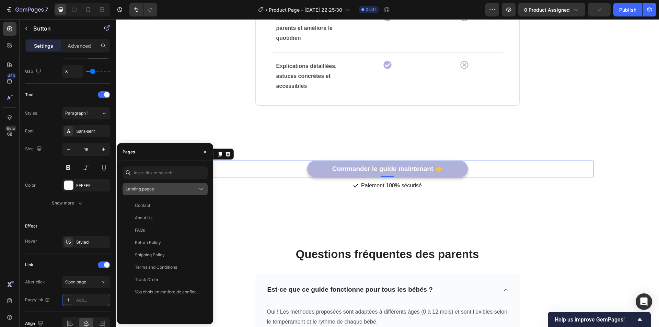
click at [178, 186] on div "Landing pages" at bounding box center [162, 189] width 72 height 6
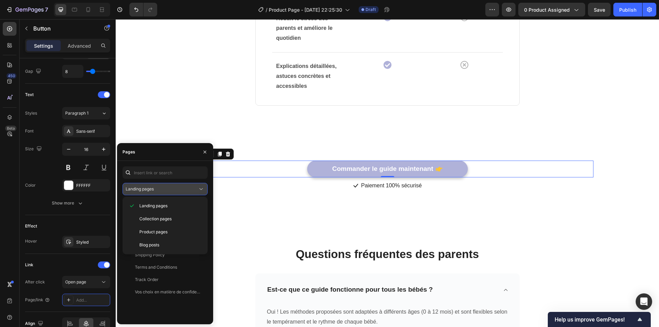
click at [178, 187] on div "Landing pages" at bounding box center [162, 189] width 72 height 6
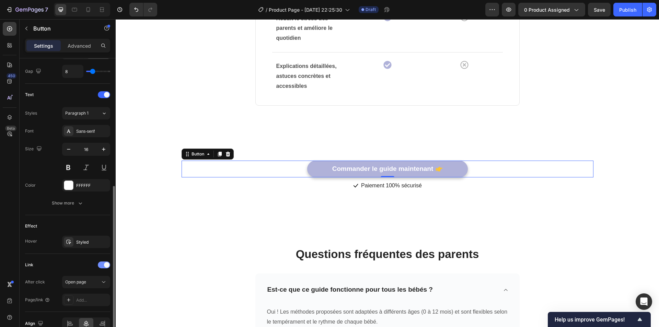
click at [104, 265] on div at bounding box center [104, 265] width 12 height 7
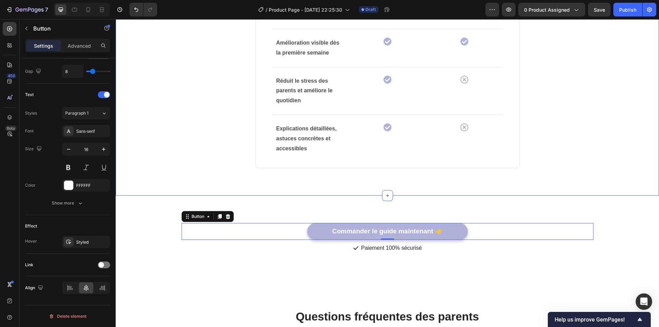
scroll to position [2214, 0]
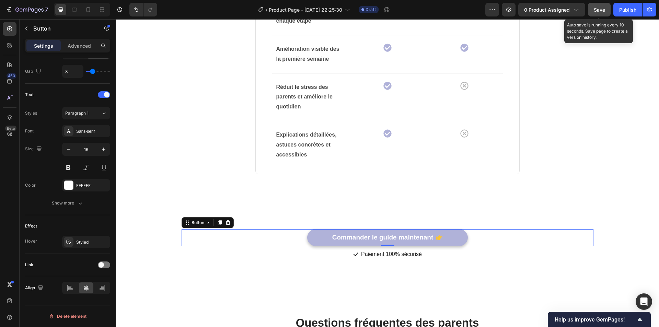
click at [599, 7] on span "Save" at bounding box center [599, 10] width 11 height 6
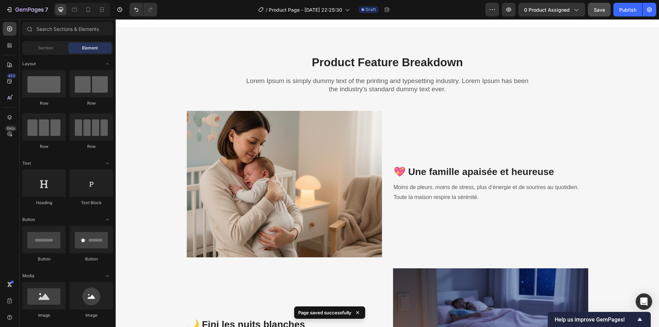
scroll to position [805, 0]
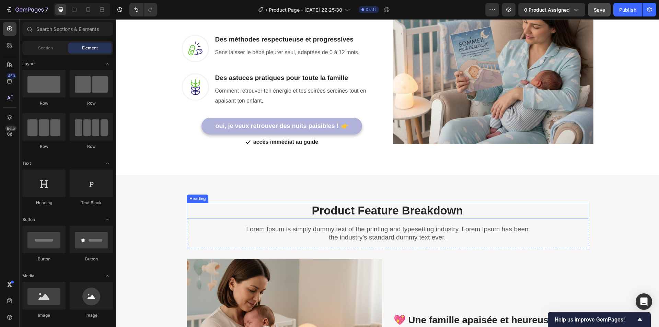
click at [396, 207] on p "Product Feature Breakdown" at bounding box center [387, 211] width 400 height 15
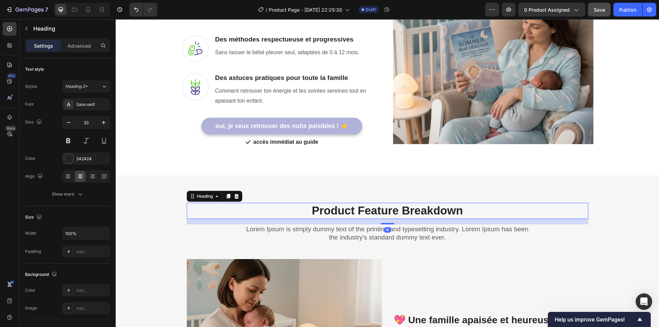
click at [396, 207] on p "Product Feature Breakdown" at bounding box center [387, 211] width 400 height 15
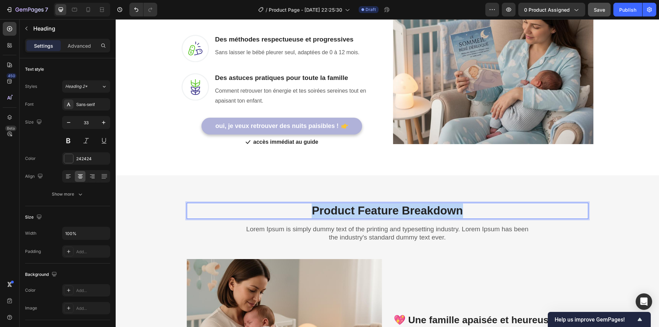
click at [396, 207] on p "Product Feature Breakdown" at bounding box center [387, 211] width 400 height 15
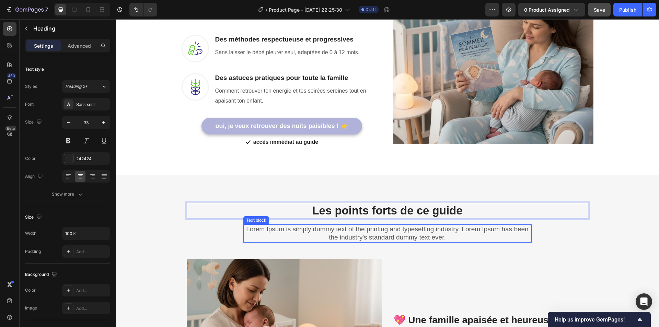
click at [385, 228] on p "Lorem Ipsum is simply dummy text of the printing and typesetting industry. Lore…" at bounding box center [387, 233] width 287 height 17
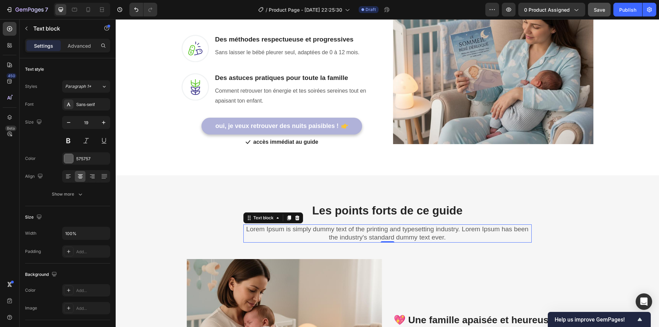
click at [385, 228] on p "Lorem Ipsum is simply dummy text of the printing and typesetting industry. Lore…" at bounding box center [387, 233] width 287 height 17
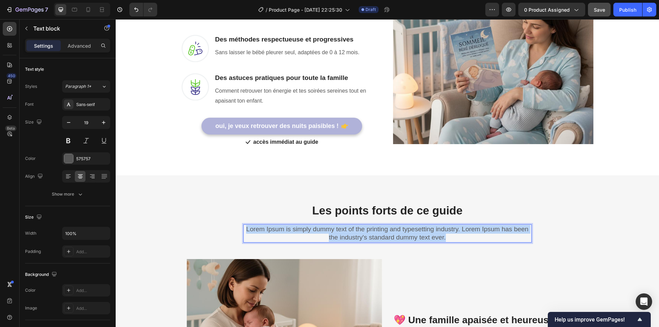
click at [385, 228] on p "Lorem Ipsum is simply dummy text of the printing and typesetting industry. Lore…" at bounding box center [387, 233] width 287 height 17
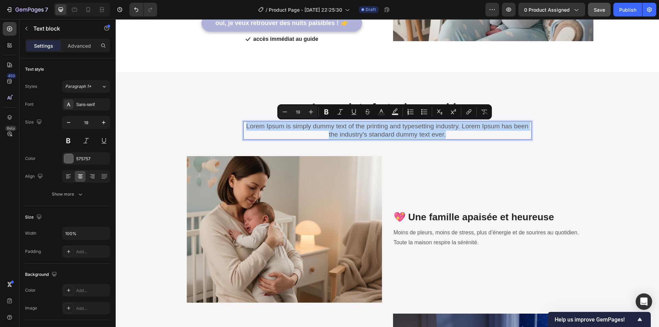
scroll to position [873, 0]
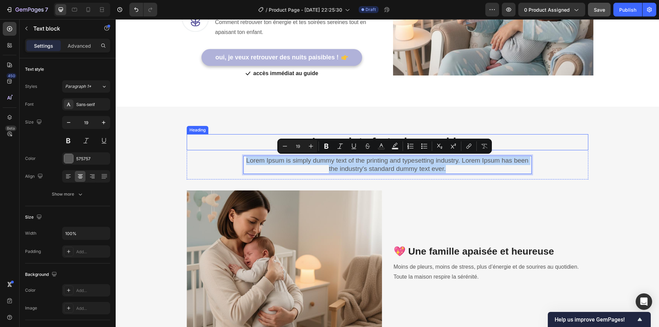
click at [564, 143] on p "Les points forts de ce guide" at bounding box center [387, 142] width 400 height 15
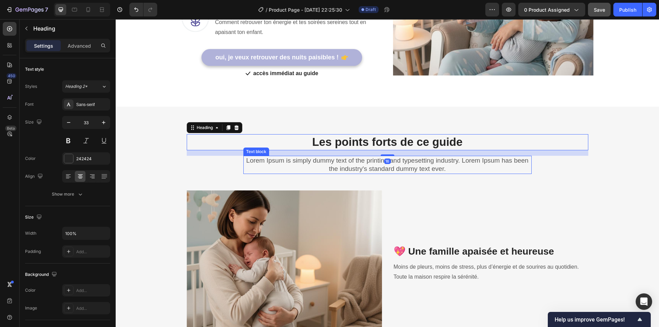
click at [436, 162] on p "Lorem Ipsum is simply dummy text of the printing and typesetting industry. Lore…" at bounding box center [387, 165] width 287 height 17
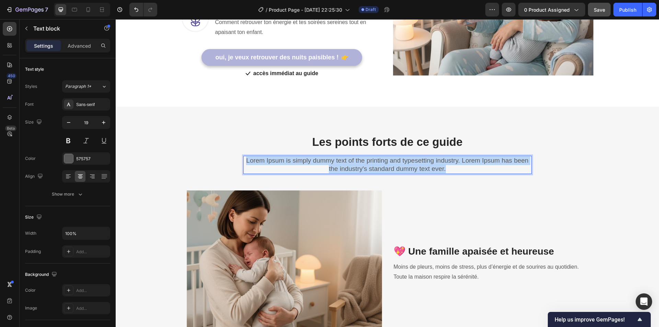
click at [436, 162] on p "Lorem Ipsum is simply dummy text of the printing and typesetting industry. Lore…" at bounding box center [387, 165] width 287 height 17
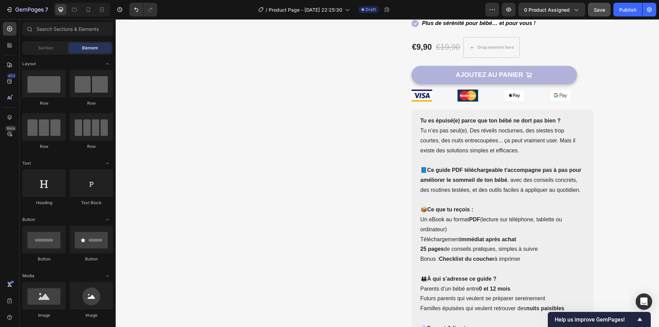
scroll to position [159, 0]
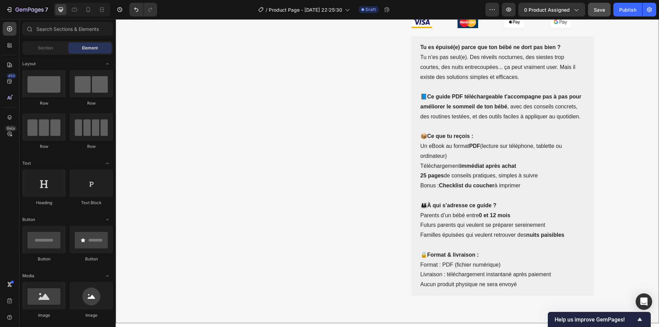
scroll to position [296, 0]
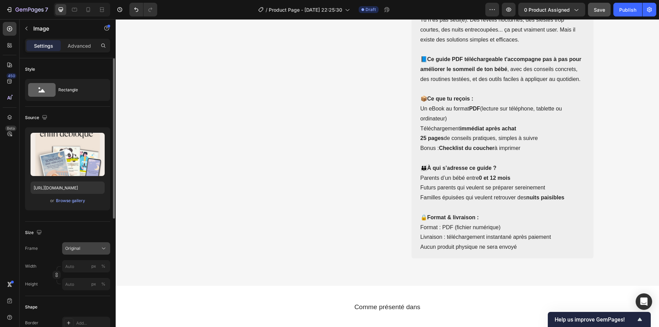
click at [96, 253] on button "Original" at bounding box center [86, 248] width 48 height 12
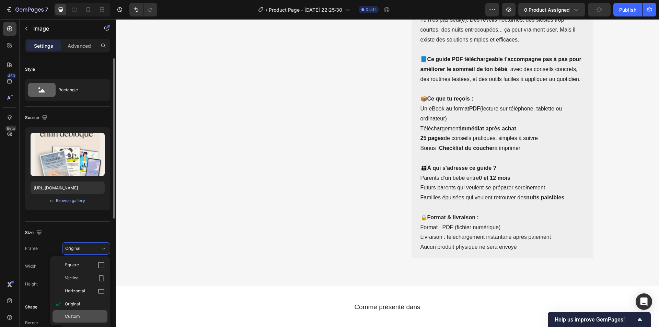
click at [85, 317] on div "Custom" at bounding box center [85, 316] width 40 height 6
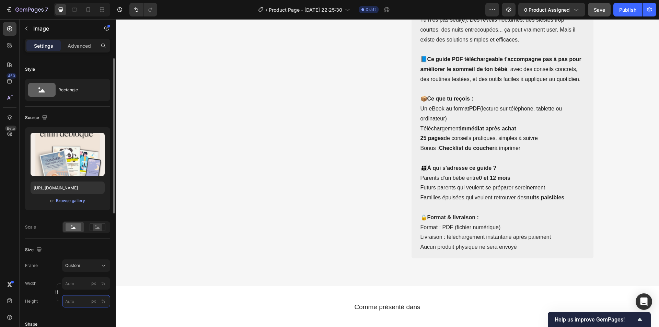
click at [81, 301] on input "px %" at bounding box center [86, 301] width 48 height 12
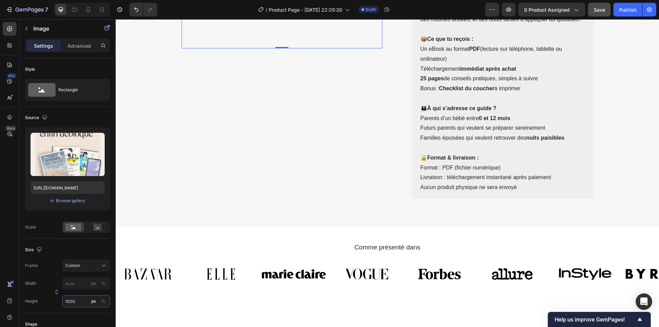
scroll to position [365, 0]
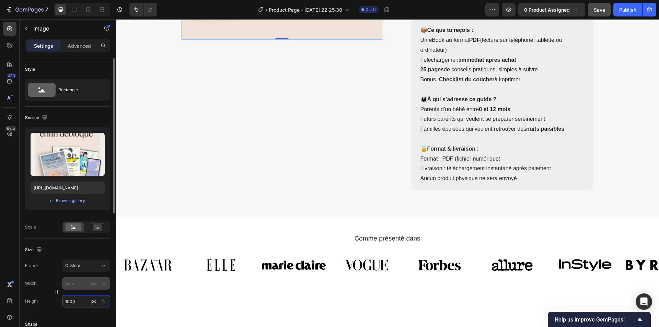
type input "1000"
click at [80, 282] on input "px %" at bounding box center [86, 283] width 48 height 12
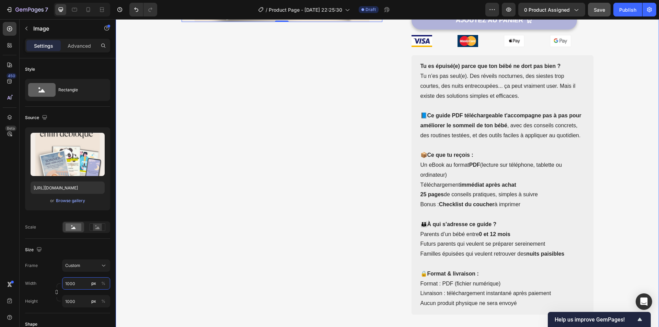
scroll to position [262, 0]
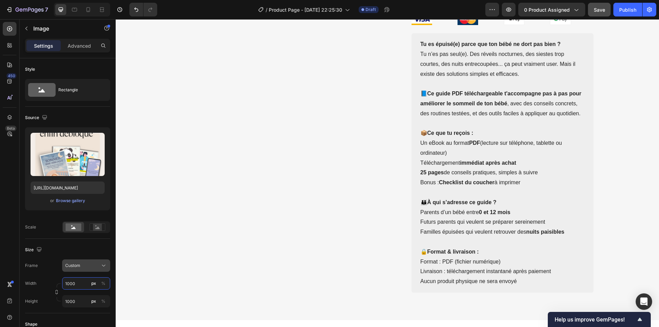
type input "1000"
click at [94, 266] on div "Custom" at bounding box center [82, 266] width 34 height 6
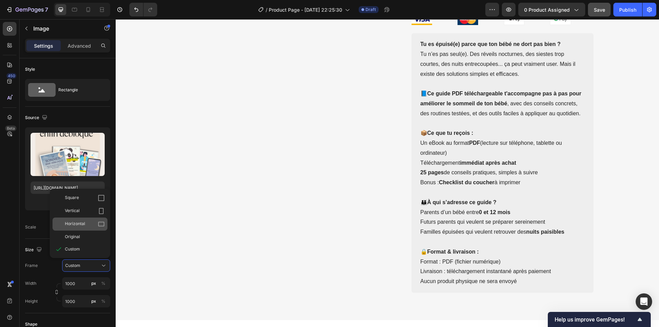
click at [88, 226] on div "Horizontal" at bounding box center [85, 224] width 40 height 7
type input "750"
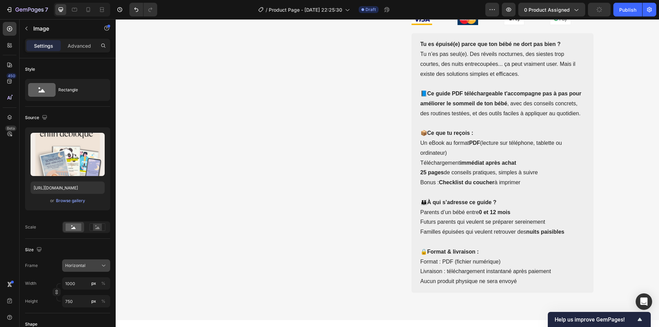
click at [86, 266] on div "Horizontal" at bounding box center [82, 266] width 34 height 6
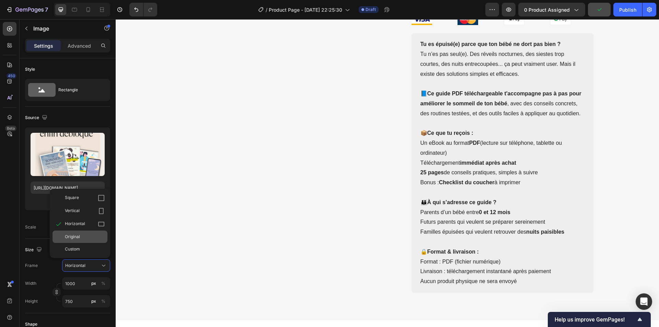
click at [86, 238] on div "Original" at bounding box center [85, 237] width 40 height 6
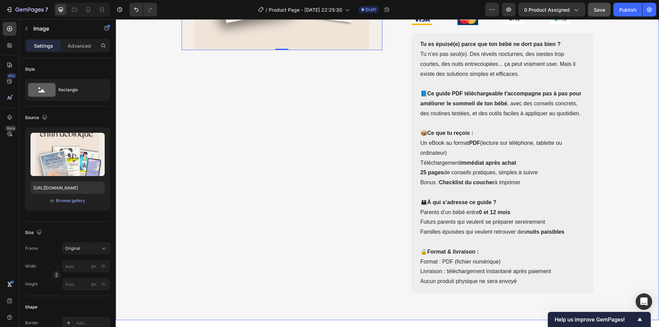
click at [646, 198] on div "Image Row Image 0 Catch your customer's attention with attracted media. Add ima…" at bounding box center [387, 46] width 533 height 494
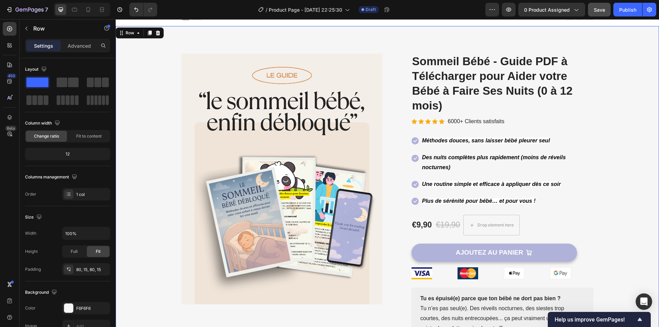
scroll to position [0, 0]
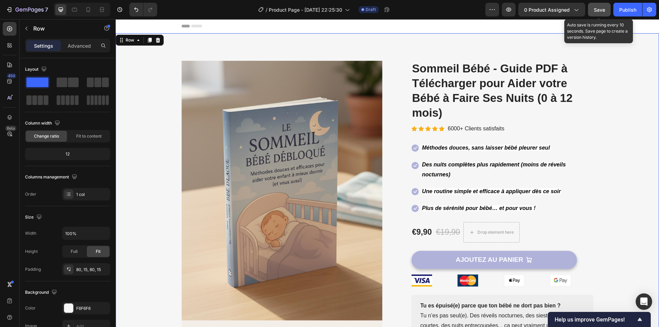
click at [602, 11] on span "Save" at bounding box center [599, 10] width 11 height 6
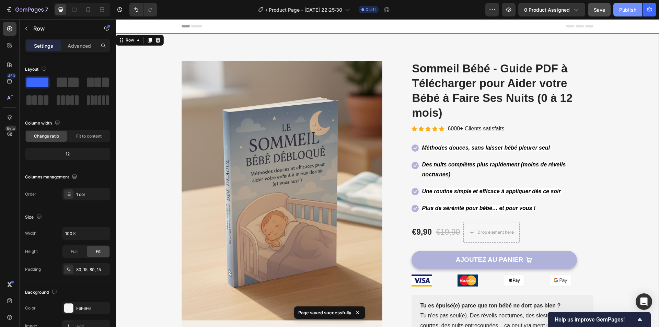
click at [627, 10] on div "Publish" at bounding box center [627, 9] width 17 height 7
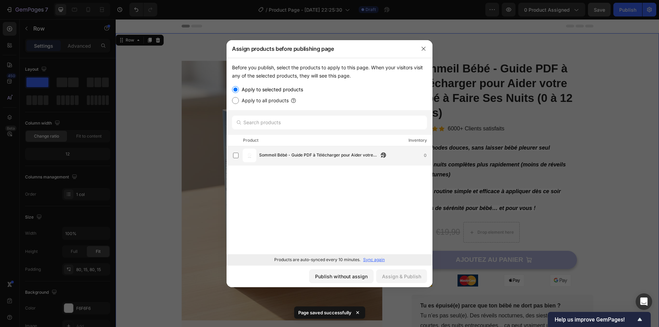
click at [294, 159] on span "Sommeil Bébé - Guide PDF à Télécharger pour Aider votre Bébé à Faire Ses Nuits …" at bounding box center [318, 156] width 119 height 8
click at [388, 276] on div "Assign & Publish" at bounding box center [401, 276] width 39 height 7
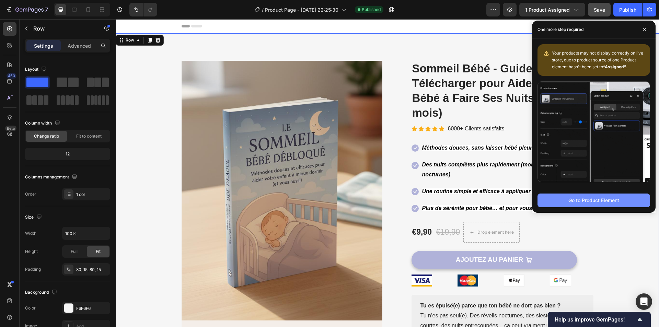
click at [616, 203] on div "Go to Product Element" at bounding box center [594, 200] width 51 height 7
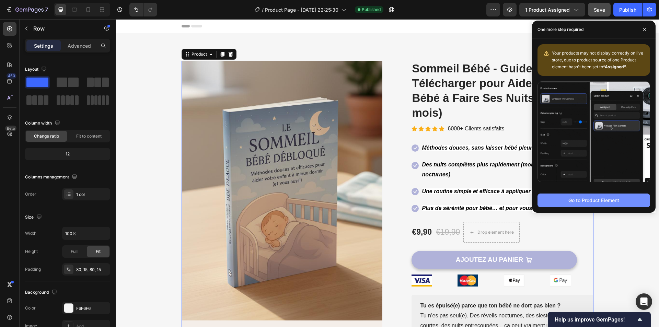
scroll to position [18, 0]
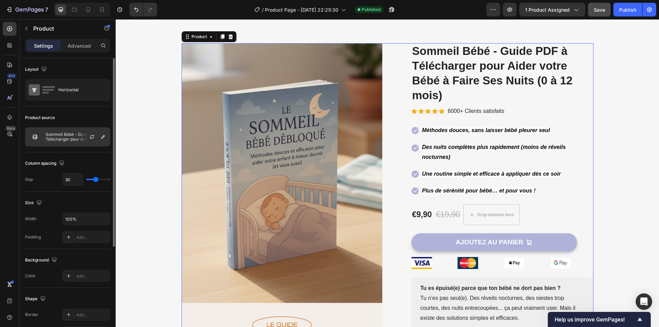
click at [79, 139] on p "Sommeil Bébé - Guide PDF à Télécharger pour Aider votre Bébé à Faire Ses Nuits …" at bounding box center [76, 137] width 61 height 10
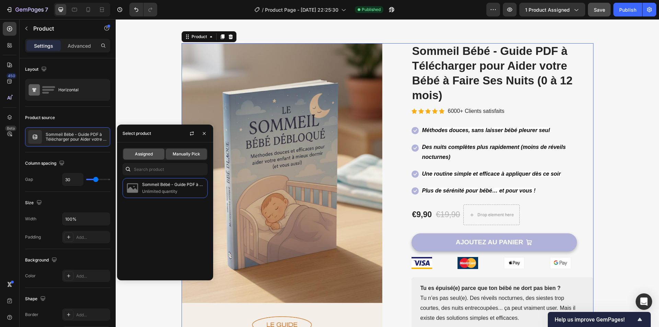
click at [147, 154] on span "Assigned" at bounding box center [144, 154] width 18 height 6
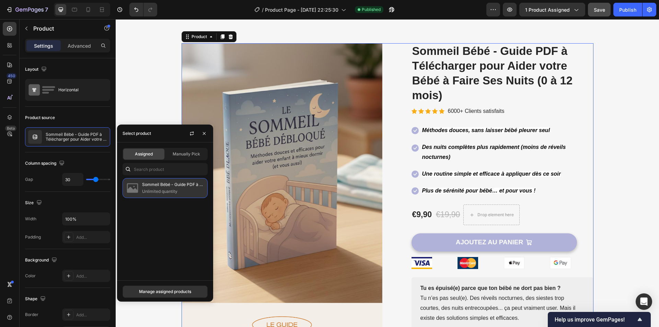
click at [153, 189] on p "Unlimited quantity" at bounding box center [173, 191] width 62 height 7
click at [157, 153] on div "Assigned" at bounding box center [143, 154] width 41 height 11
click at [162, 291] on div "Manage assigned products" at bounding box center [165, 292] width 52 height 6
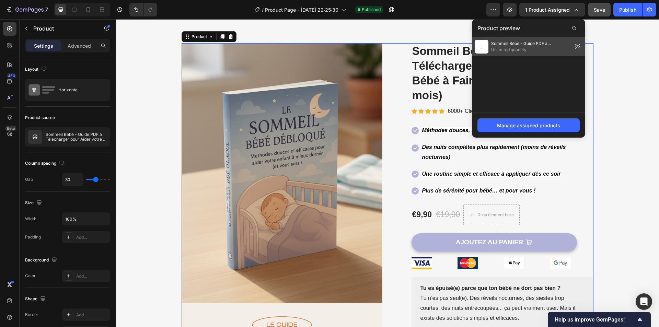
click at [513, 47] on span "Unlimited quantity" at bounding box center [530, 50] width 79 height 6
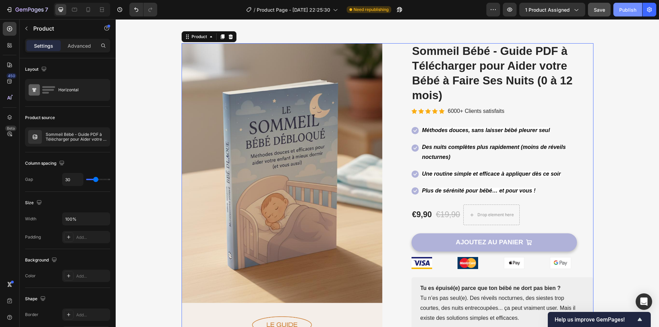
click at [629, 11] on div "Publish" at bounding box center [627, 9] width 17 height 7
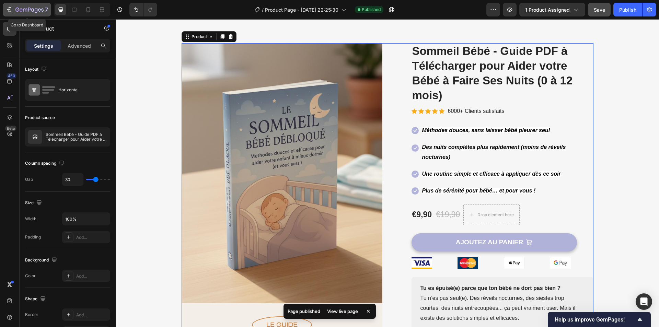
click at [21, 7] on icon "button" at bounding box center [29, 10] width 28 height 6
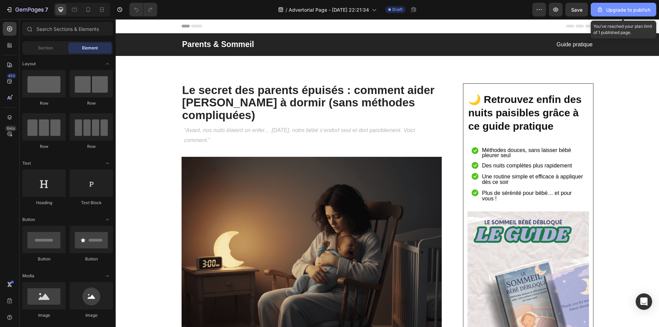
click at [613, 11] on div "Upgrade to publish" at bounding box center [624, 9] width 54 height 7
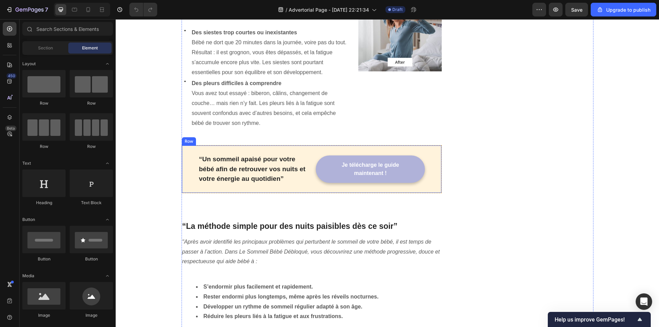
scroll to position [687, 0]
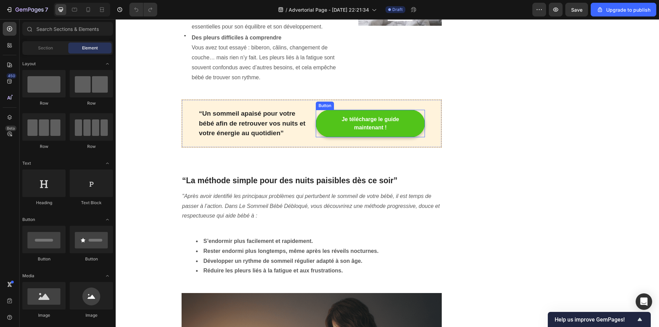
click at [411, 117] on link "Je télécharge le guide maintenant !" at bounding box center [370, 123] width 109 height 27
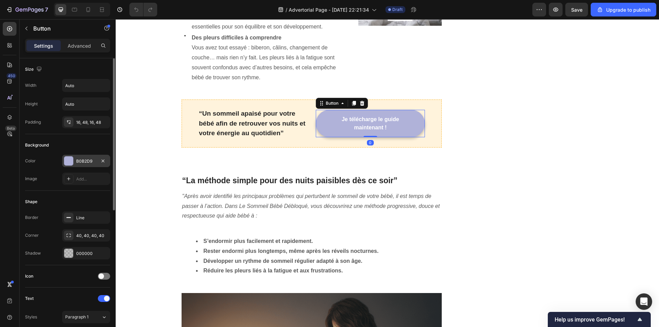
click at [84, 158] on div "B0B2D9" at bounding box center [86, 161] width 20 height 6
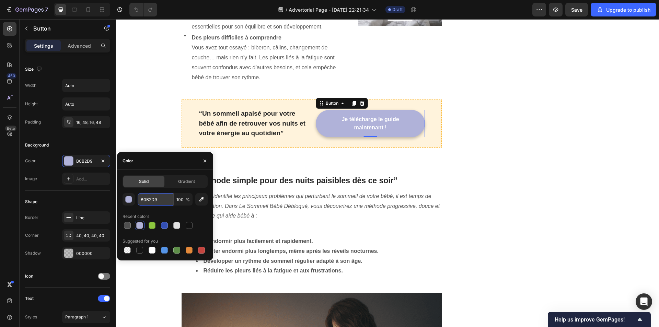
click at [168, 201] on input "B0B2D9" at bounding box center [156, 199] width 36 height 12
click at [508, 59] on div "🌙 Retrouvez enfin des nuits paisibles grâce à ce guide pratique Heading Icon Mé…" at bounding box center [528, 107] width 130 height 1420
